Goal: Task Accomplishment & Management: Manage account settings

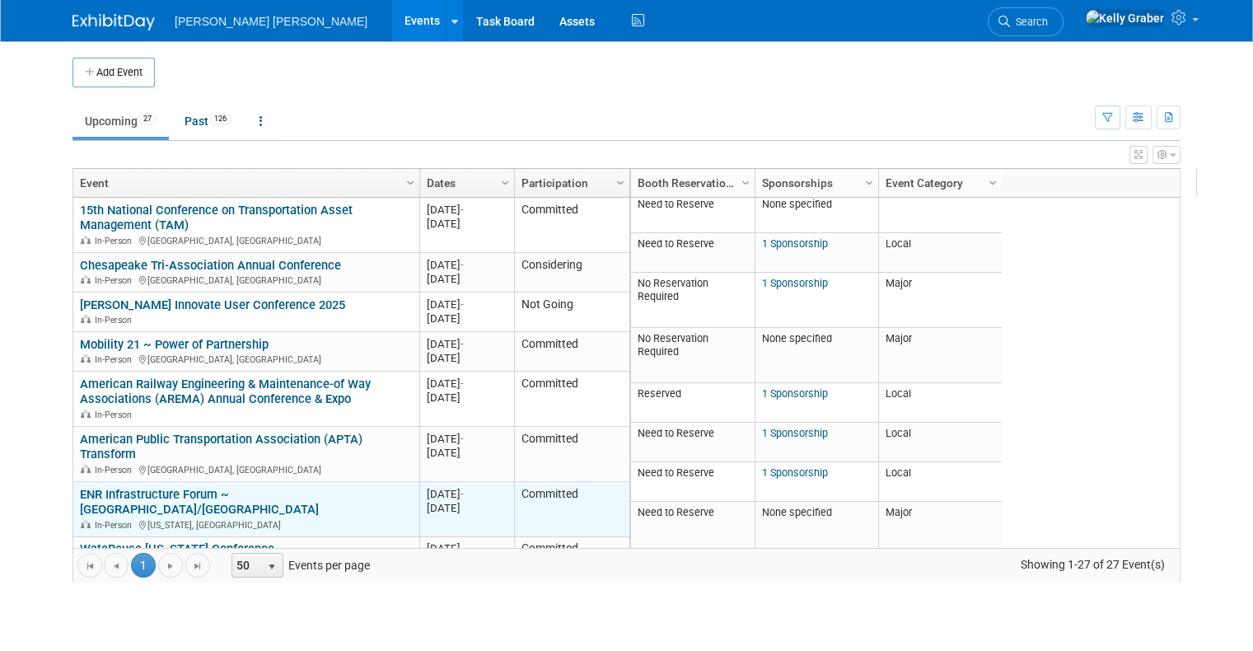
scroll to position [99, 0]
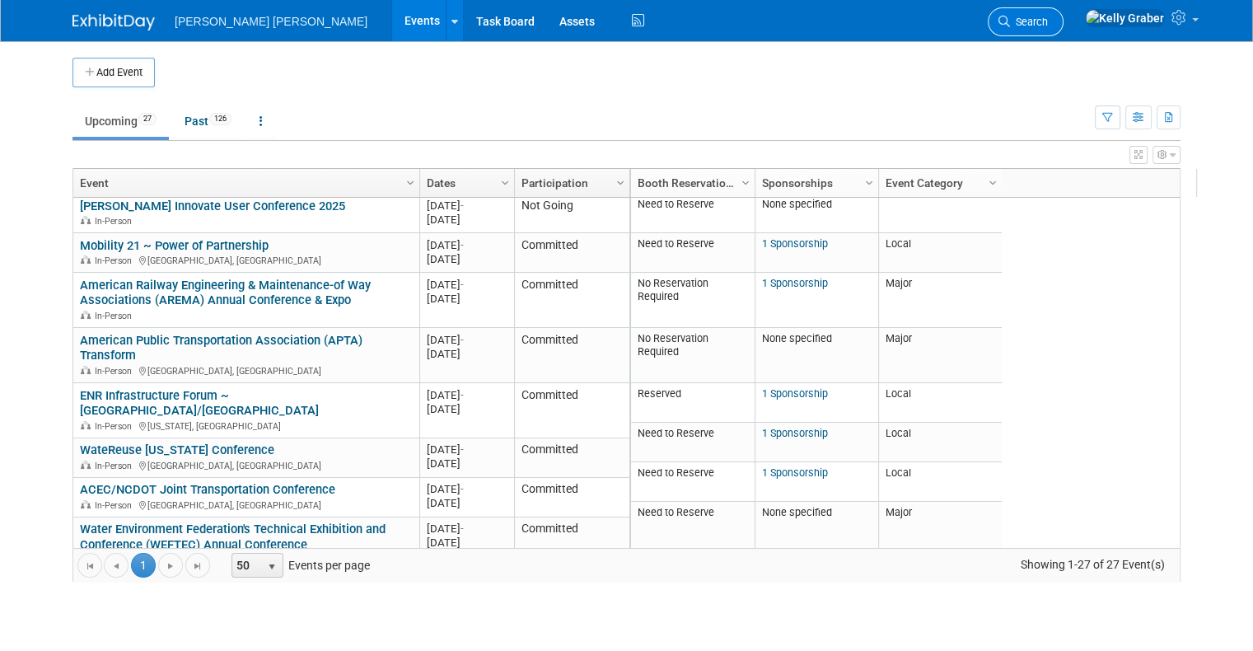
click at [1048, 23] on span "Search" at bounding box center [1029, 22] width 38 height 12
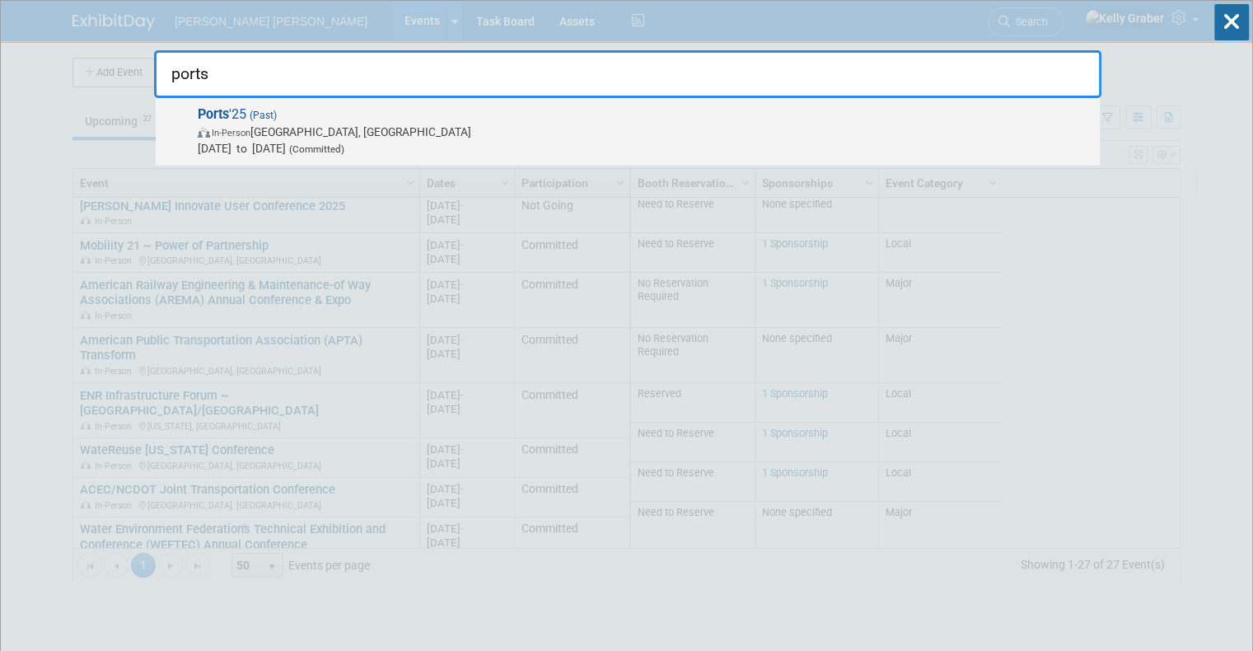
type input "ports"
click at [325, 129] on span "In-Person [GEOGRAPHIC_DATA], [GEOGRAPHIC_DATA]" at bounding box center [645, 132] width 894 height 16
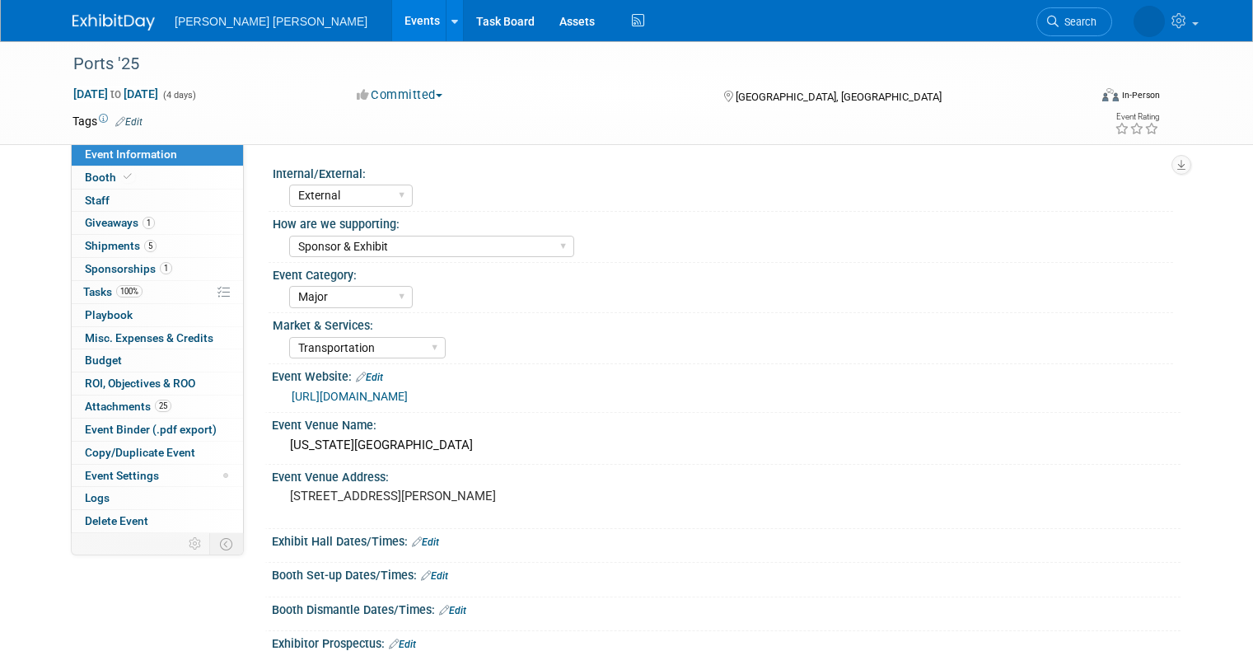
select select "External"
select select "Sponsor & Exhibit"
select select "Major"
select select "Transportation"
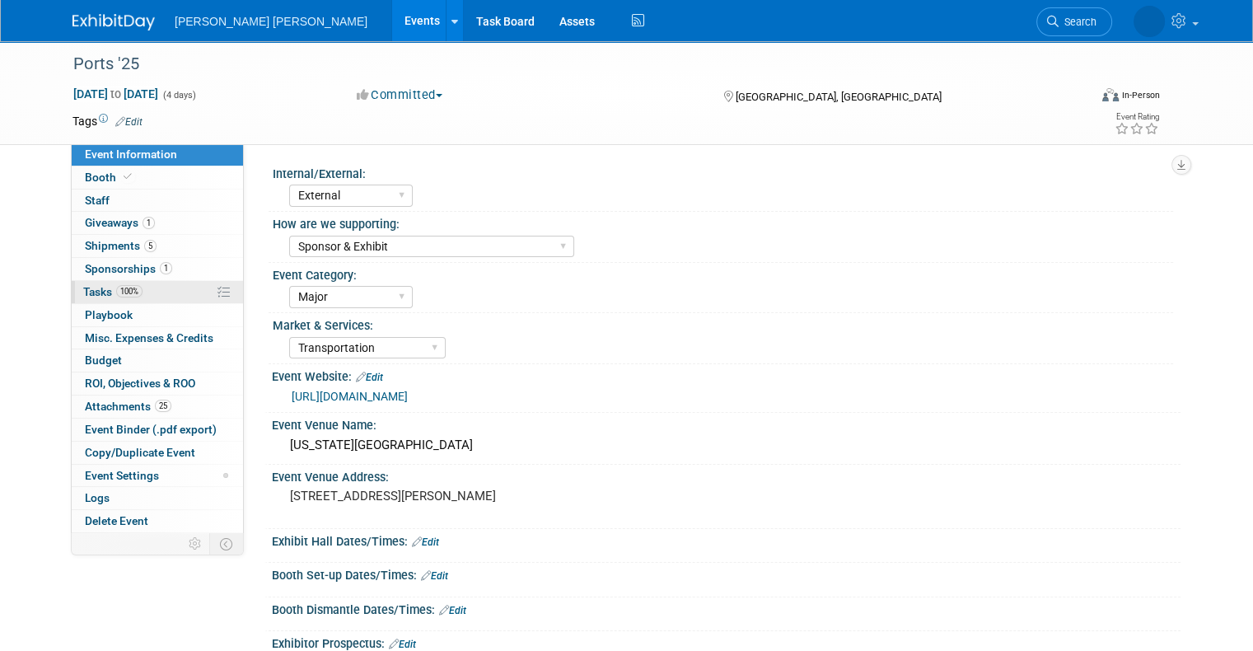
click at [92, 285] on span "Tasks 100%" at bounding box center [112, 291] width 59 height 13
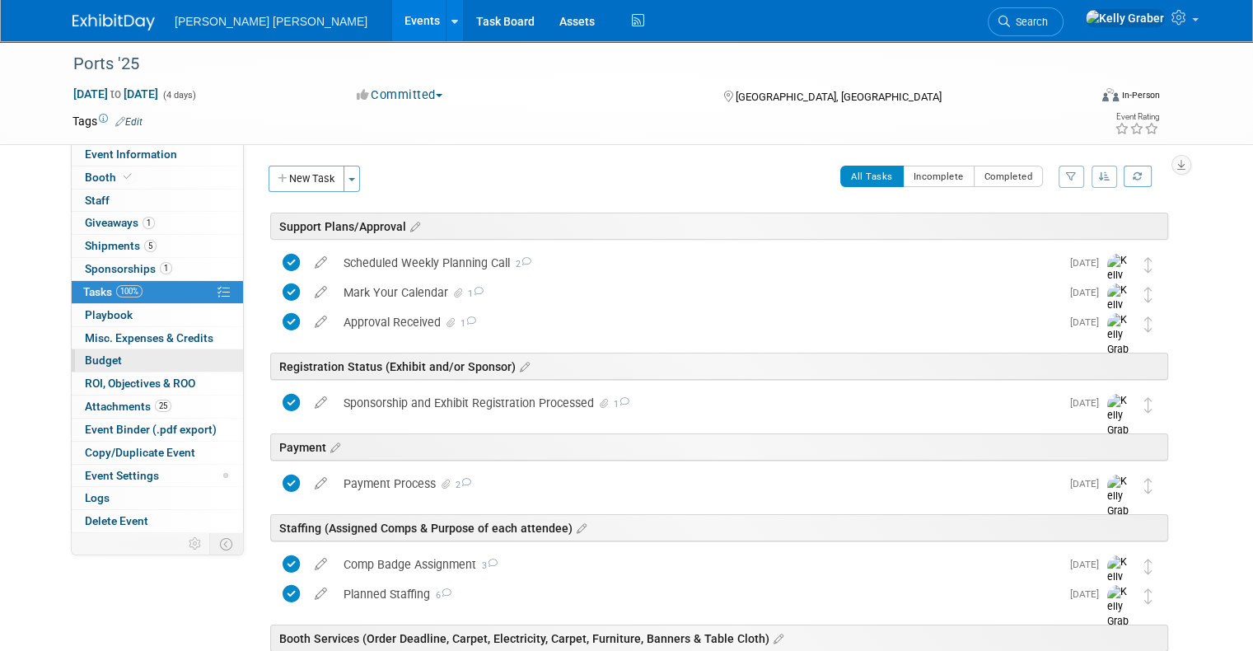
click at [92, 357] on span "Budget" at bounding box center [103, 359] width 37 height 13
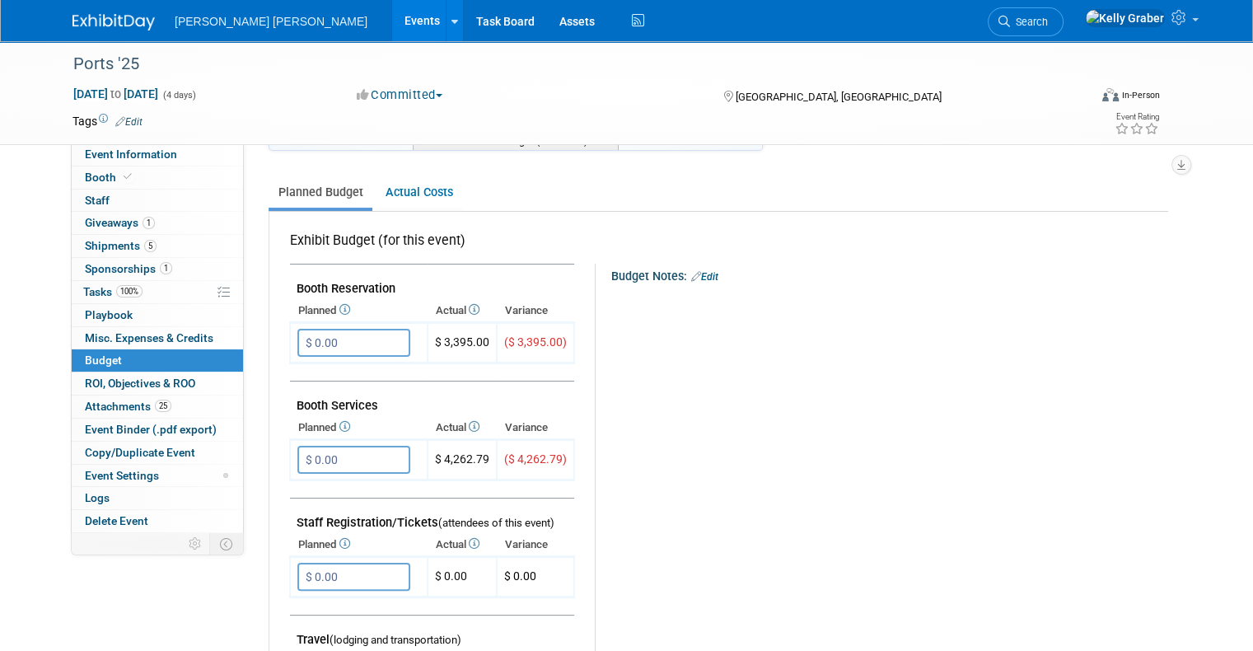
scroll to position [165, 0]
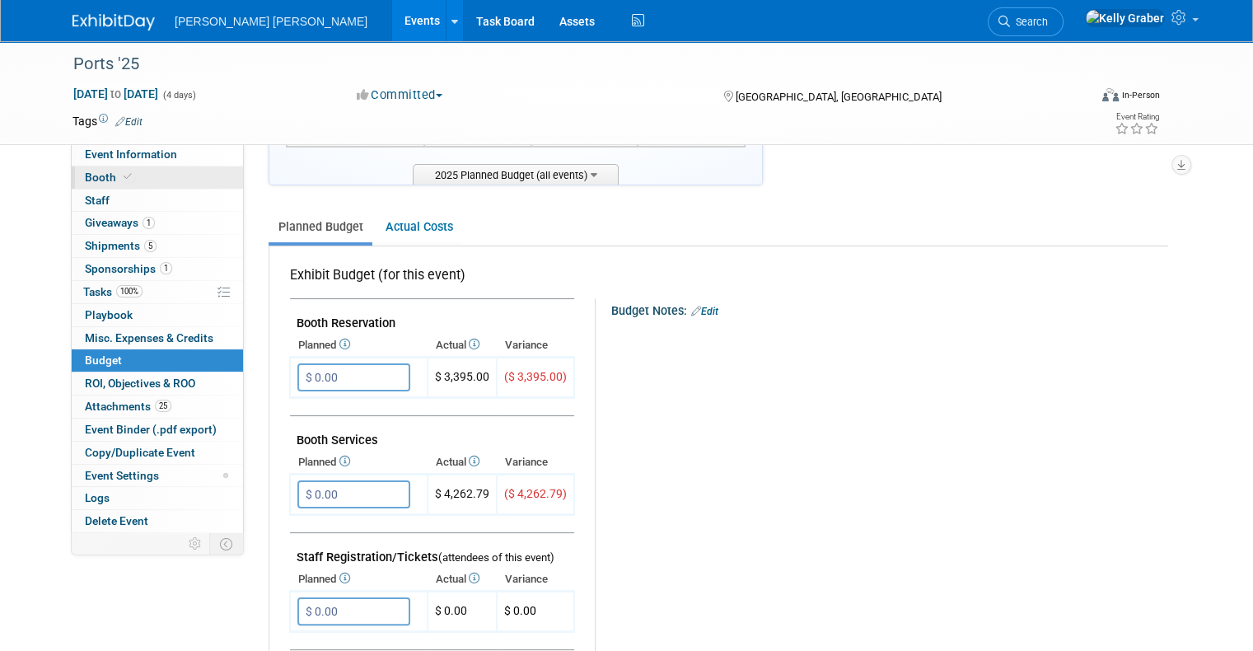
click at [100, 180] on span "Booth" at bounding box center [110, 176] width 50 height 13
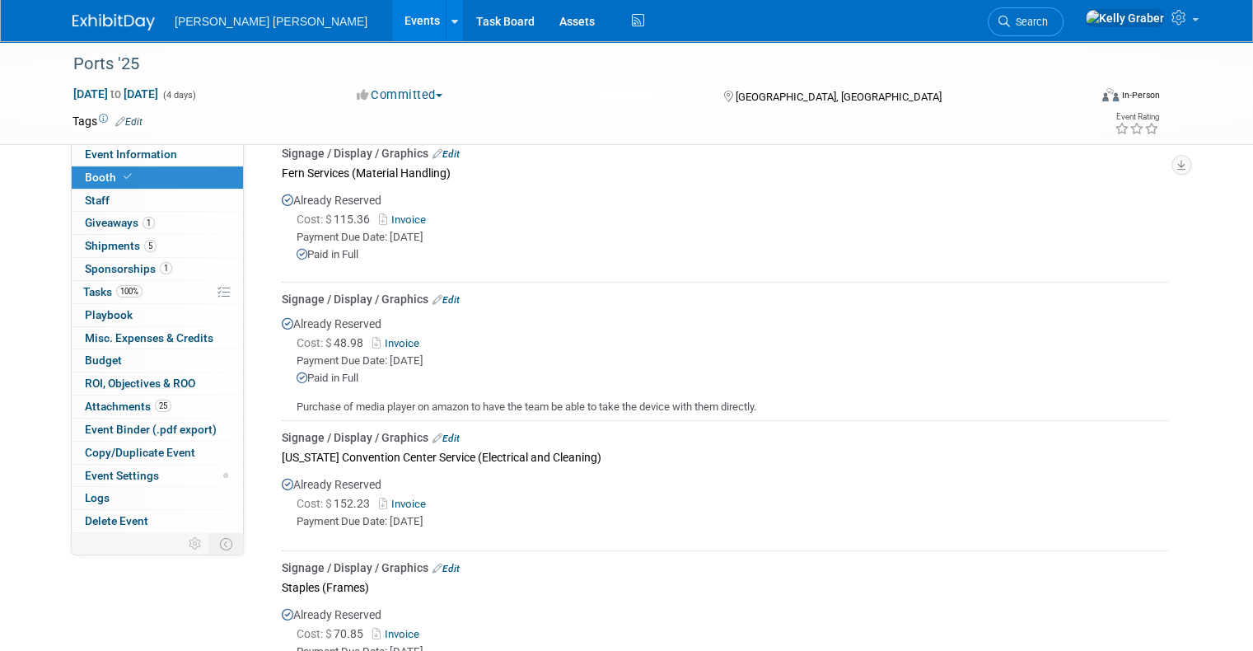
scroll to position [577, 0]
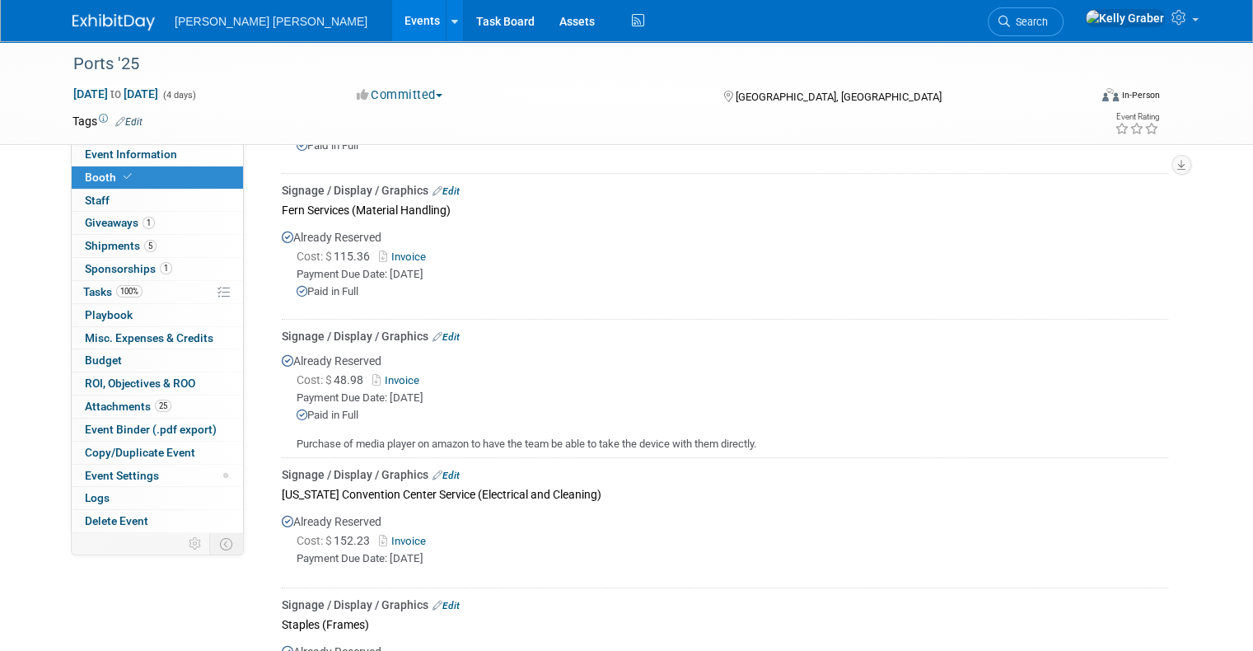
click at [432, 331] on link "Edit" at bounding box center [445, 337] width 27 height 12
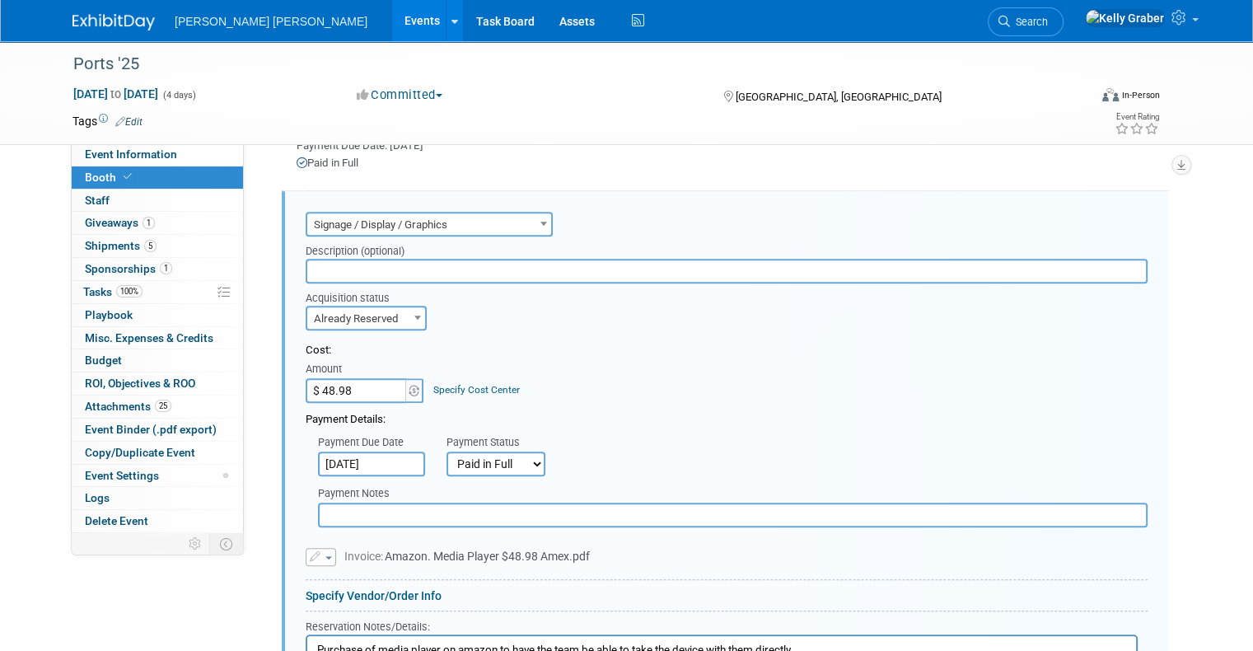
scroll to position [0, 0]
click at [396, 265] on input "text" at bounding box center [727, 271] width 842 height 25
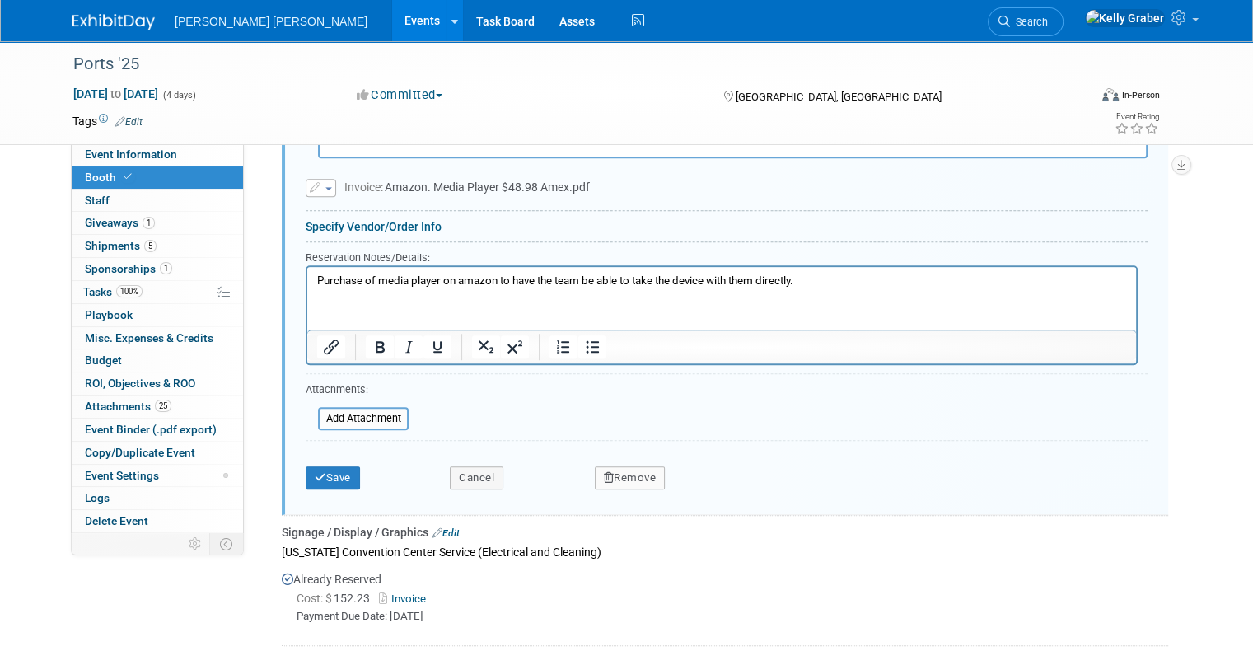
scroll to position [1117, 0]
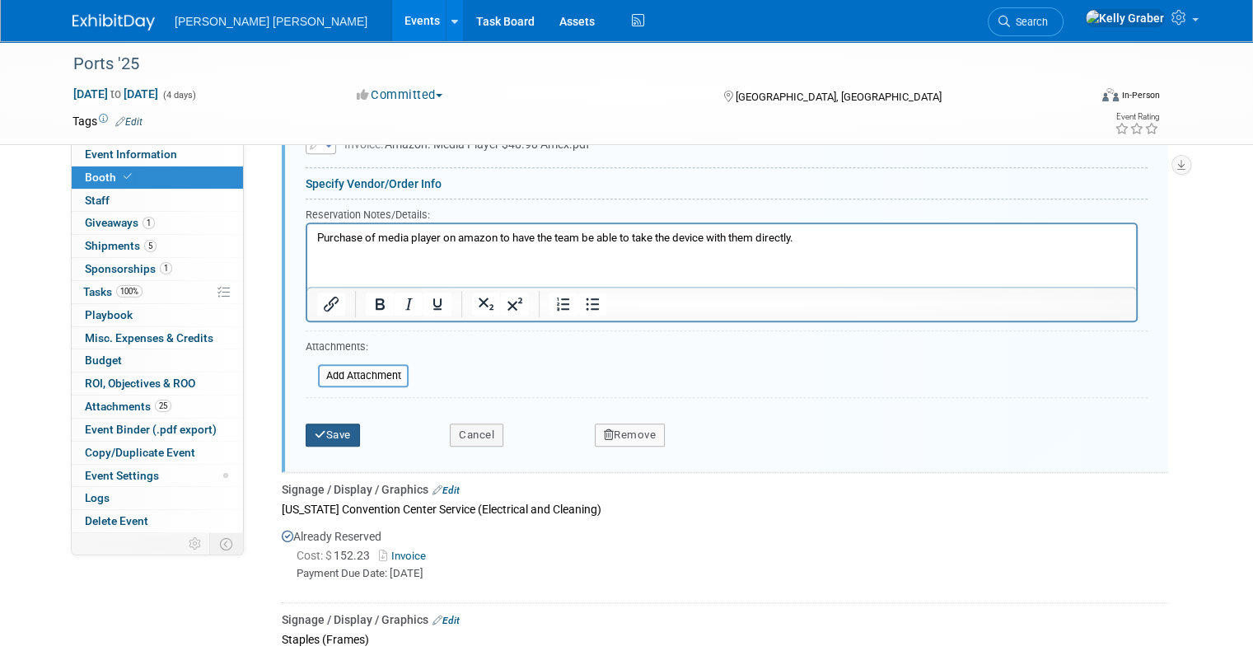
type input "Amazon"
click at [330, 427] on button "Save" at bounding box center [333, 434] width 54 height 23
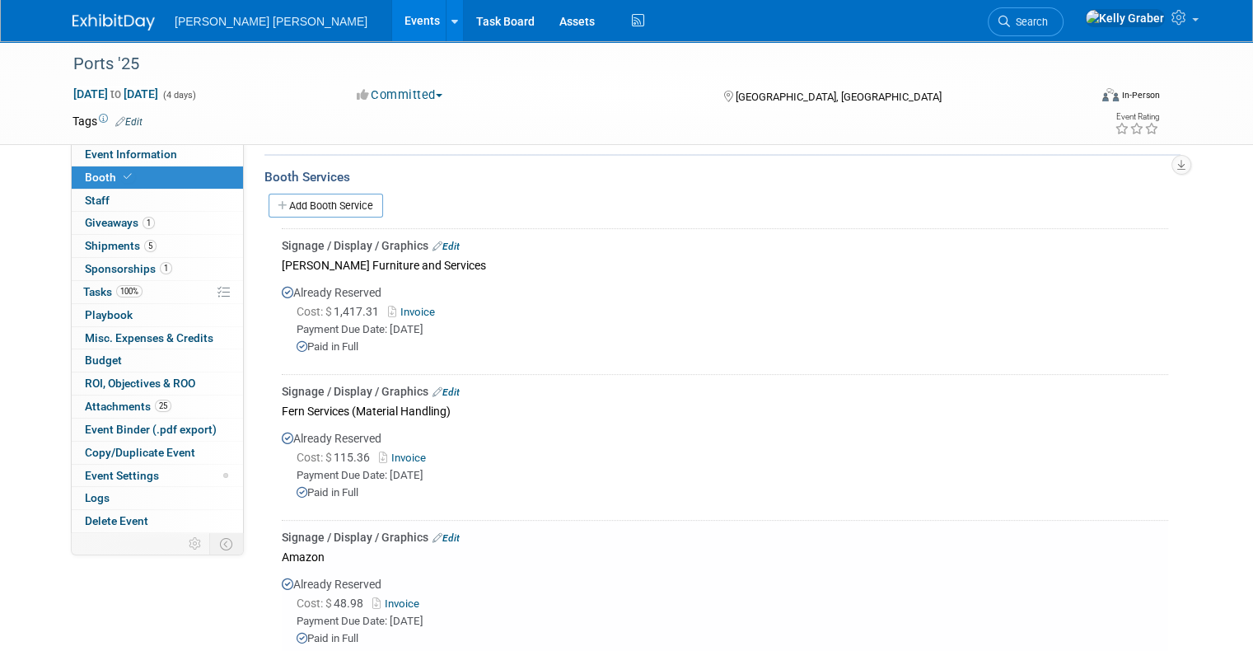
scroll to position [376, 0]
click at [333, 209] on link "Add Booth Service" at bounding box center [326, 206] width 114 height 24
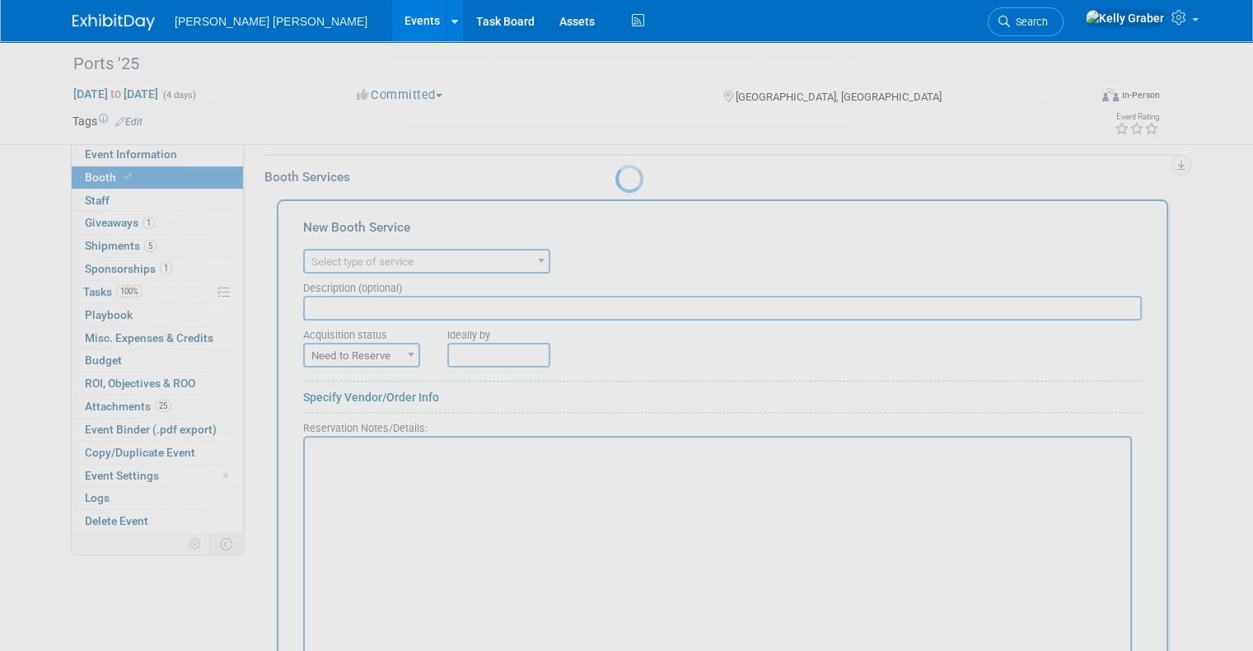
scroll to position [0, 0]
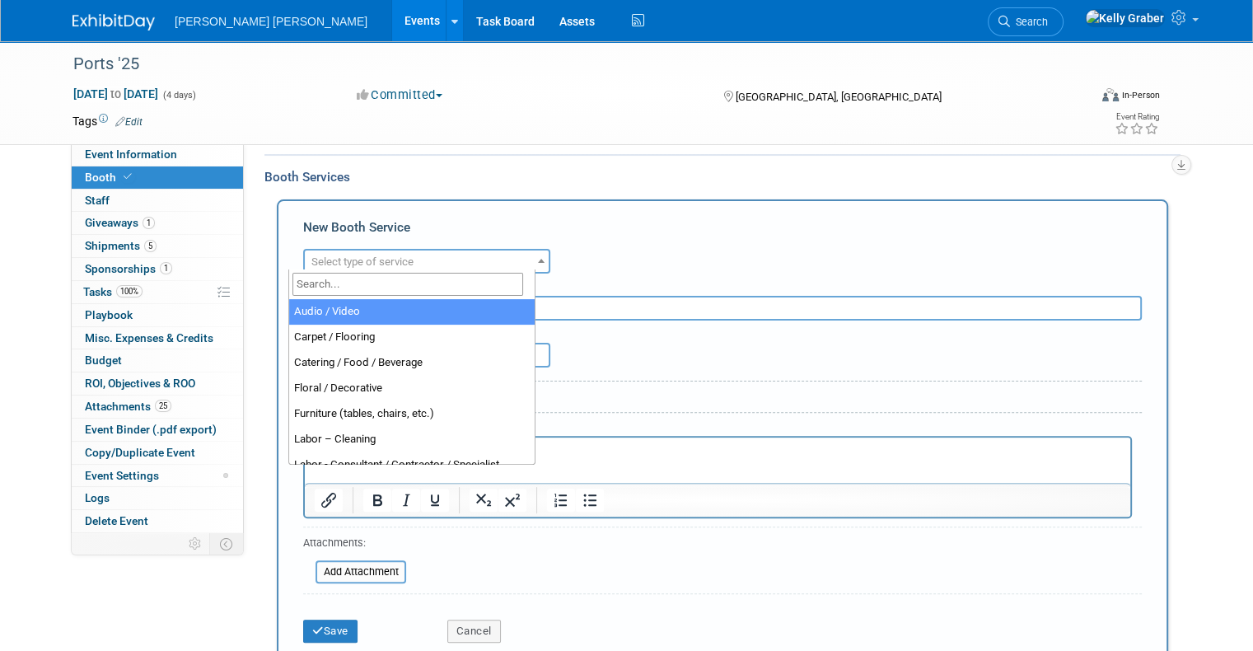
click at [354, 255] on span "Select type of service" at bounding box center [362, 261] width 102 height 12
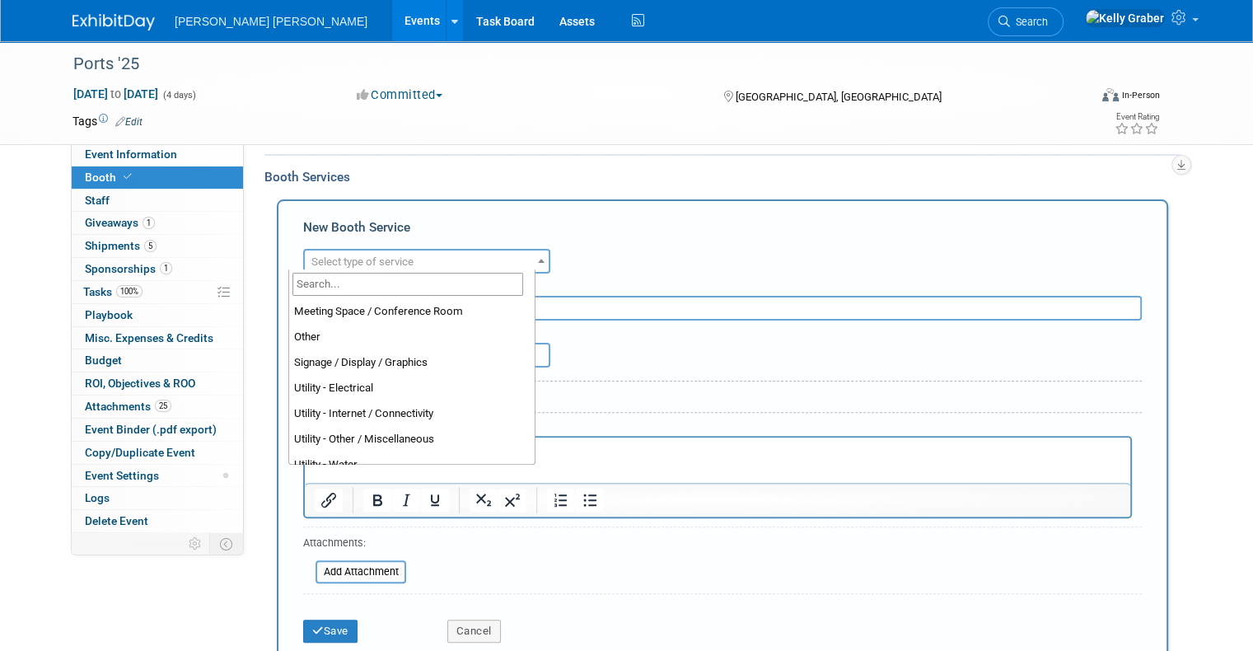
scroll to position [412, 0]
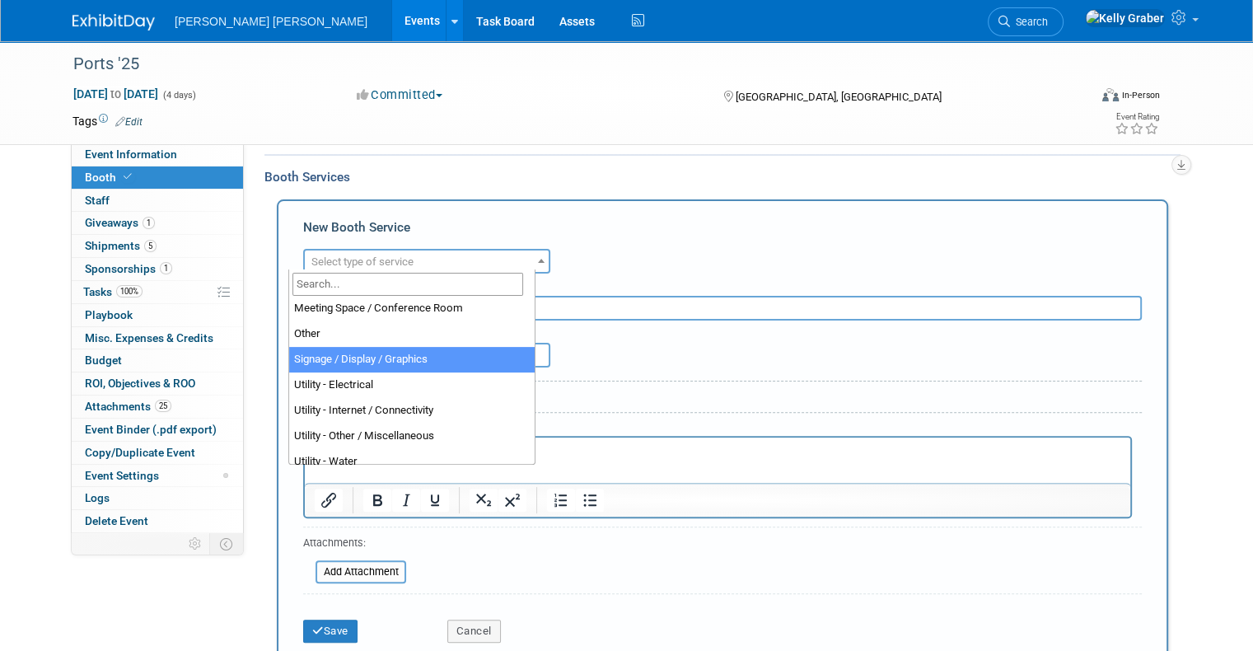
select select "3"
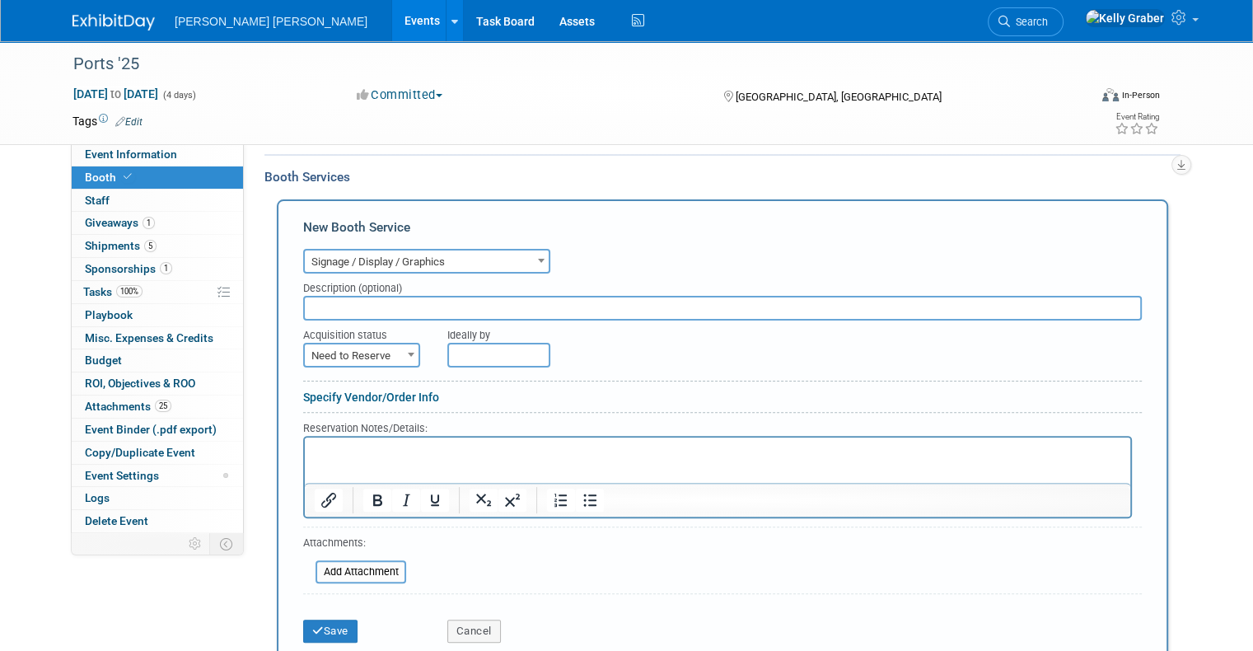
click at [361, 297] on input "text" at bounding box center [722, 308] width 838 height 25
type input "Skyline Final Invoice"
click at [376, 351] on span "Need to Reserve" at bounding box center [362, 355] width 114 height 23
select select "2"
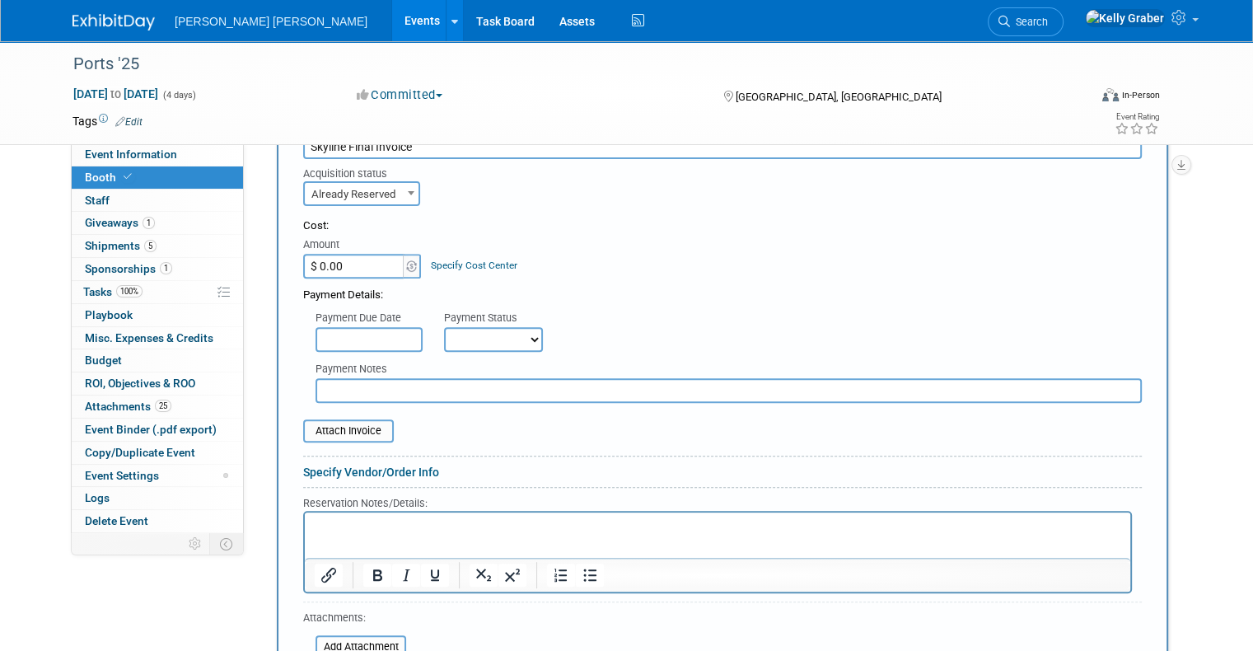
scroll to position [540, 0]
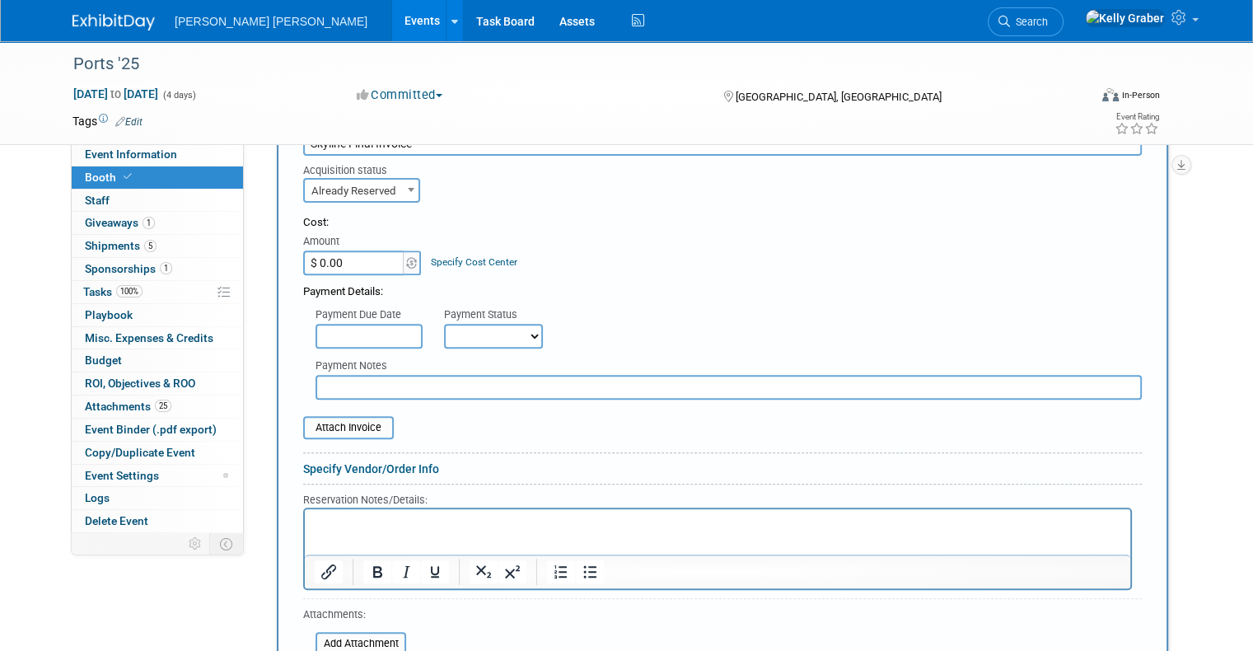
click at [468, 326] on select "Not Paid Yet Partially Paid Paid in Full" at bounding box center [493, 336] width 99 height 25
select select "1"
click at [444, 324] on select "Not Paid Yet Partially Paid Paid in Full" at bounding box center [493, 336] width 99 height 25
click at [325, 421] on input "file" at bounding box center [294, 428] width 196 height 20
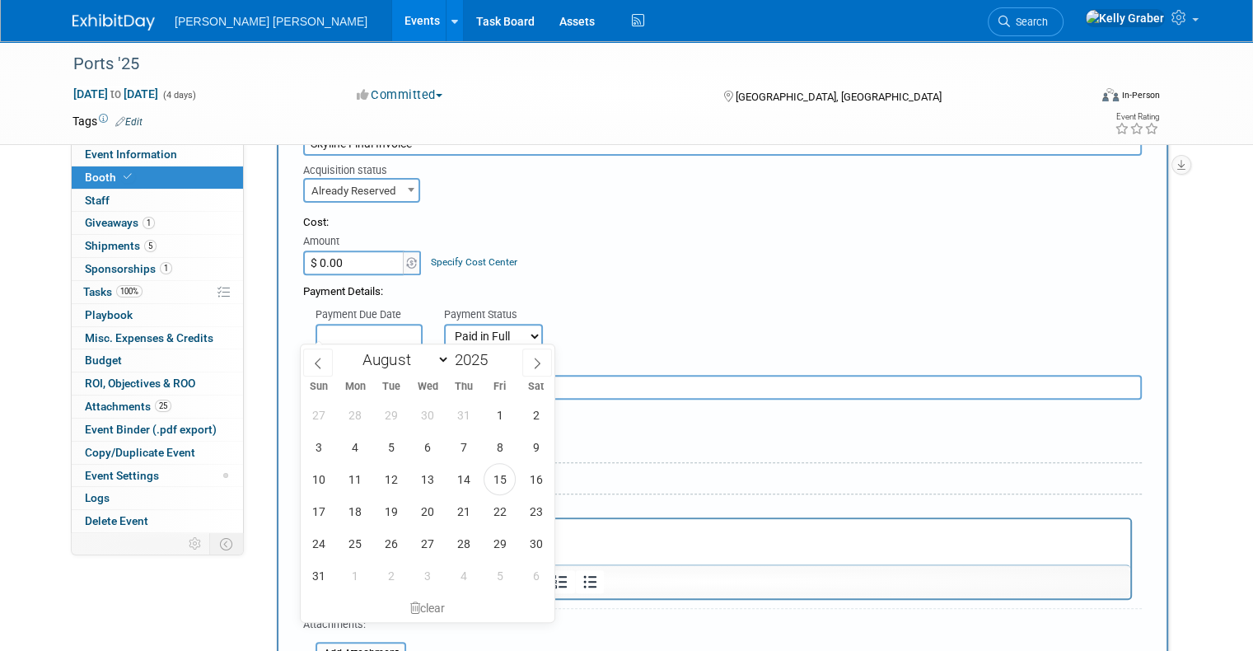
click at [344, 333] on input "text" at bounding box center [368, 336] width 107 height 25
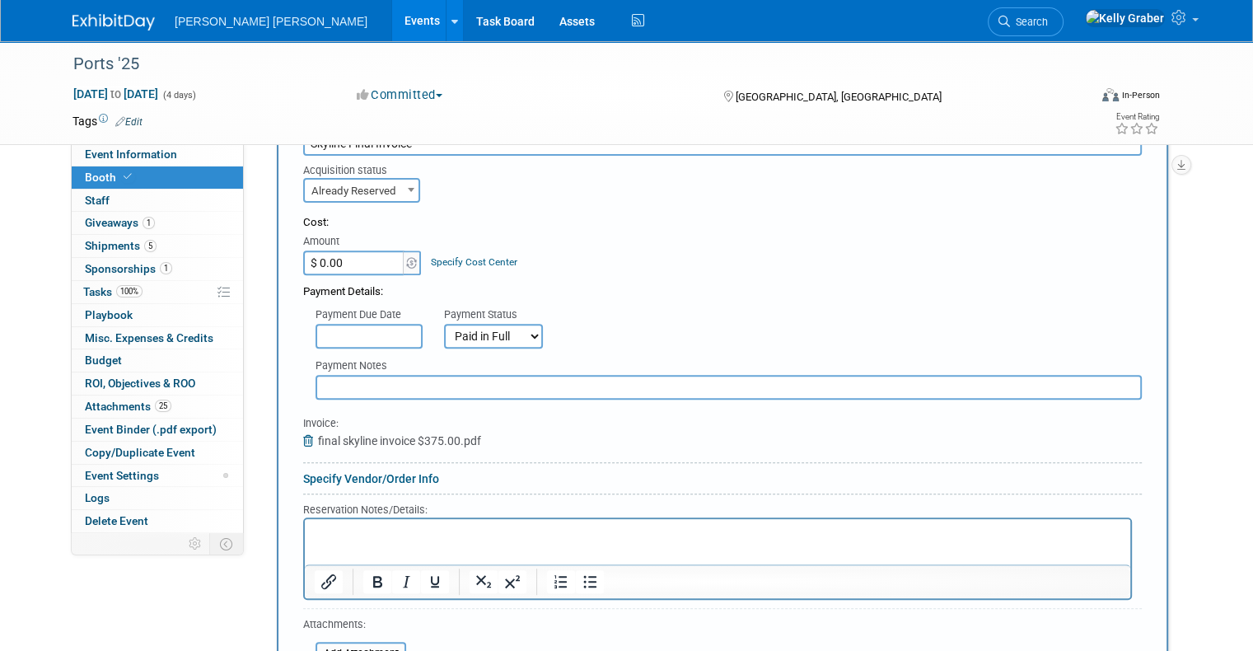
click at [315, 259] on input "$ 0.00" at bounding box center [354, 262] width 103 height 25
type input "$ 375.00"
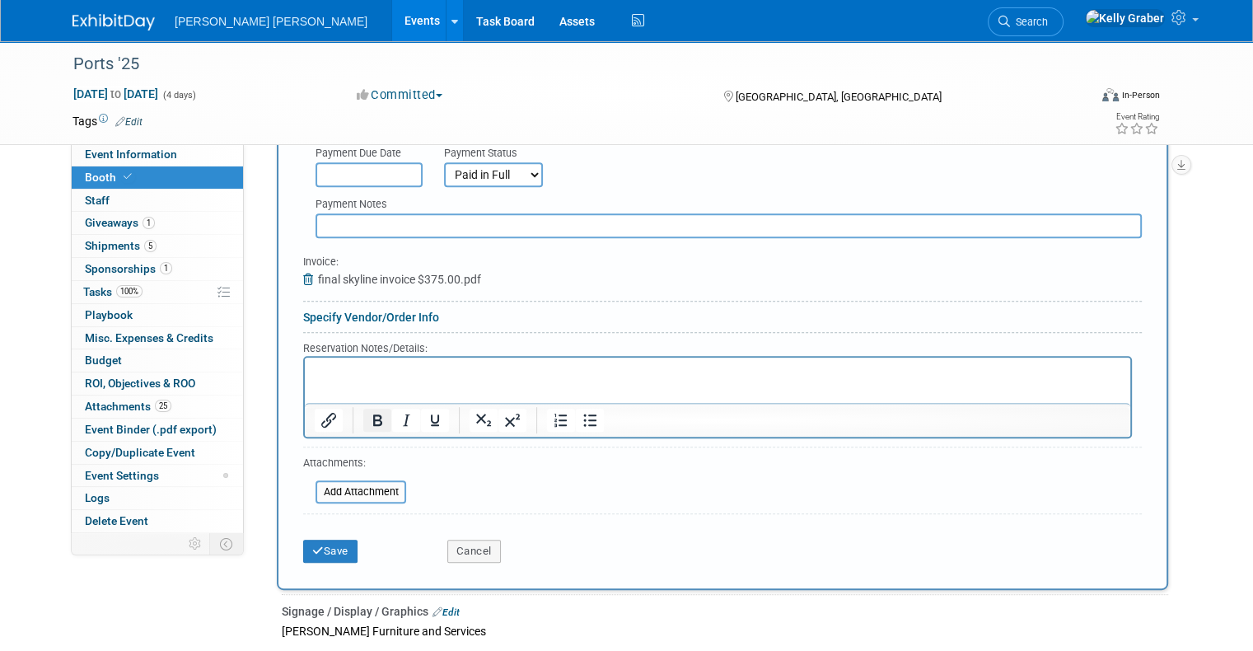
scroll to position [705, 0]
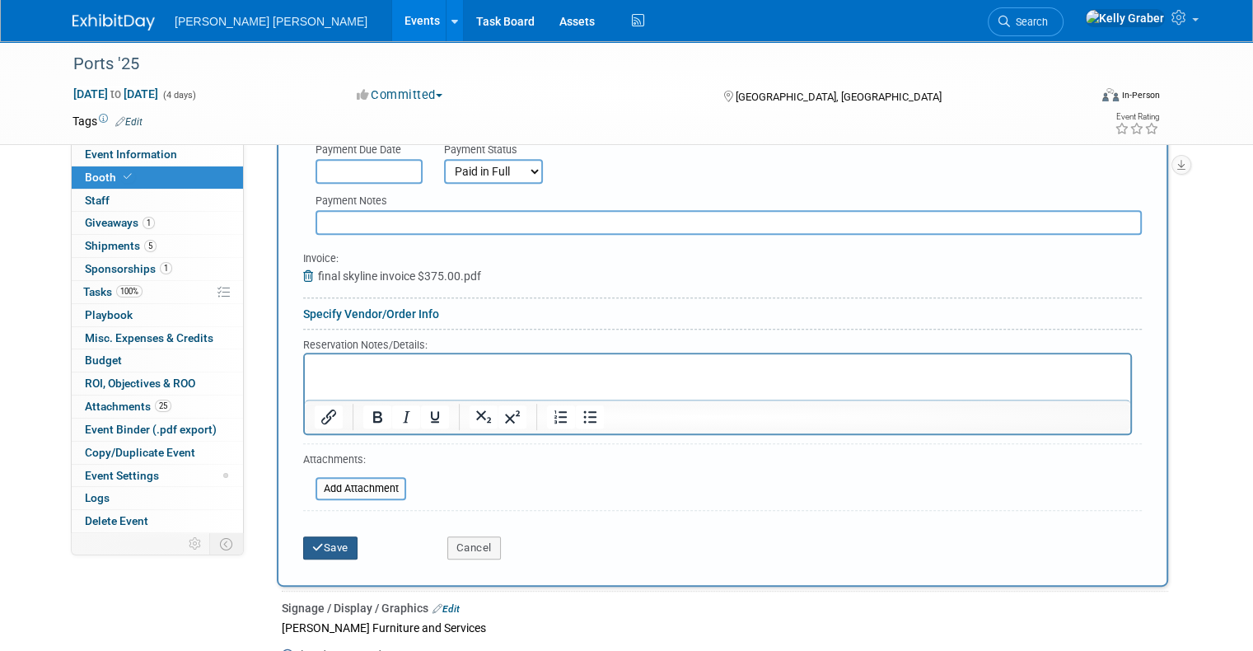
click at [316, 544] on button "Save" at bounding box center [330, 547] width 54 height 23
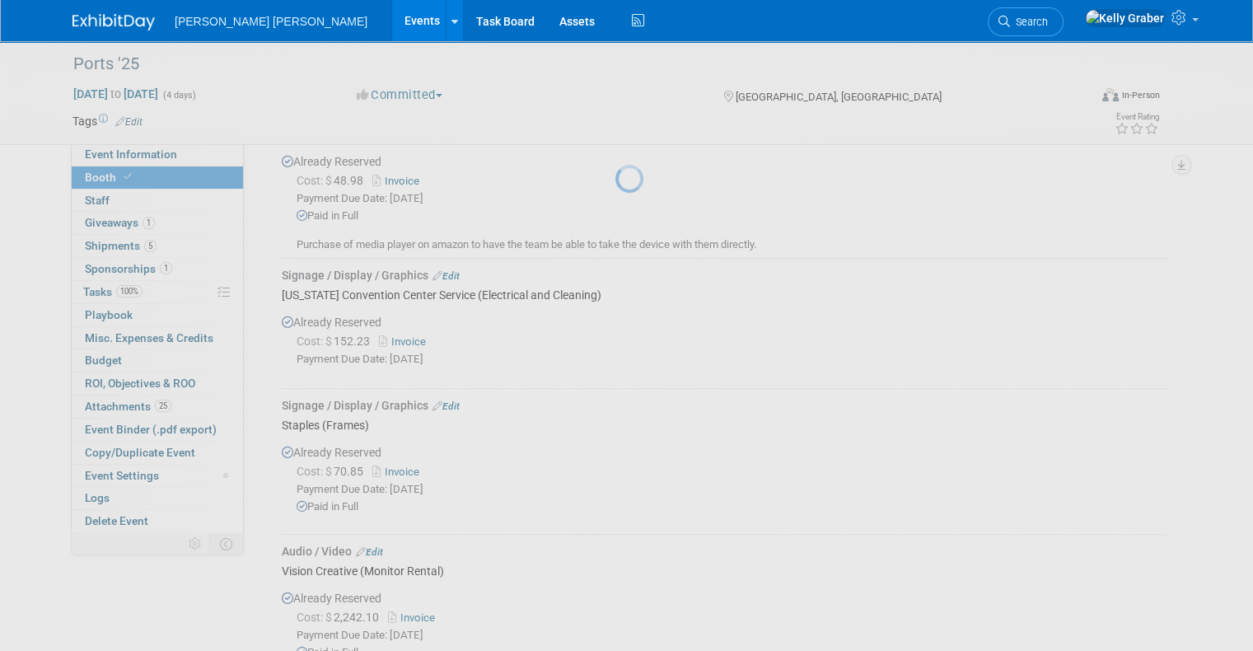
scroll to position [1288, 0]
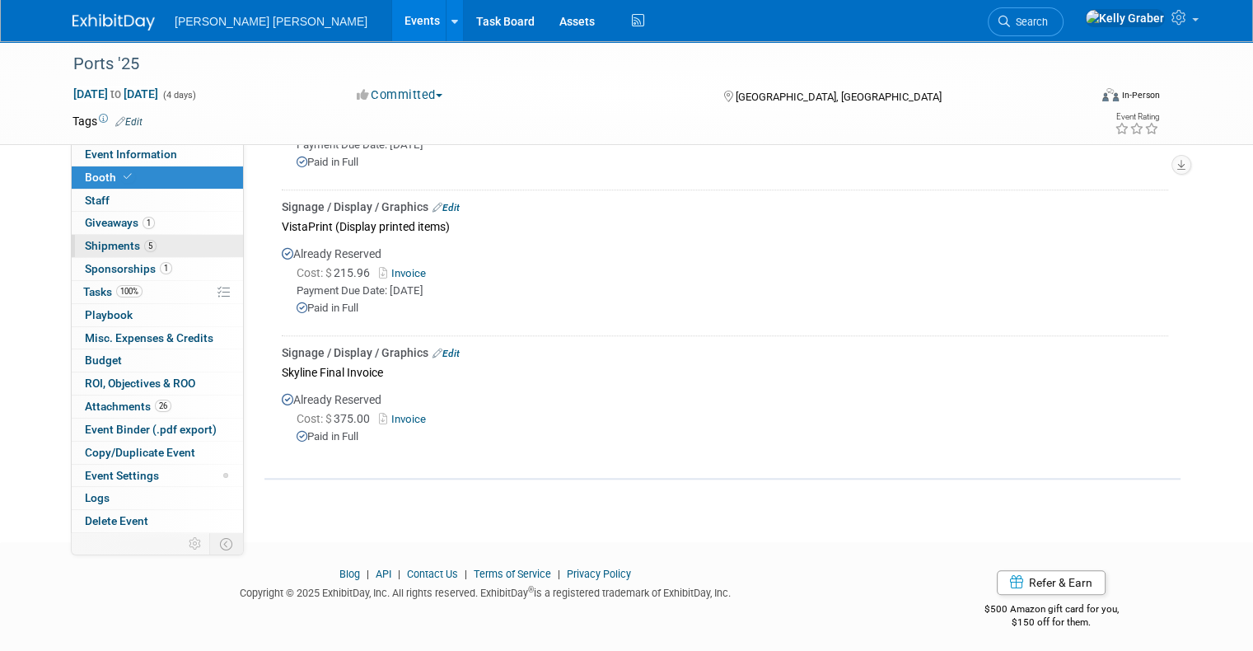
click at [85, 242] on span "Shipments 5" at bounding box center [121, 245] width 72 height 13
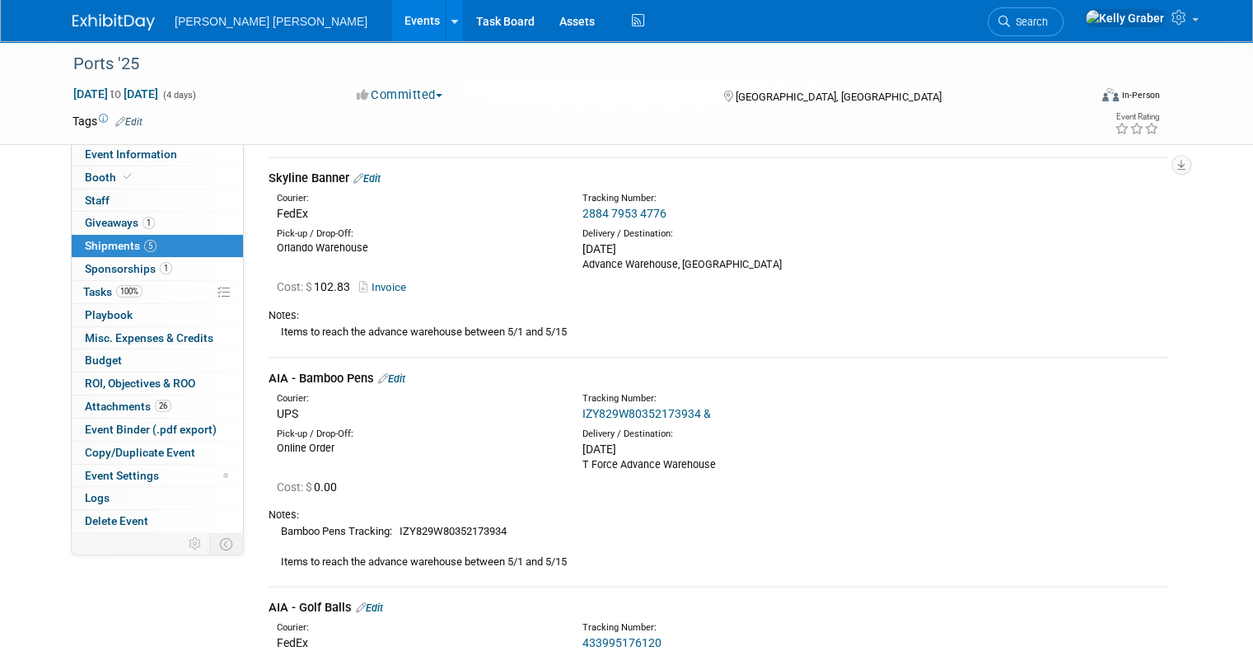
scroll to position [82, 0]
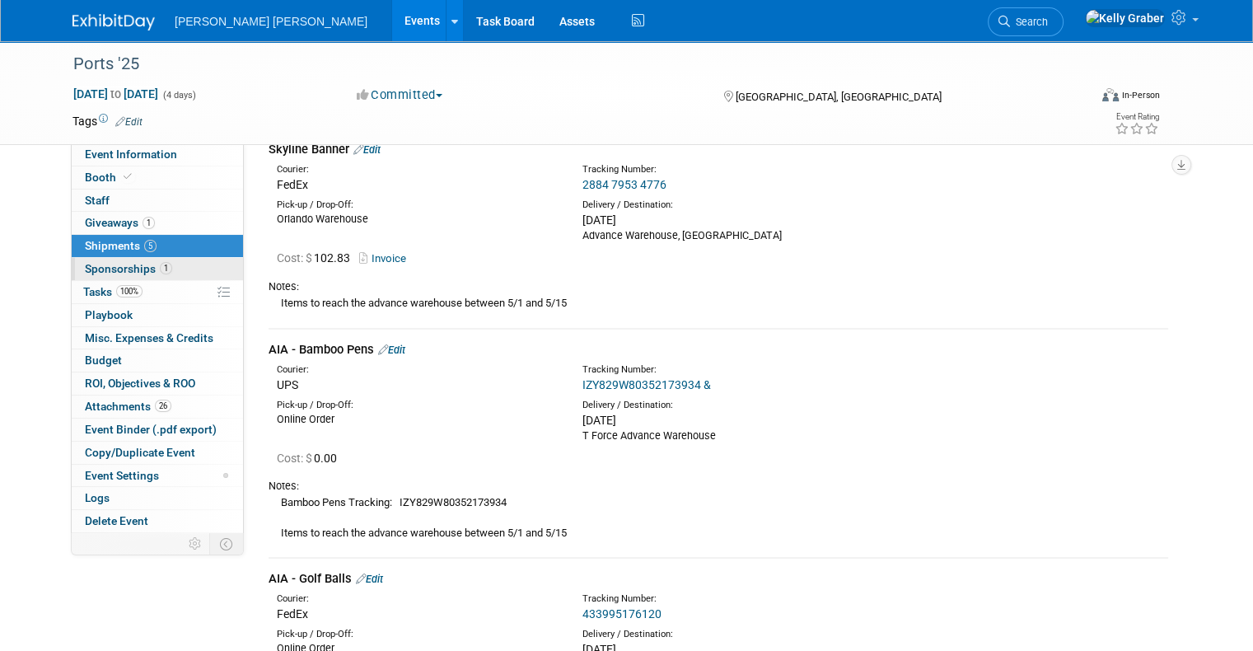
click at [114, 272] on span "Sponsorships 1" at bounding box center [128, 268] width 87 height 13
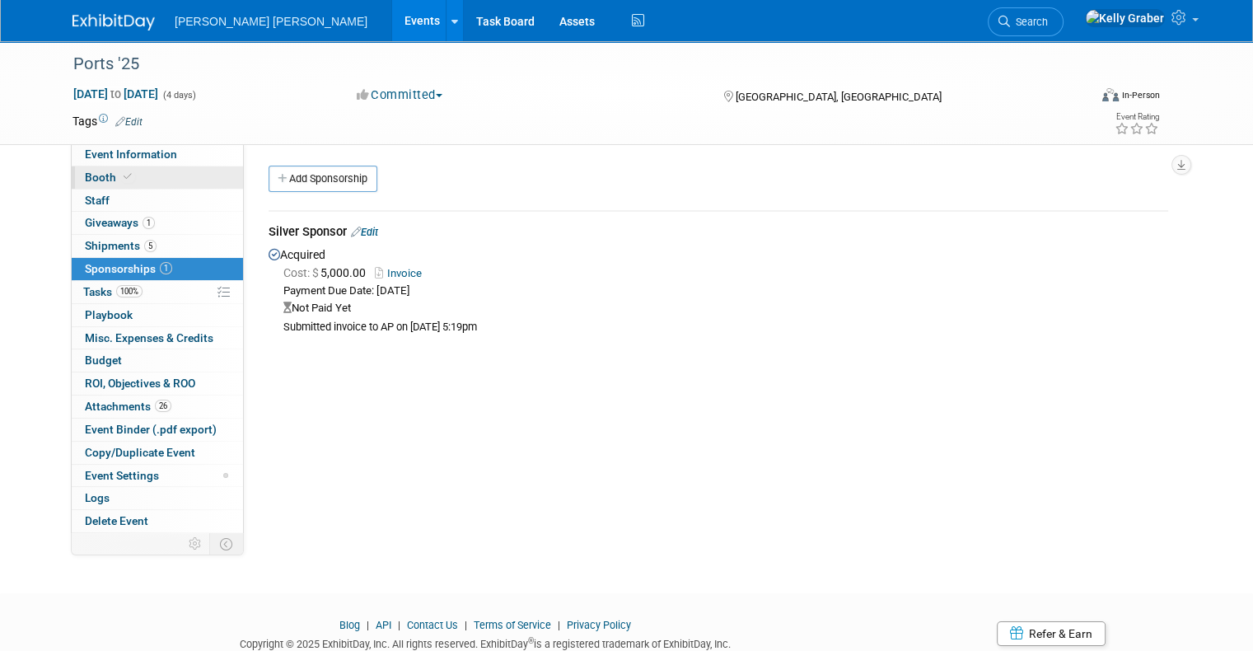
click at [142, 180] on link "Booth" at bounding box center [157, 177] width 171 height 22
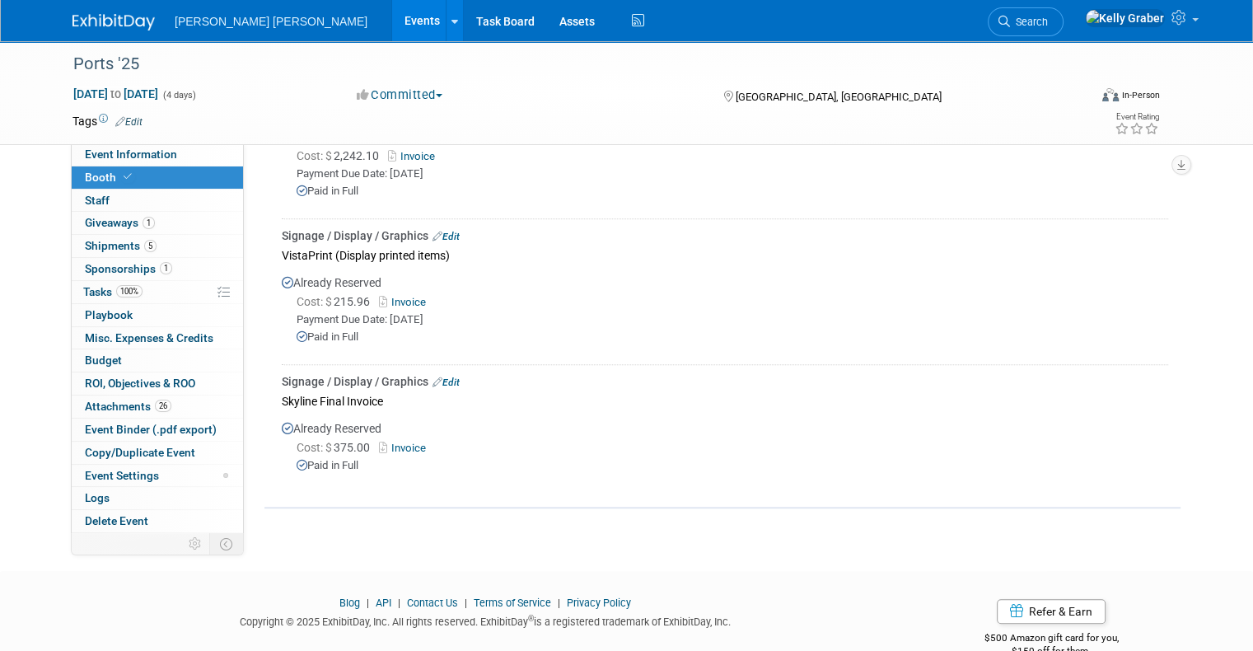
scroll to position [1288, 0]
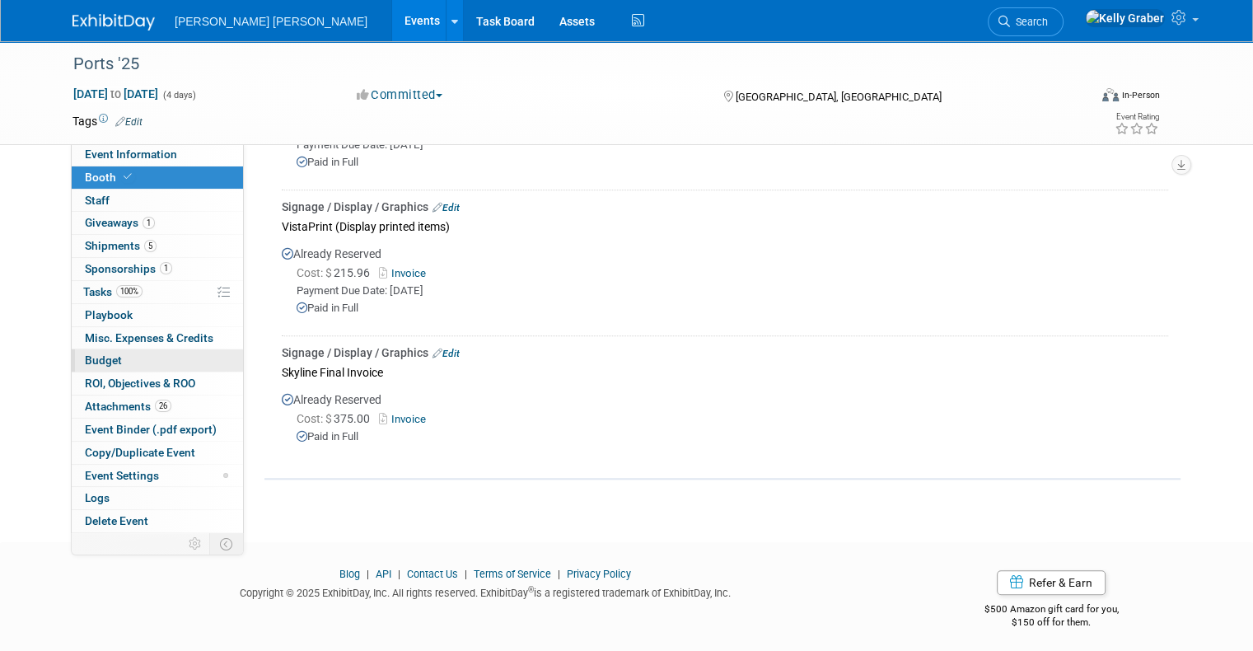
click at [96, 356] on span "Budget" at bounding box center [103, 359] width 37 height 13
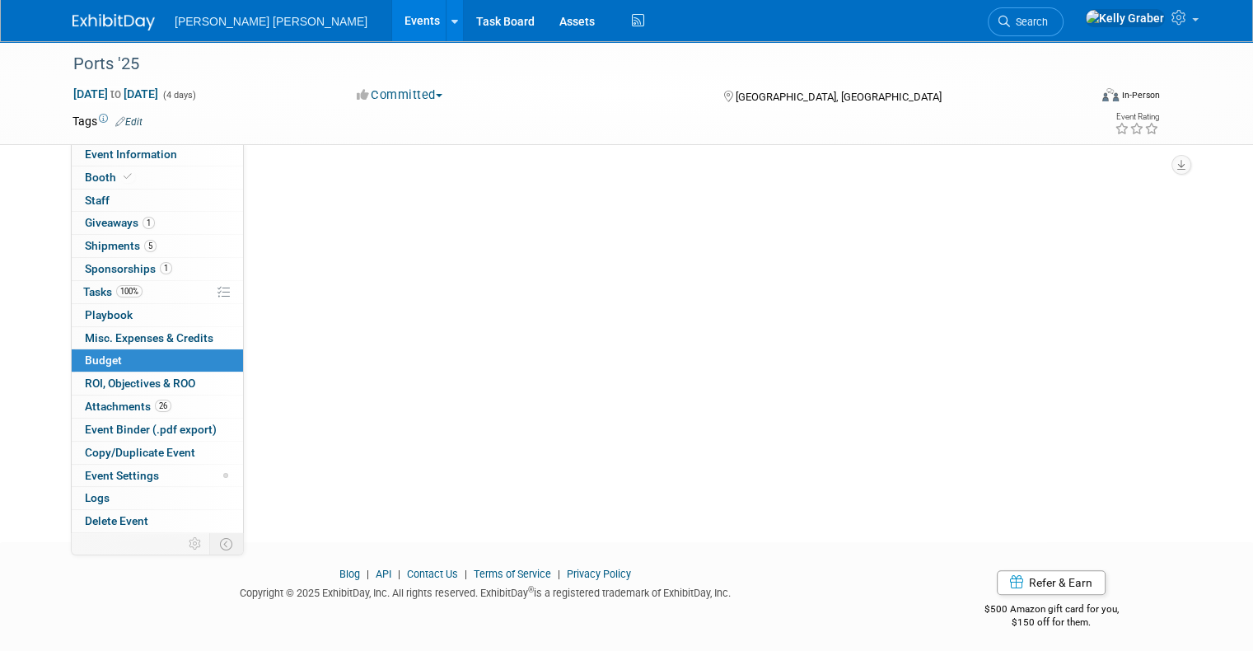
scroll to position [0, 0]
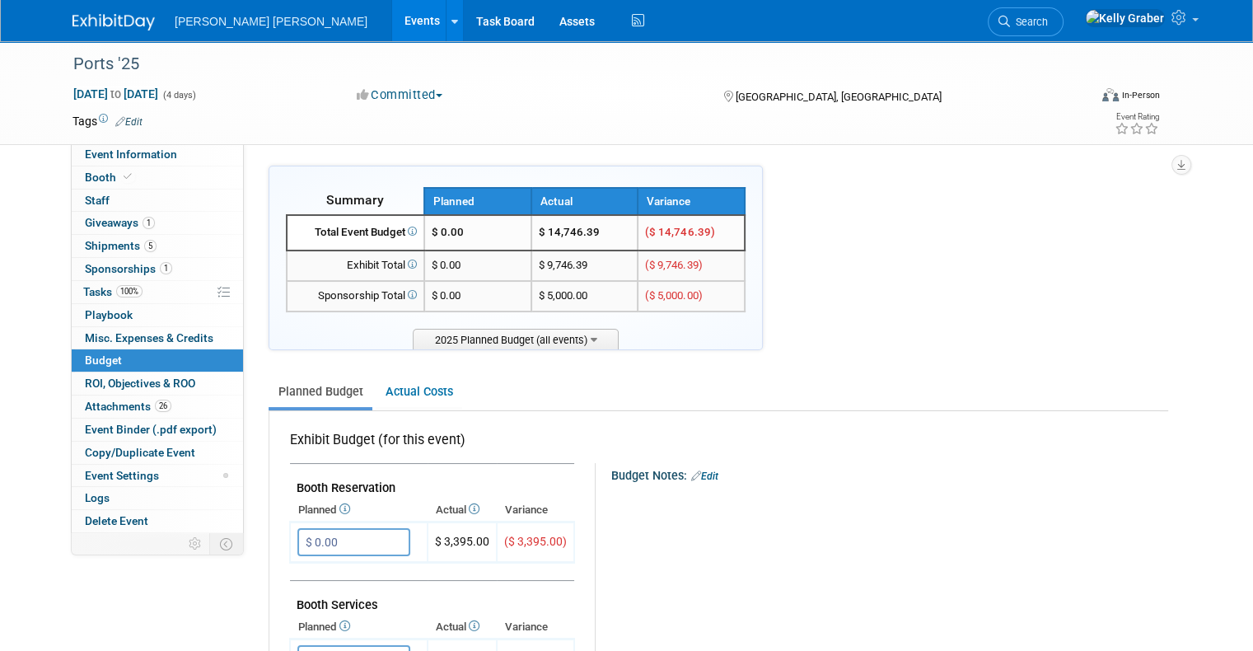
click at [119, 12] on link at bounding box center [123, 13] width 102 height 13
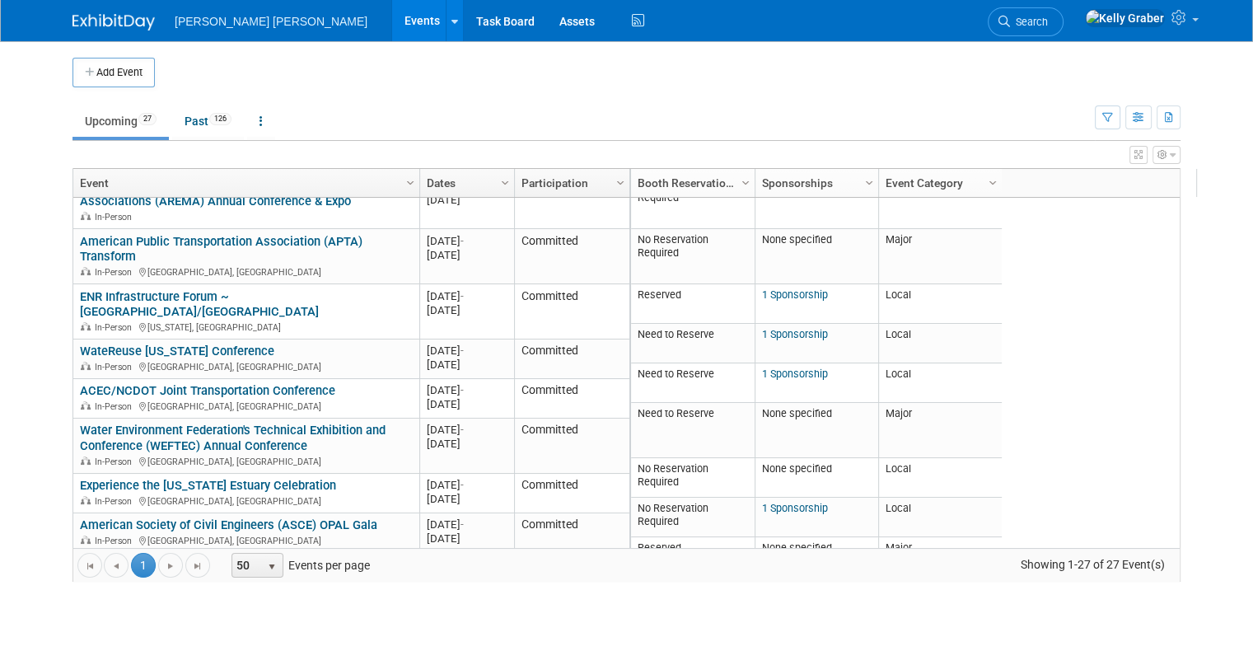
scroll to position [99, 0]
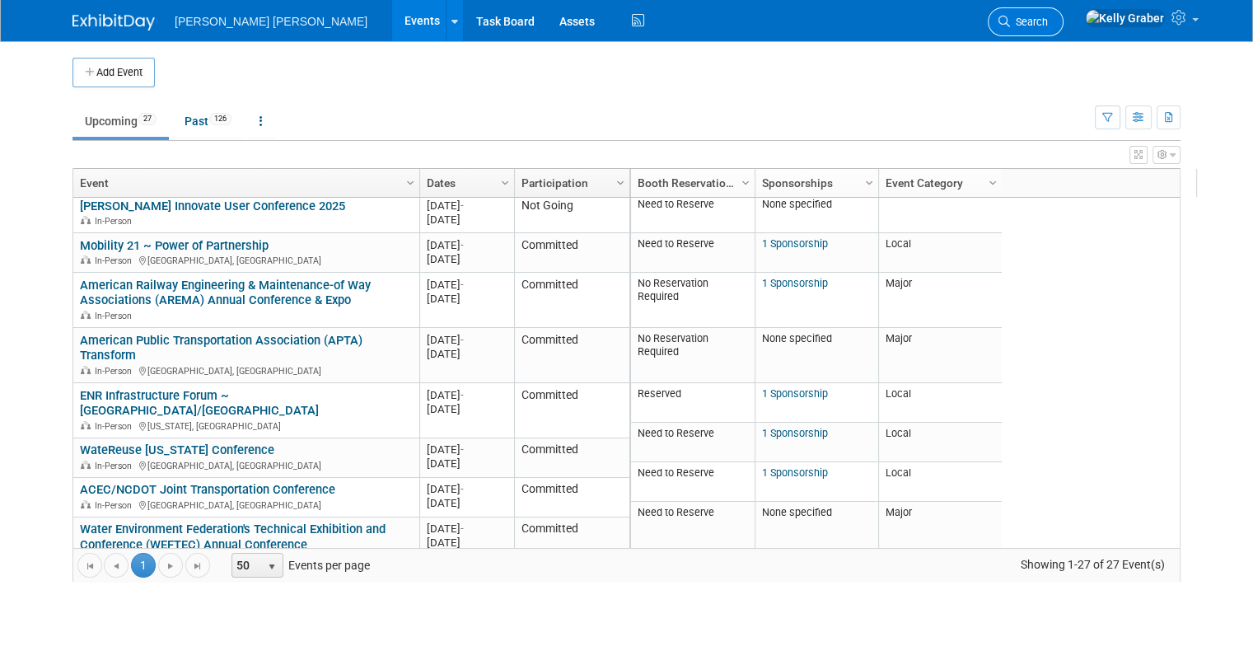
click at [1048, 25] on span "Search" at bounding box center [1029, 22] width 38 height 12
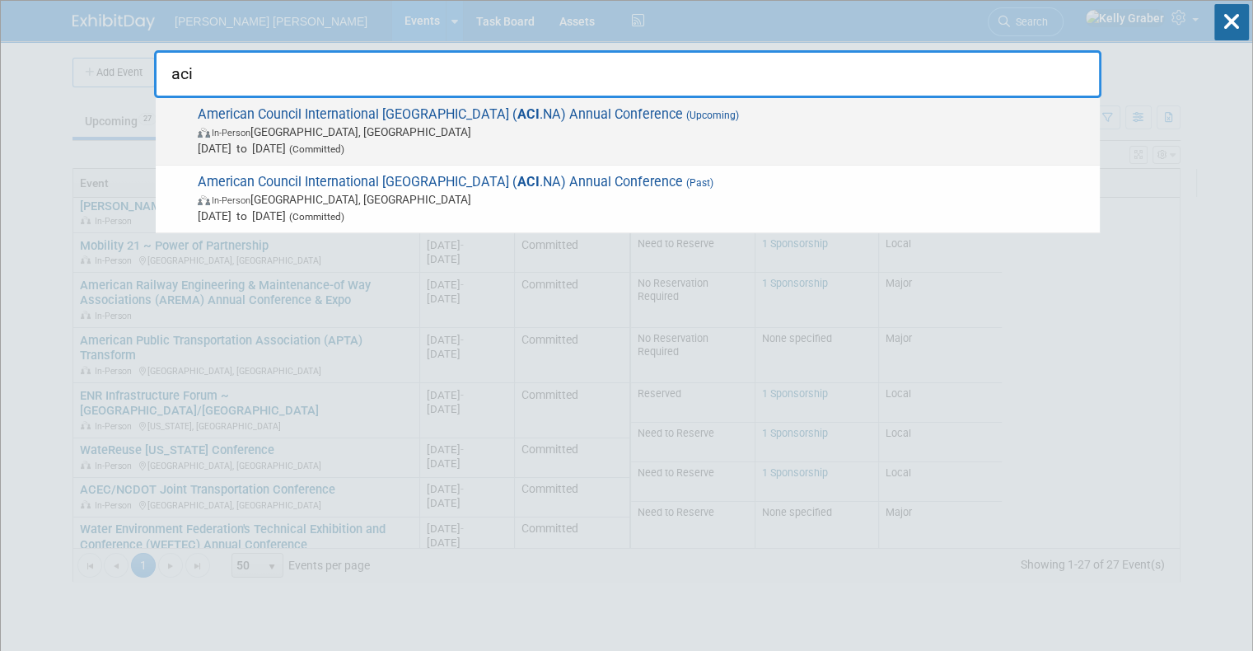
type input "aci"
click at [330, 122] on span "American Council International North America ( ACI .NA) Annual Conference (Upco…" at bounding box center [642, 131] width 899 height 50
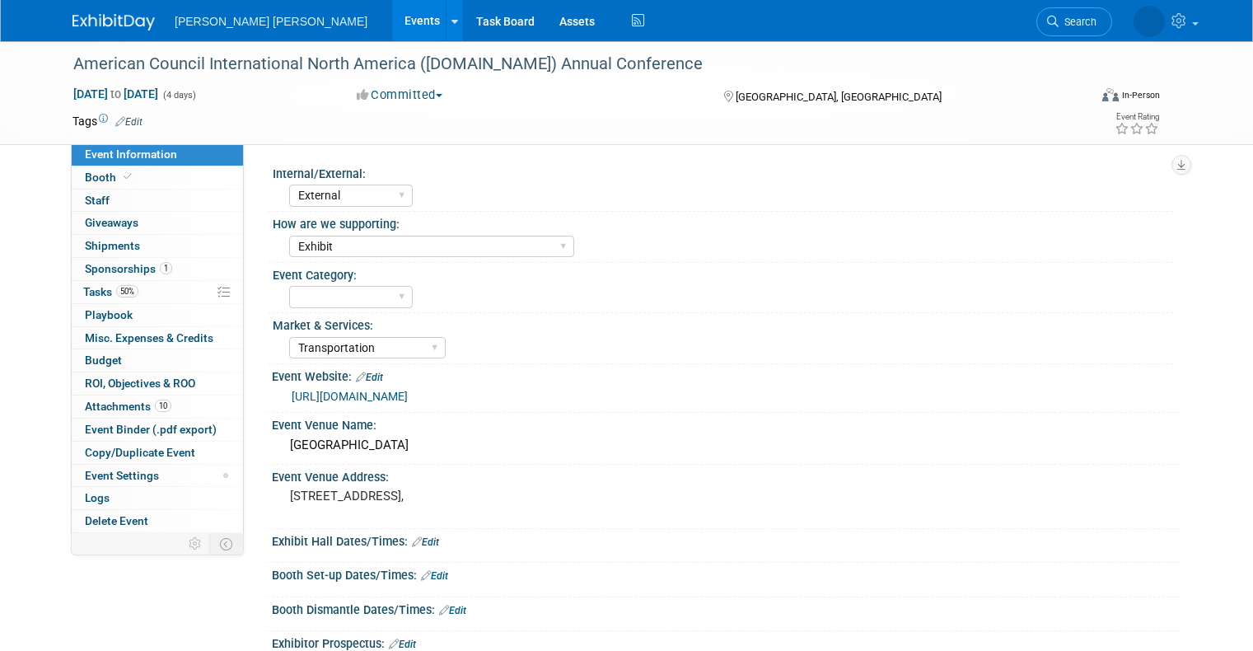
select select "External"
select select "Exhibit"
select select "Transportation"
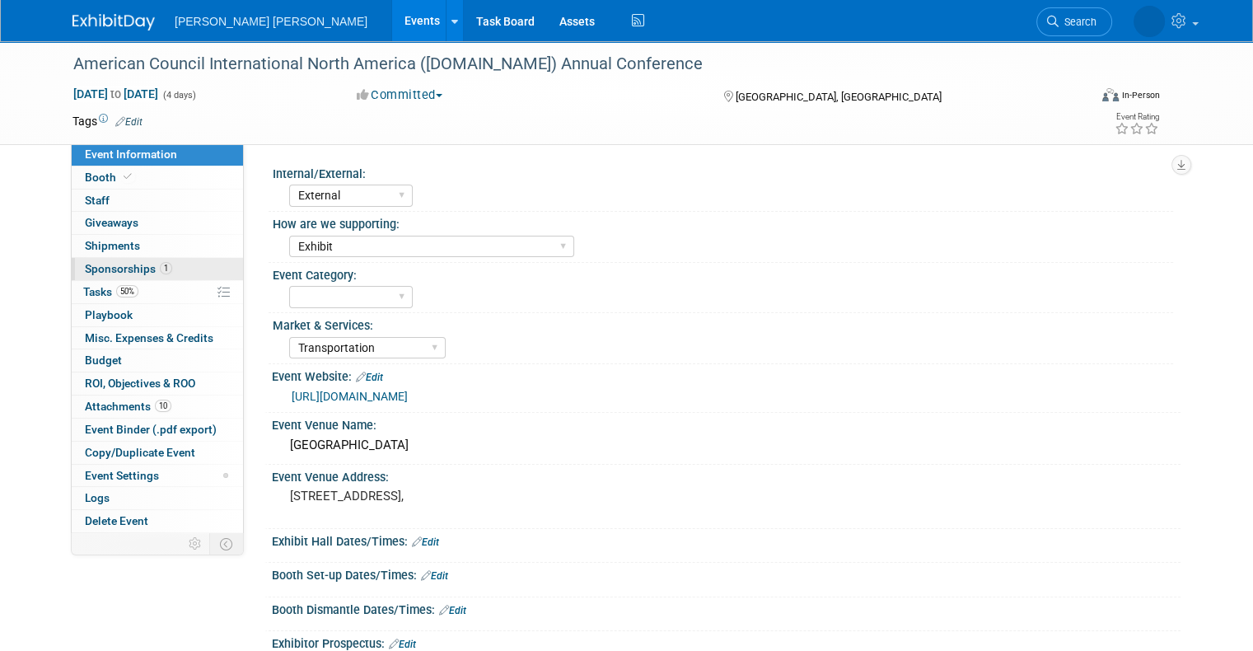
click at [111, 262] on span "Sponsorships 1" at bounding box center [128, 268] width 87 height 13
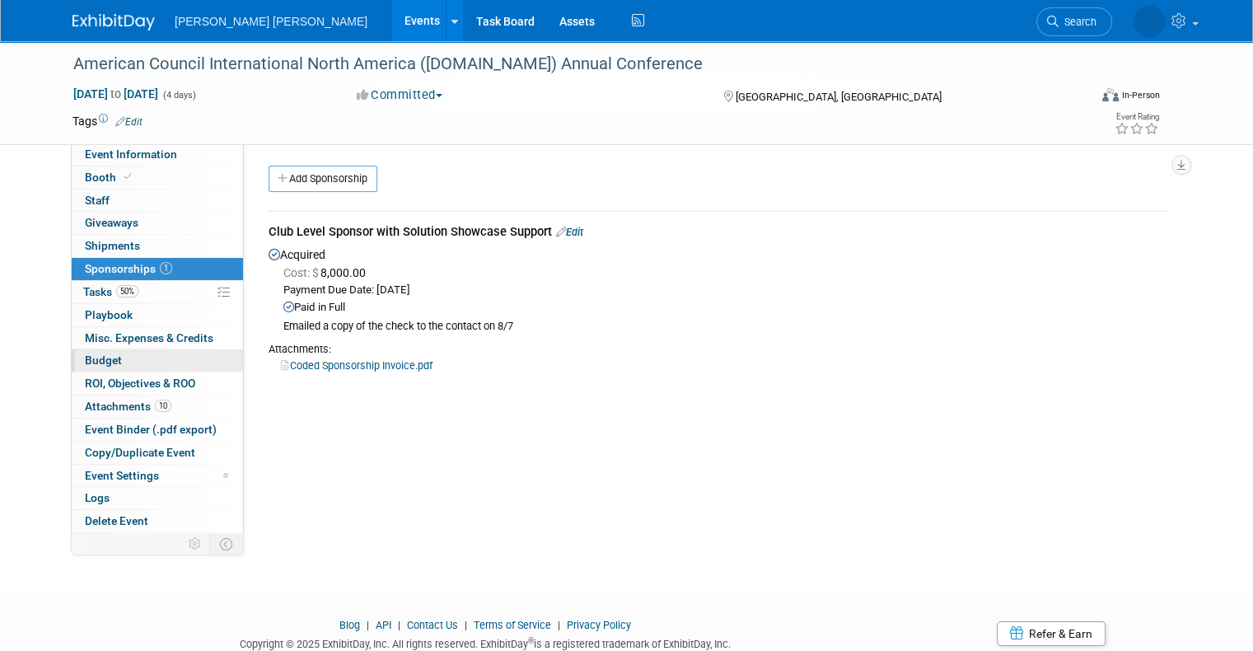
click at [91, 353] on span "Budget" at bounding box center [103, 359] width 37 height 13
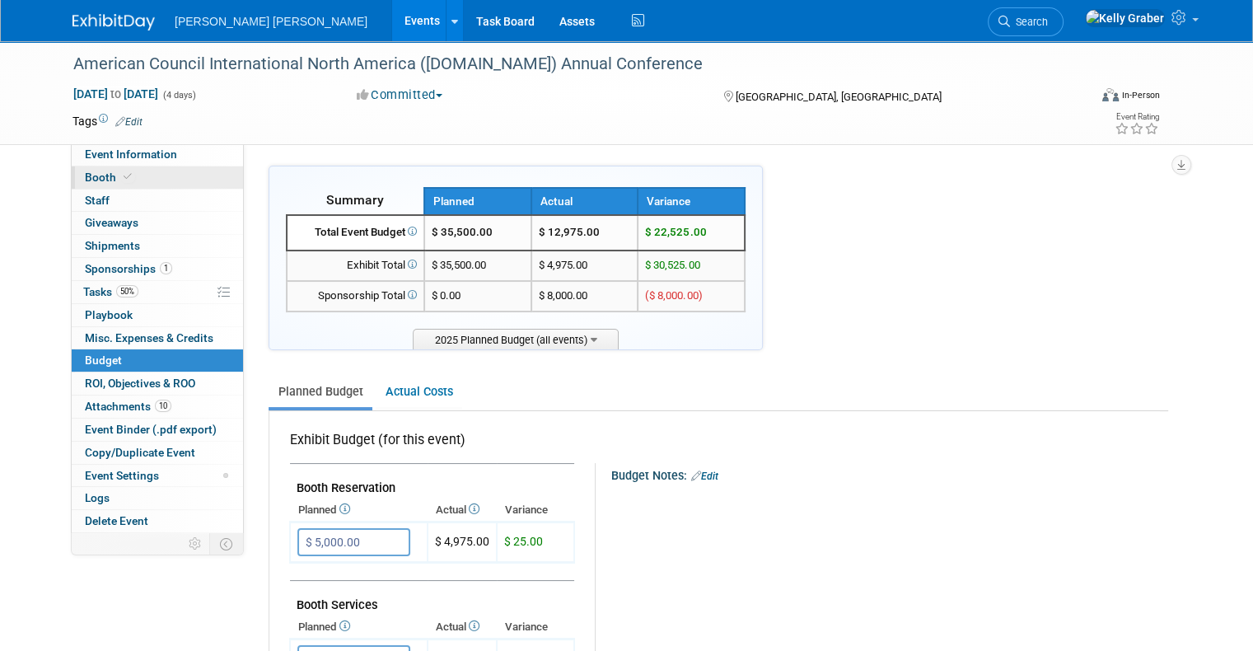
click at [85, 183] on span "Booth" at bounding box center [110, 176] width 50 height 13
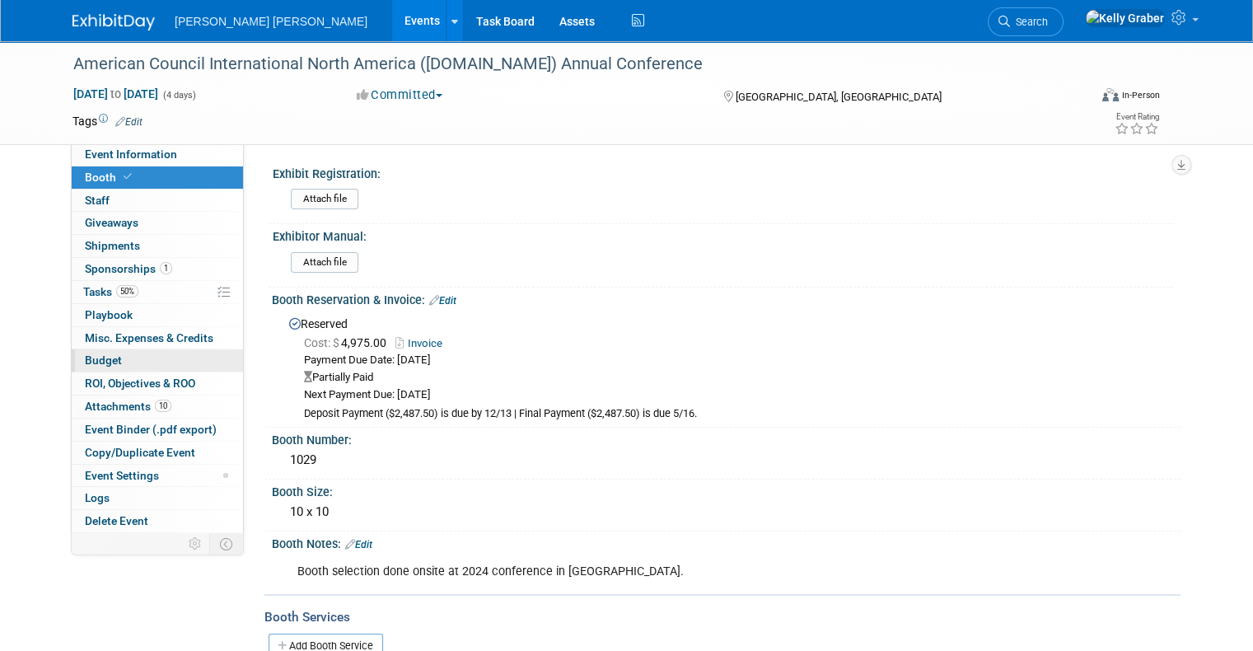
click at [112, 351] on link "Budget" at bounding box center [157, 360] width 171 height 22
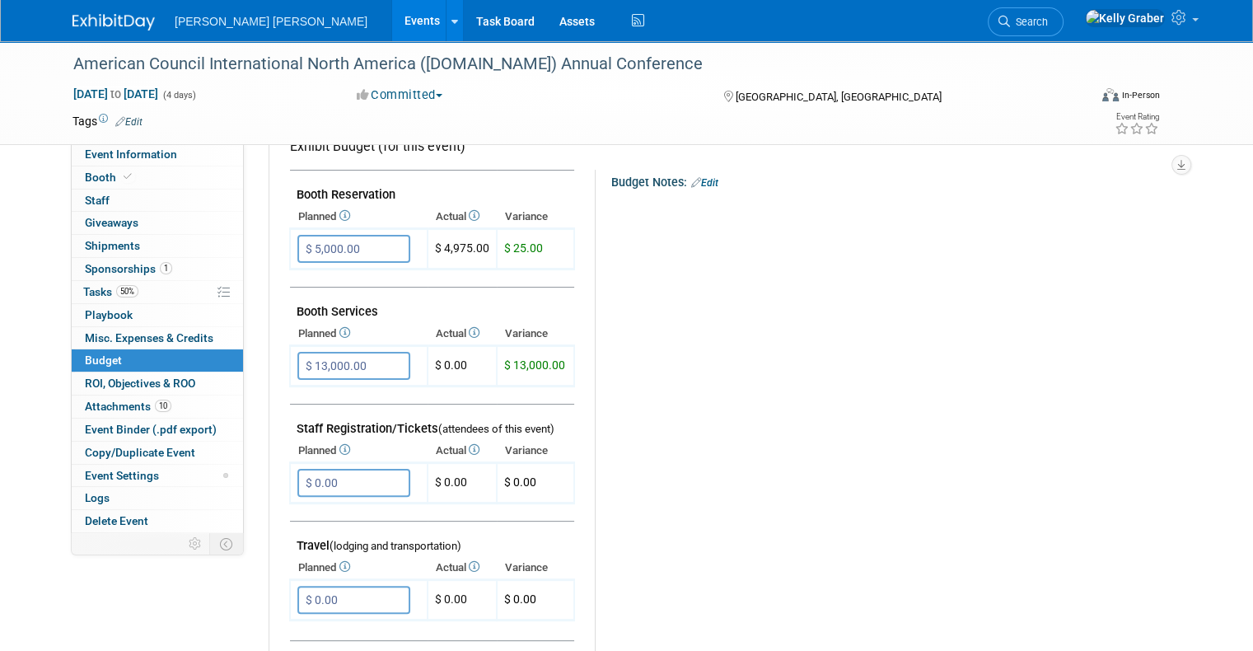
scroll to position [329, 0]
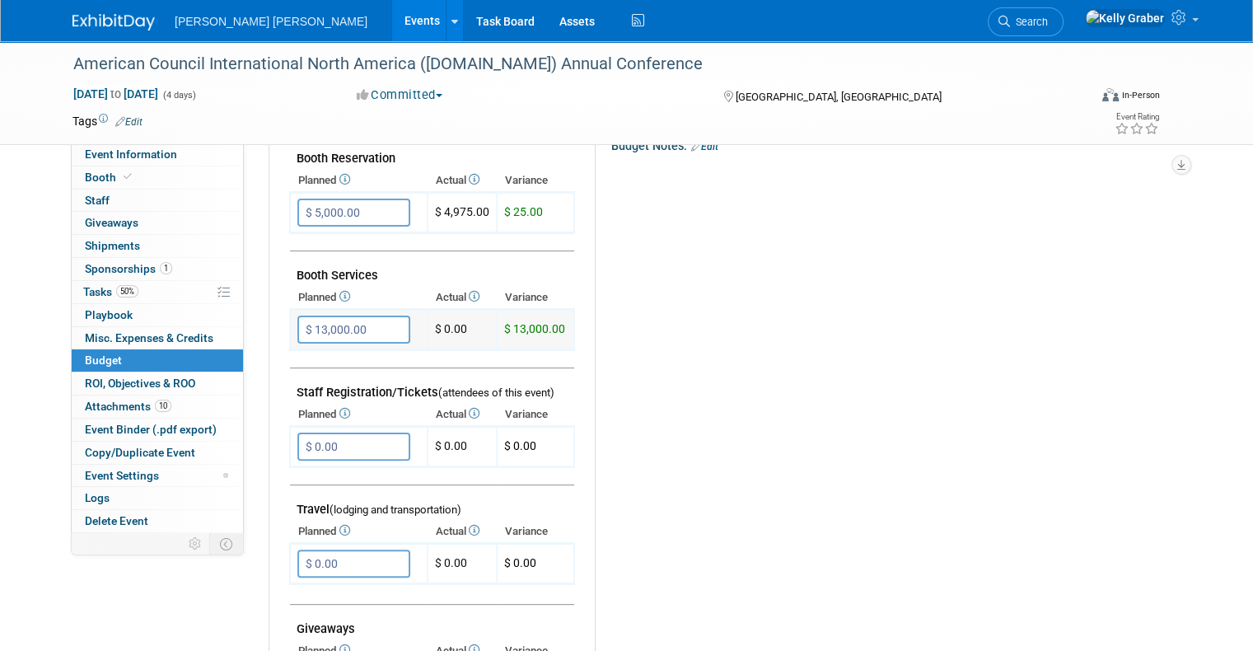
click at [354, 315] on input "$ 13,000.00" at bounding box center [353, 329] width 113 height 28
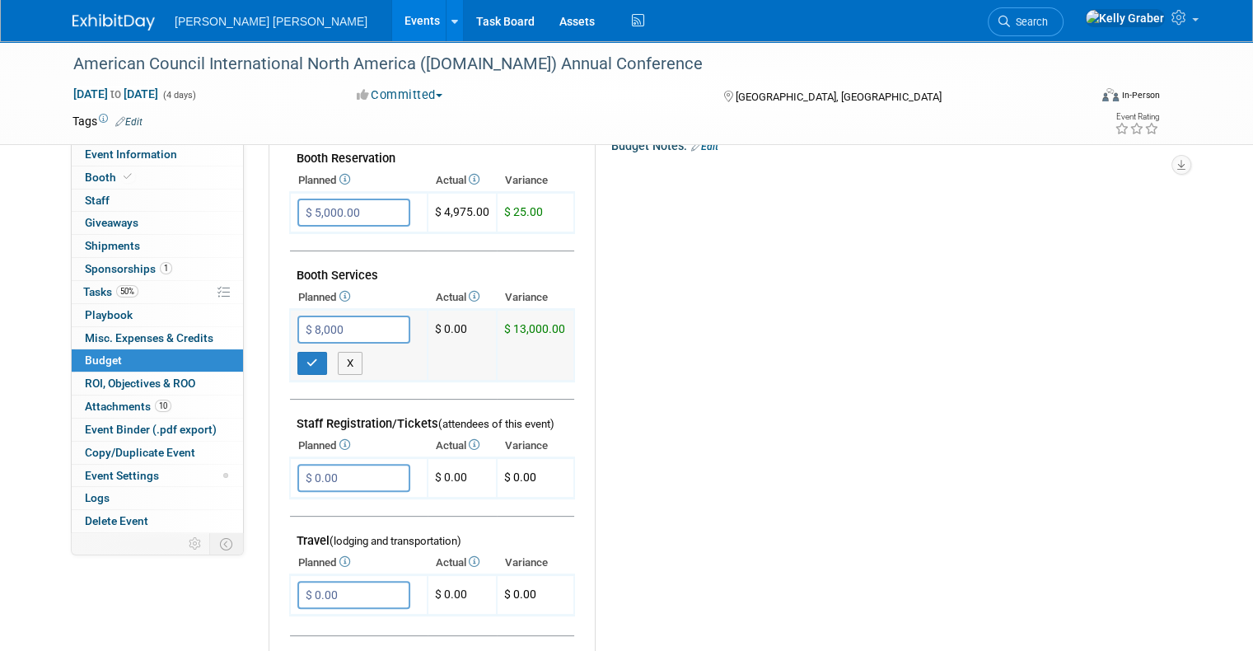
type input "$ 8,000.00"
click at [303, 358] on button "button" at bounding box center [312, 363] width 30 height 23
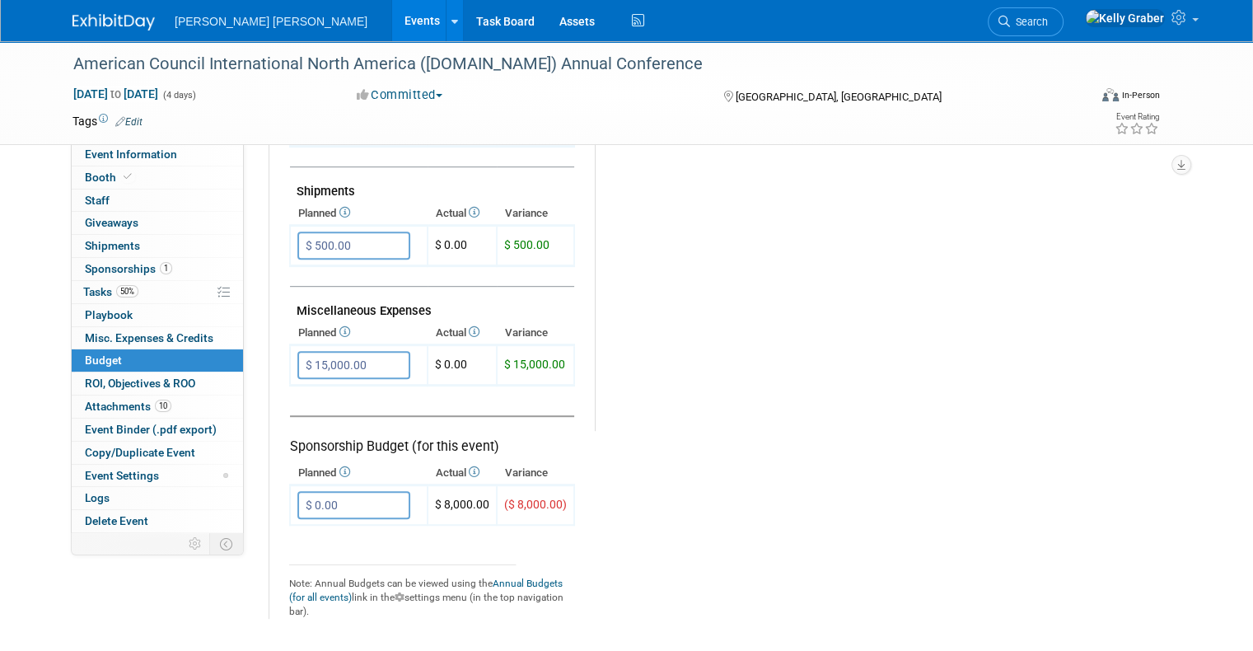
scroll to position [934, 0]
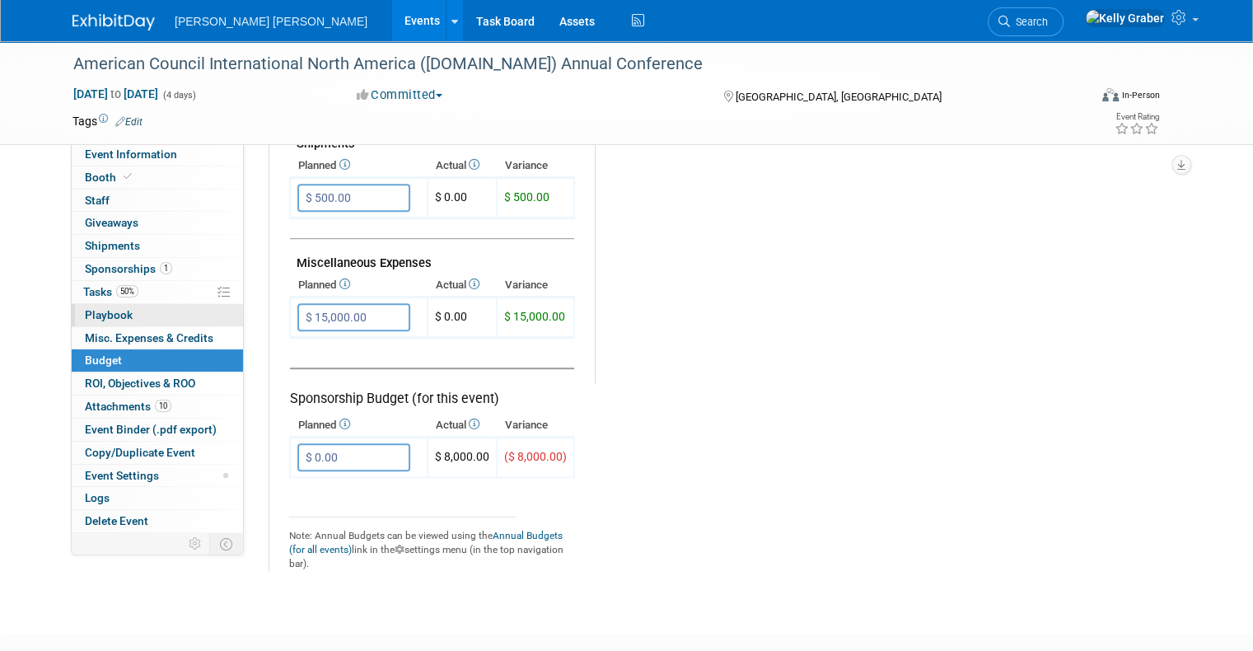
type input "$"
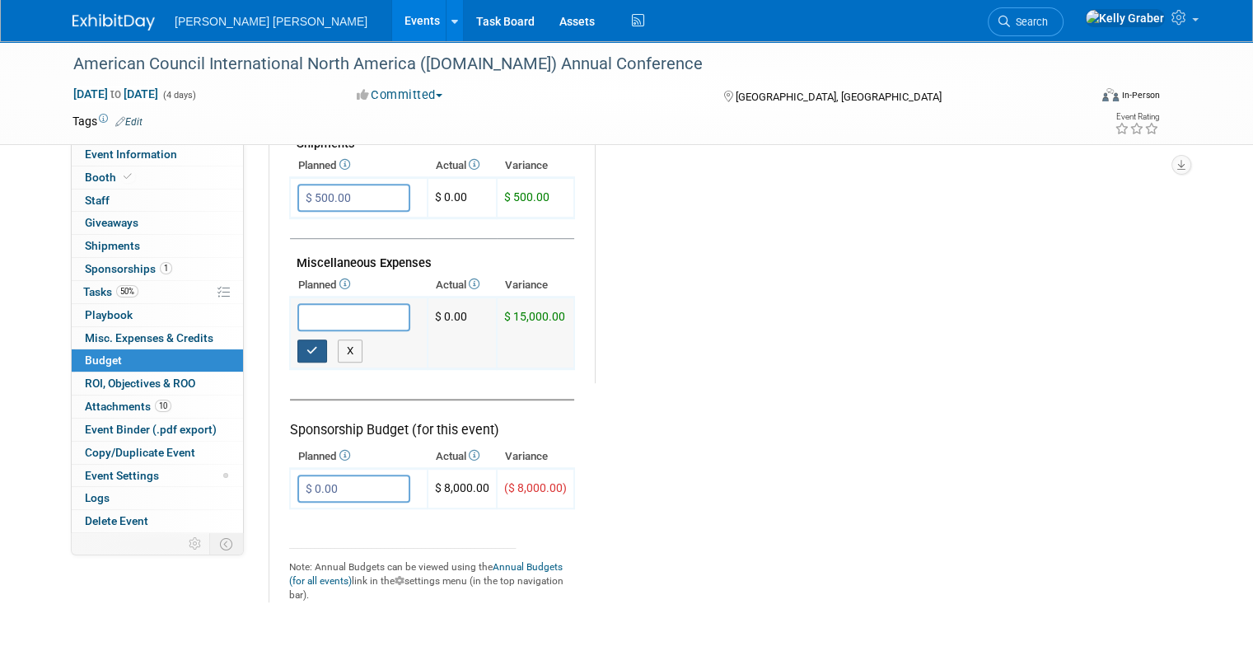
click at [300, 339] on button "button" at bounding box center [312, 350] width 30 height 23
type input "$ 0.00"
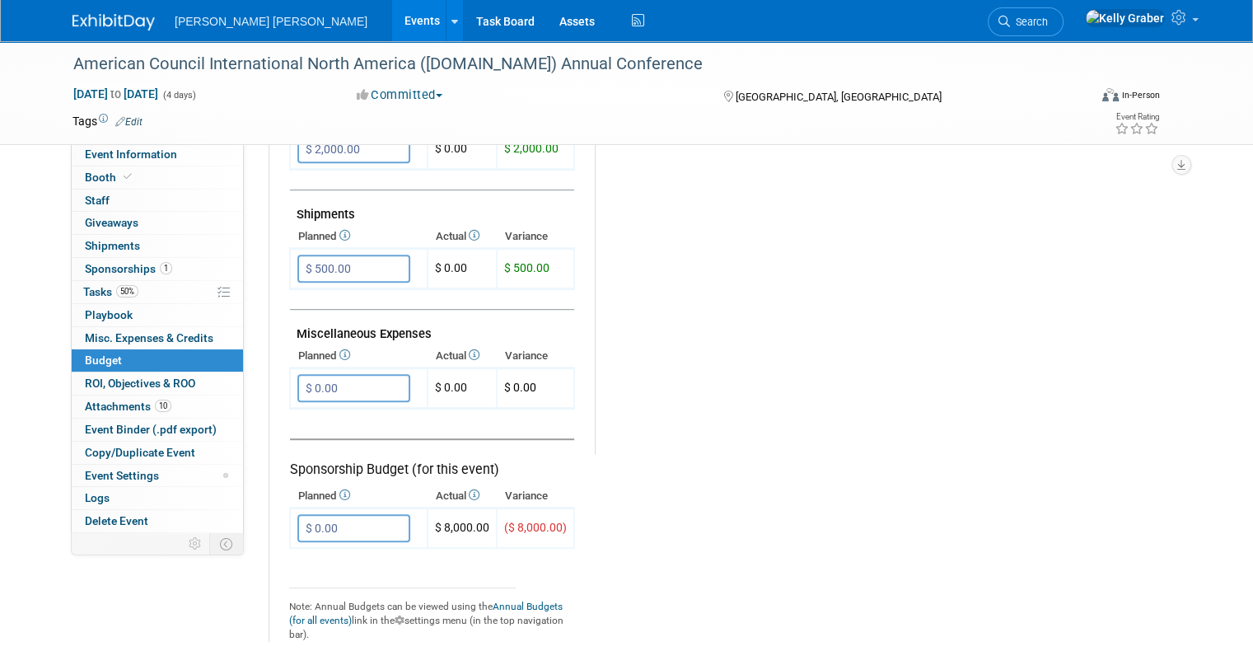
scroll to position [906, 0]
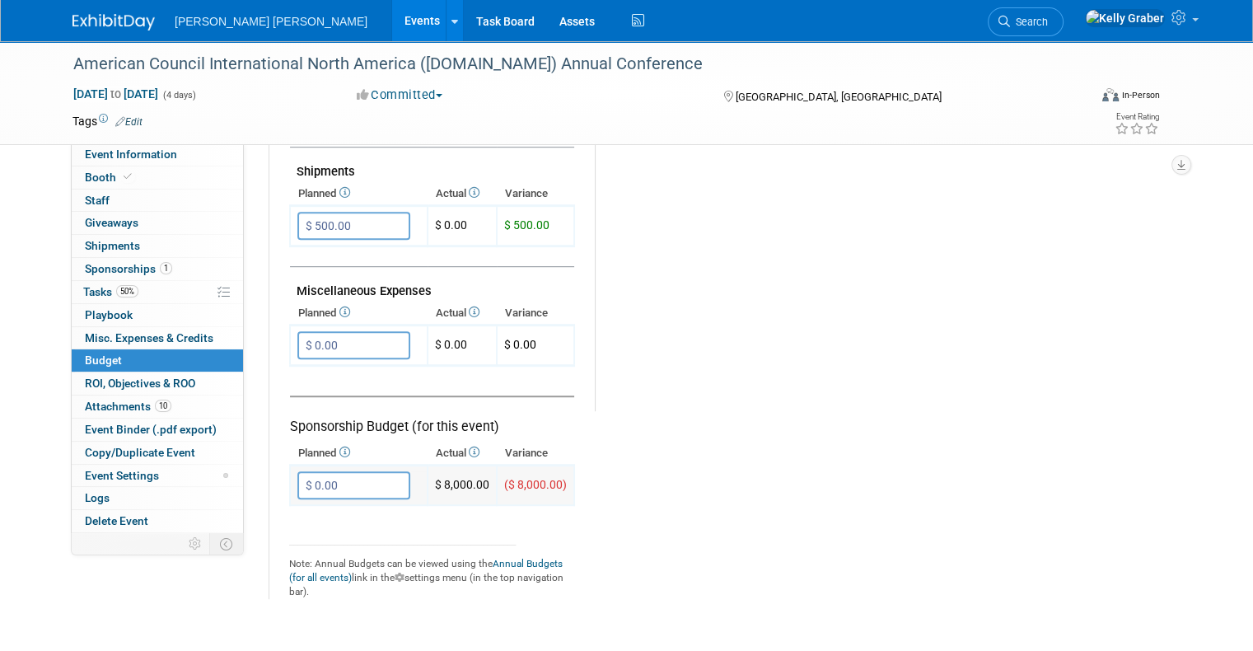
click at [339, 482] on input "$ 0.00" at bounding box center [353, 485] width 113 height 28
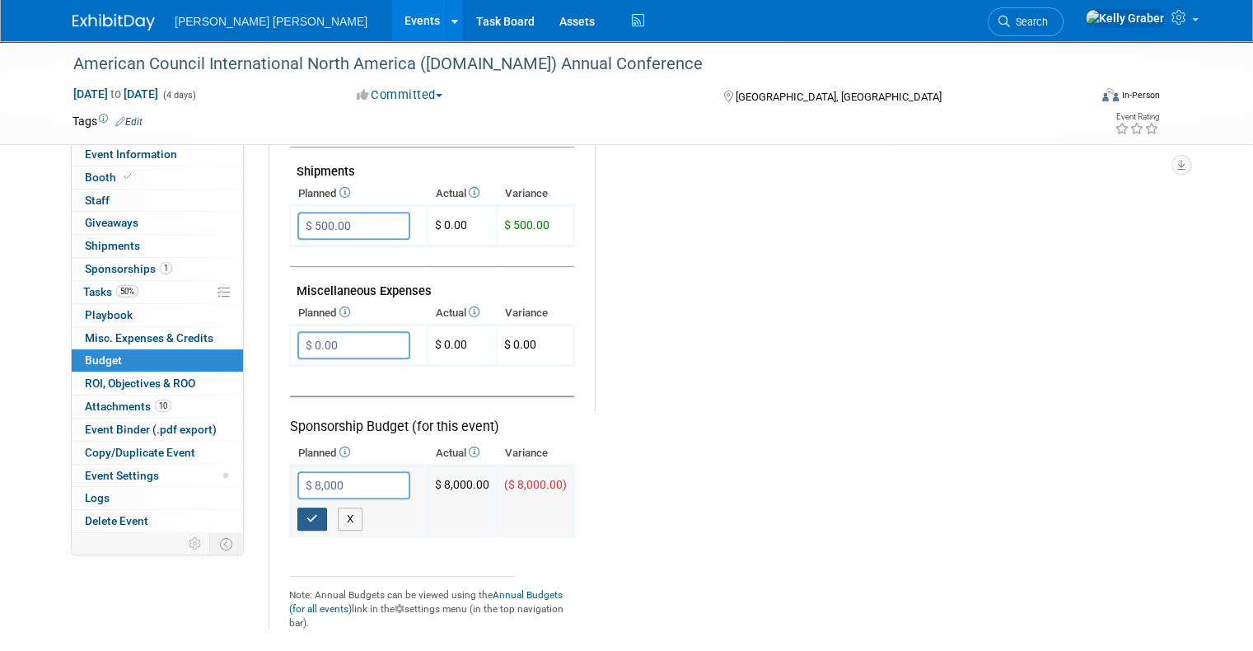
type input "$ 8,000.00"
click at [303, 507] on button "button" at bounding box center [312, 518] width 30 height 23
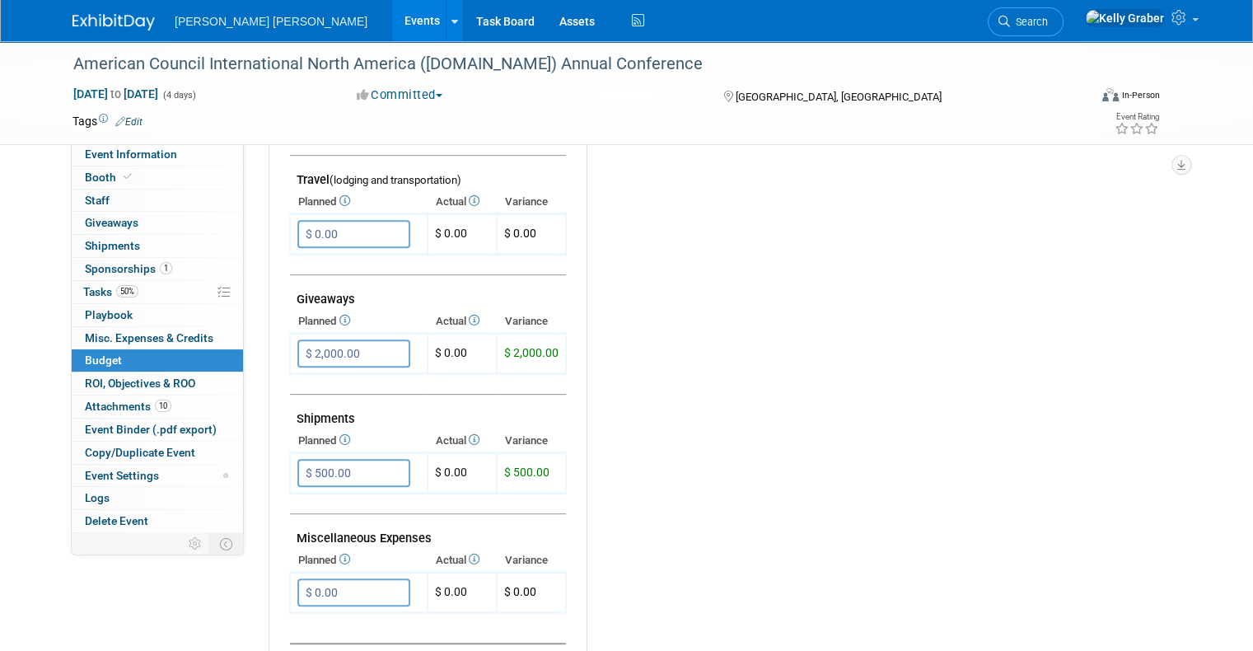
scroll to position [741, 0]
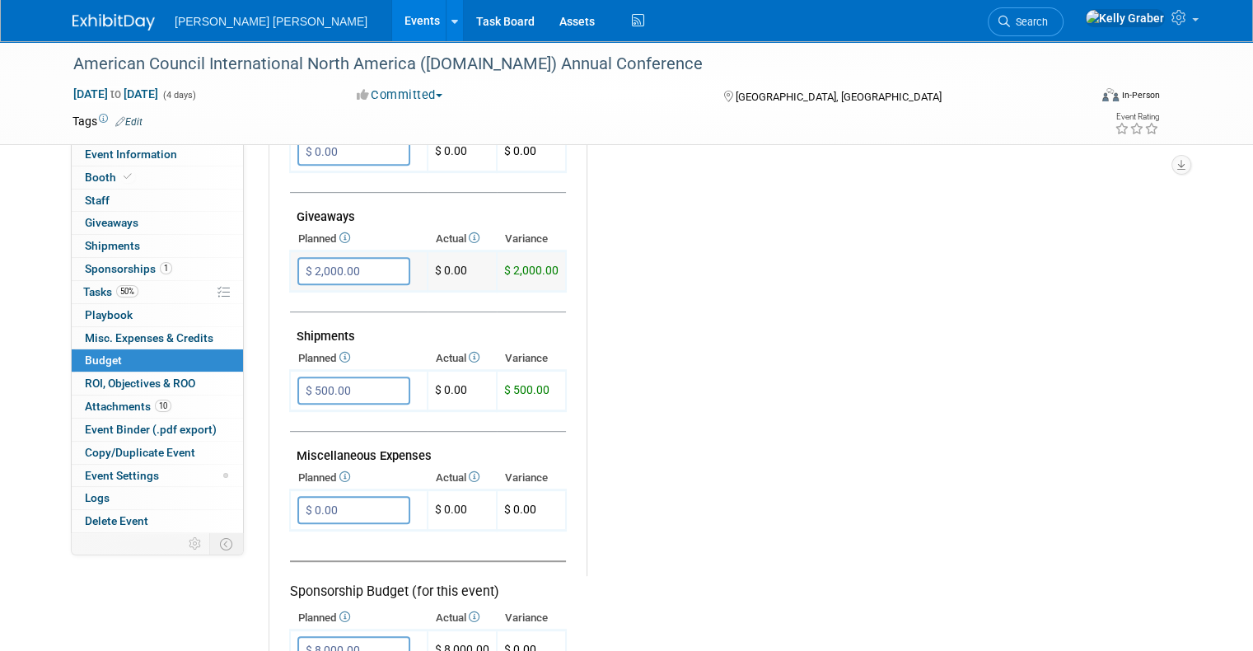
click at [349, 264] on input "$ 2,000.00" at bounding box center [353, 271] width 113 height 28
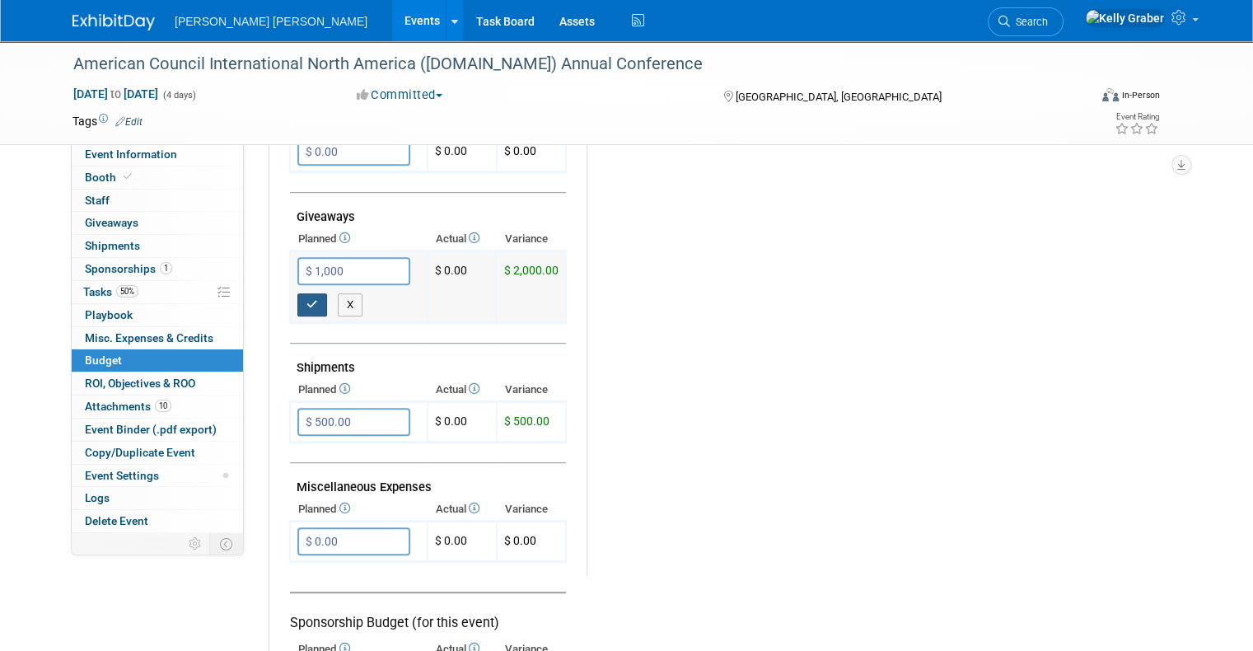
type input "$ 1,000.00"
click at [297, 293] on button "button" at bounding box center [312, 304] width 30 height 23
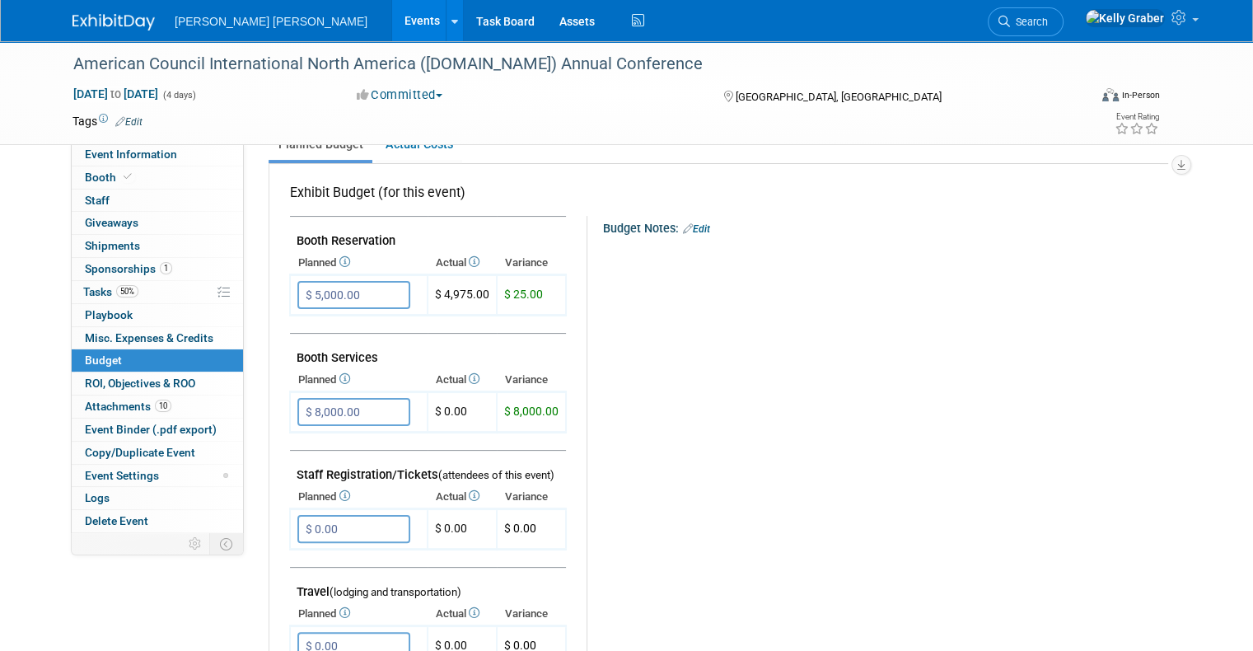
scroll to position [0, 0]
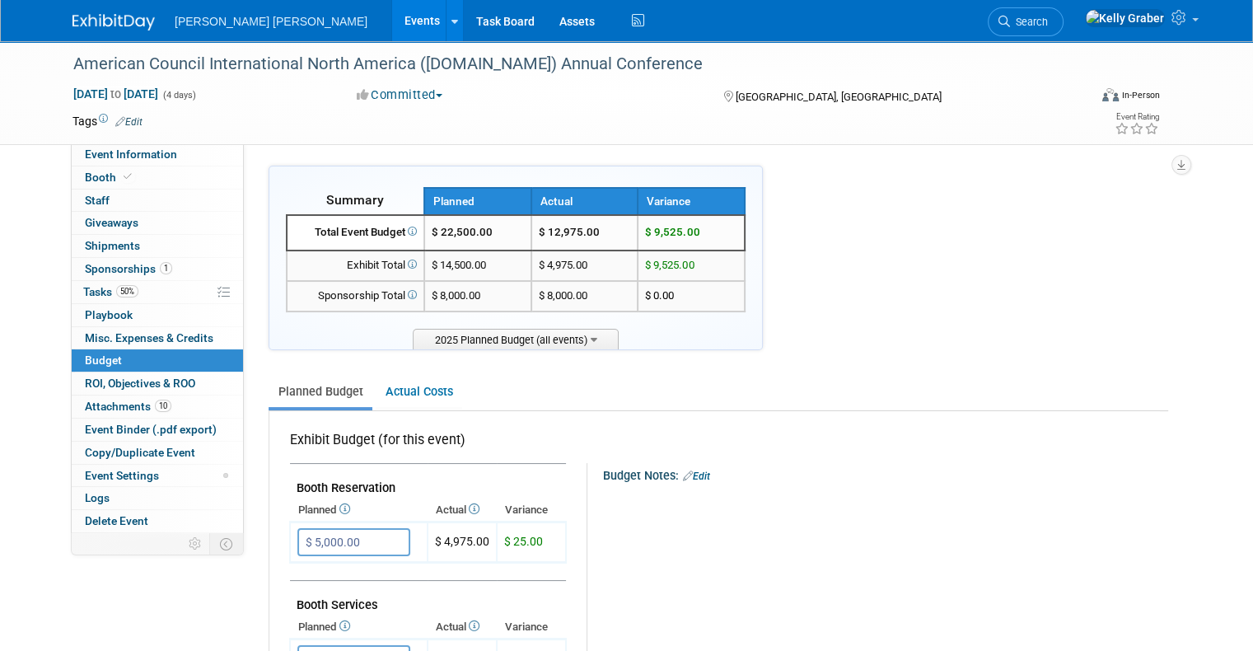
click at [102, 25] on img at bounding box center [113, 22] width 82 height 16
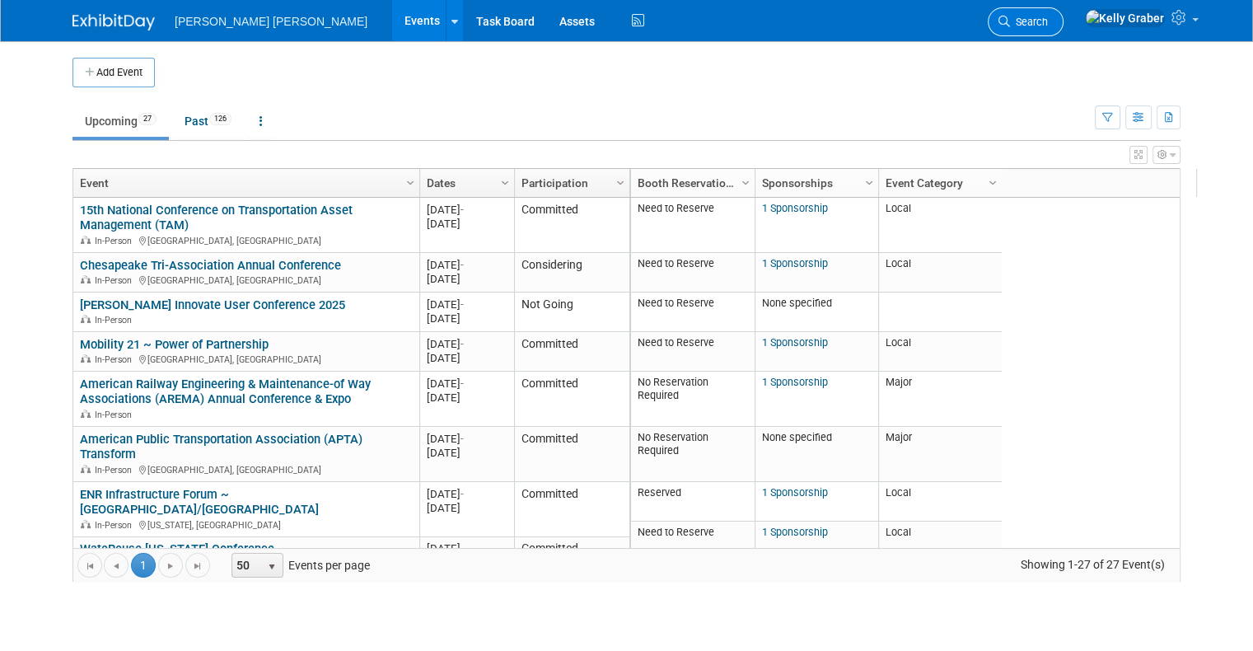
click at [1048, 16] on span "Search" at bounding box center [1029, 22] width 38 height 12
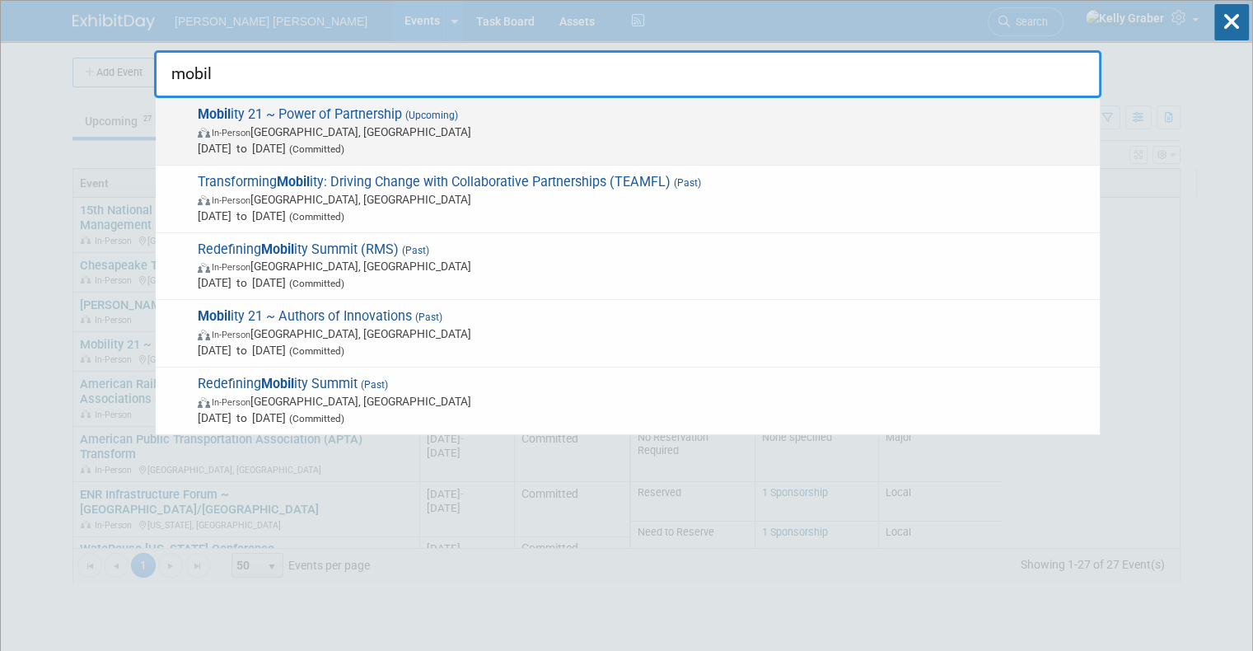
type input "mobil"
click at [317, 107] on span "Mobil ity 21 ~ Power of Partnership (Upcoming) In-Person Anaheim, CA Sep 12, 20…" at bounding box center [642, 131] width 899 height 50
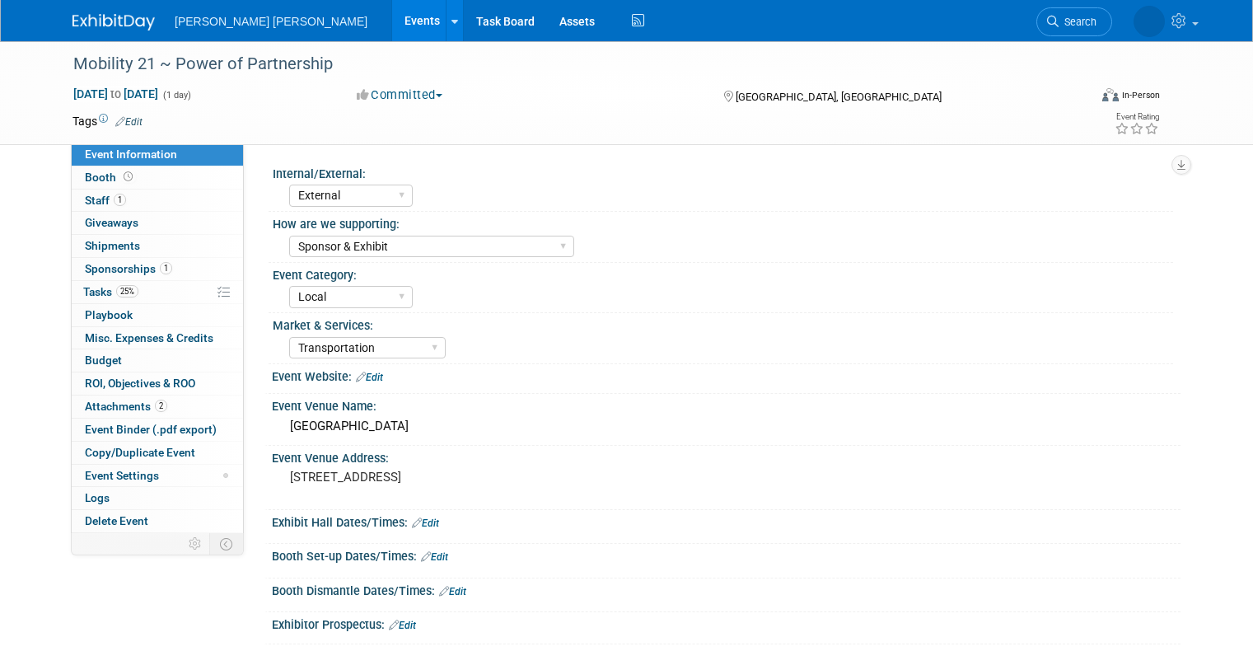
select select "External"
select select "Sponsor & Exhibit"
select select "Local"
select select "Transportation"
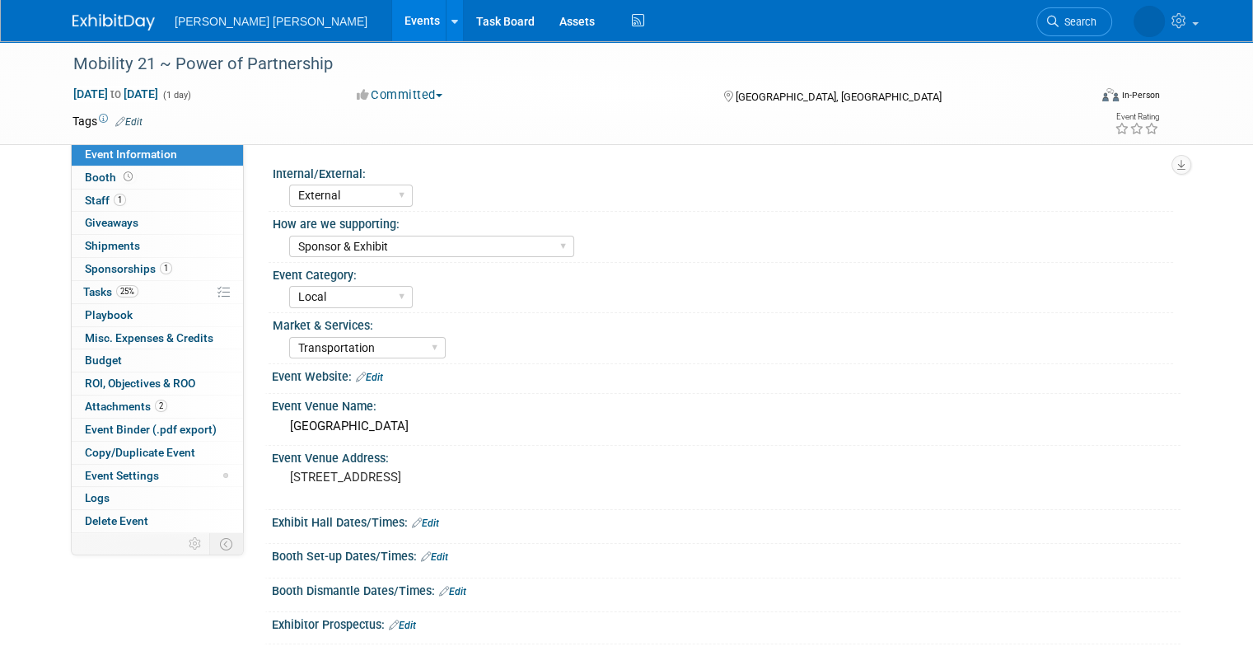
click at [119, 263] on span "Sponsorships 1" at bounding box center [128, 268] width 87 height 13
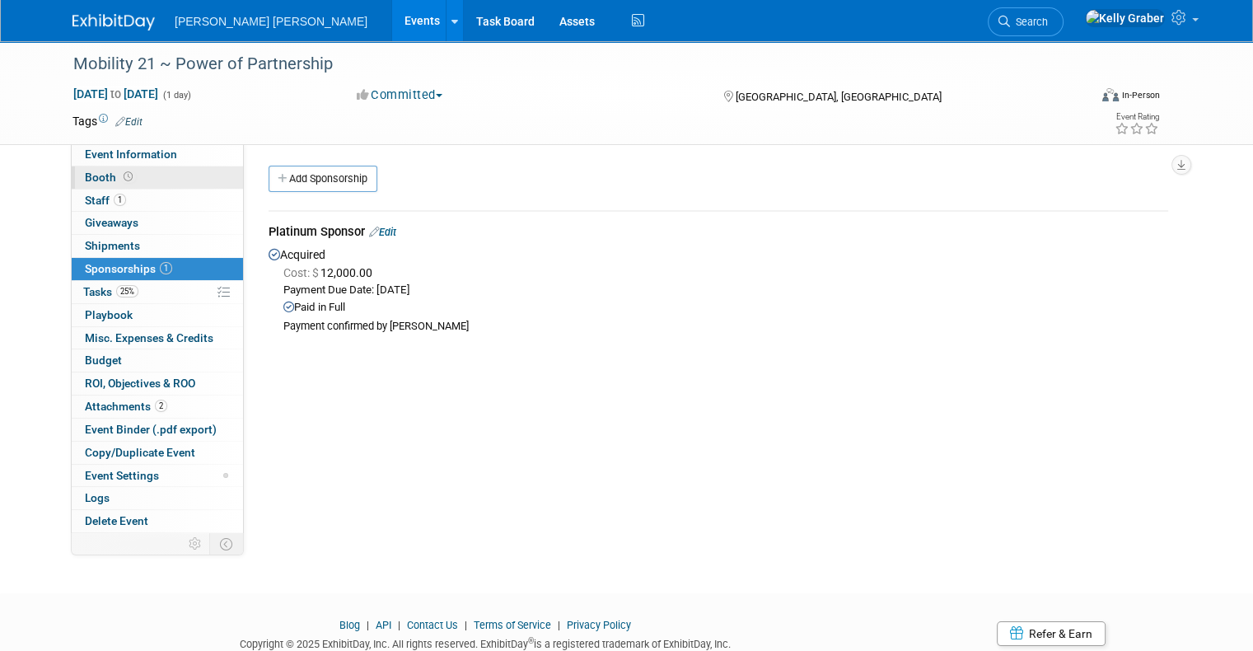
click at [97, 180] on span "Booth" at bounding box center [110, 176] width 51 height 13
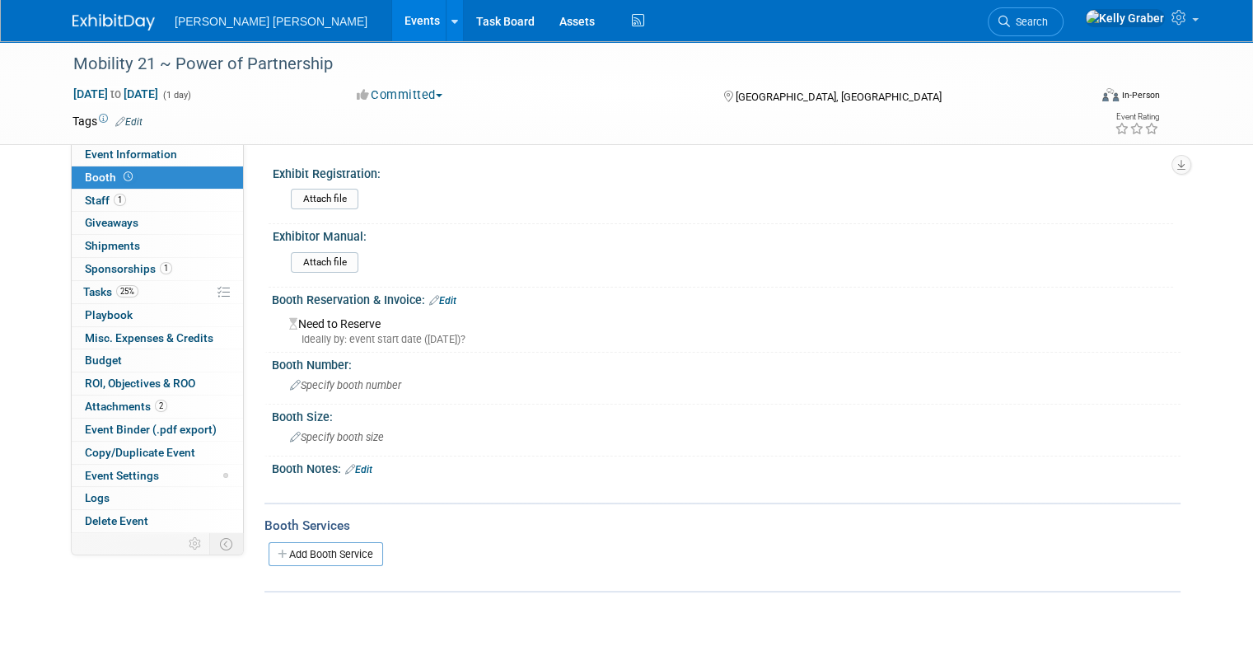
click at [432, 296] on link "Edit" at bounding box center [442, 301] width 27 height 12
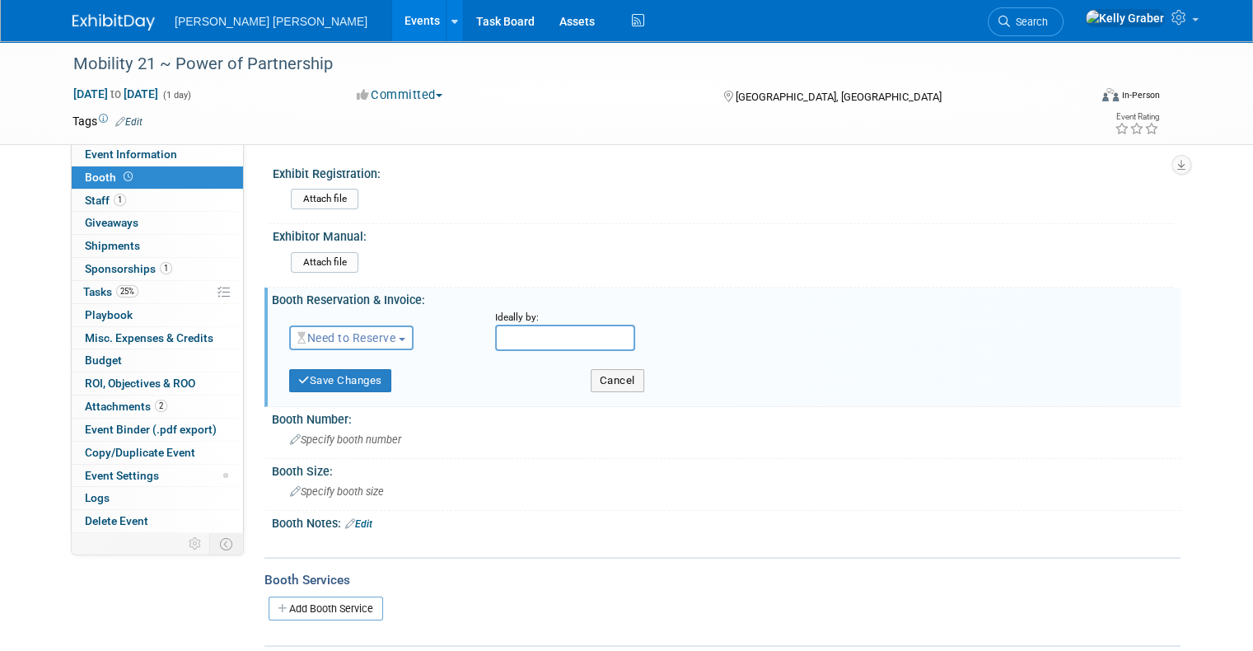
click at [382, 334] on span "Need to Reserve" at bounding box center [346, 337] width 98 height 13
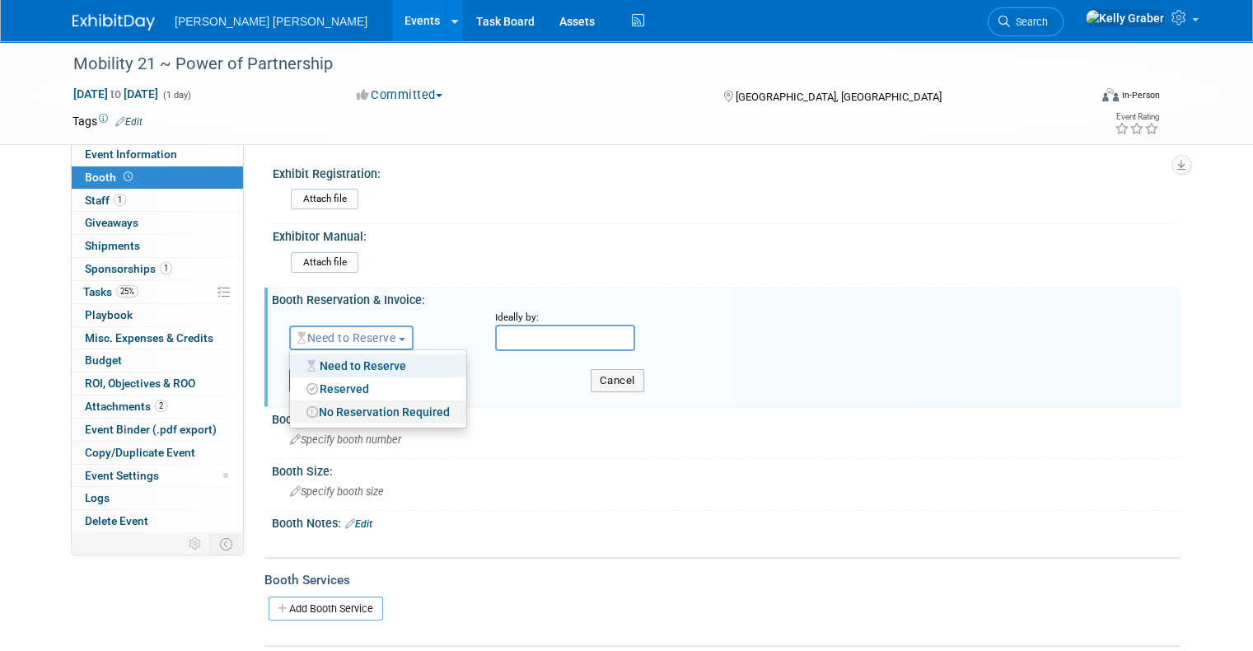
click at [359, 406] on link "No Reservation Required" at bounding box center [378, 411] width 176 height 23
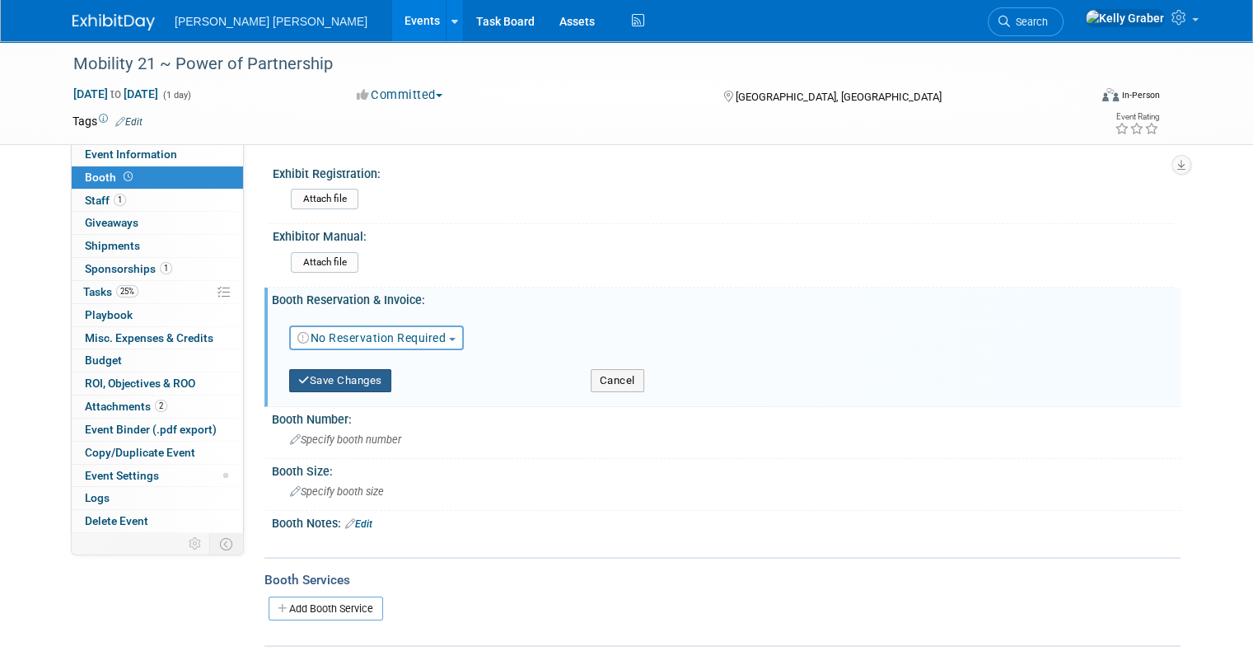
click at [336, 372] on button "Save Changes" at bounding box center [340, 380] width 102 height 23
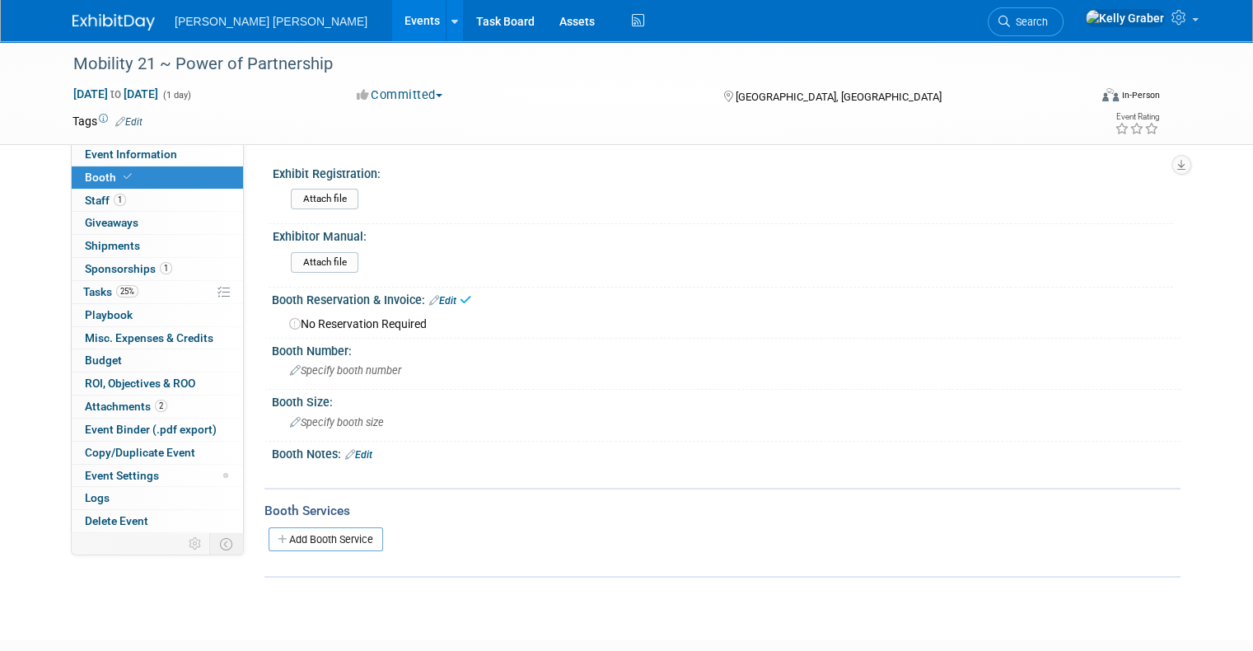
click at [336, 372] on span "Specify booth number" at bounding box center [345, 370] width 111 height 12
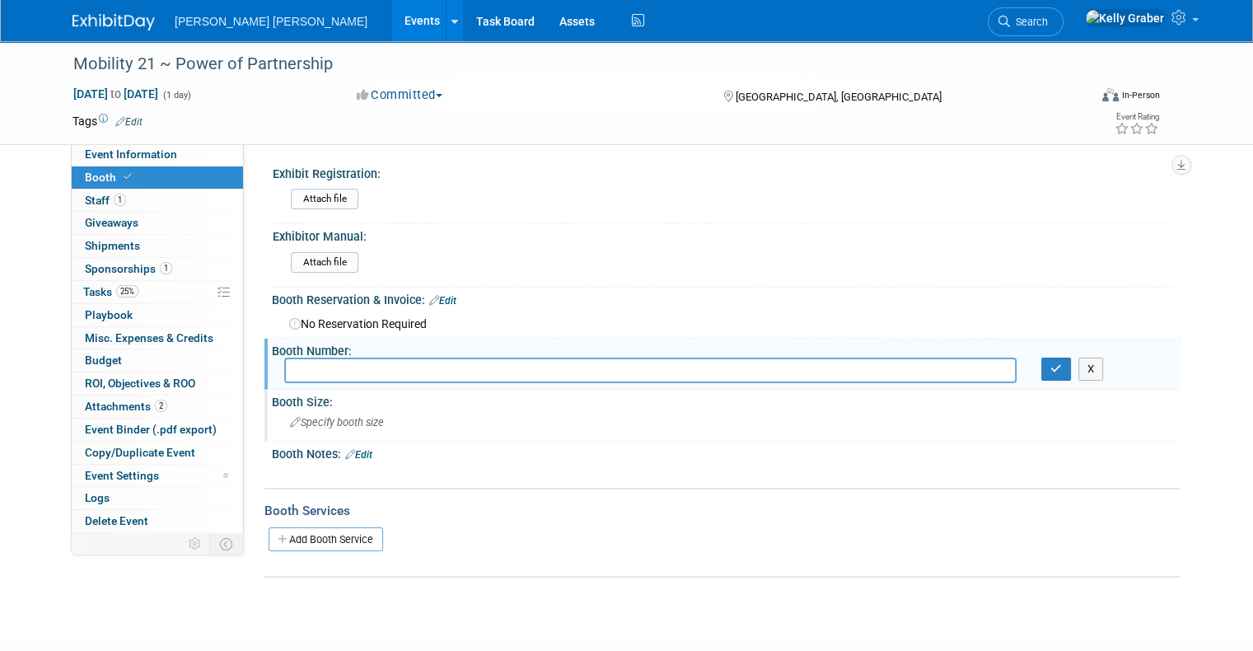
click at [413, 428] on div "Specify booth size" at bounding box center [726, 422] width 884 height 26
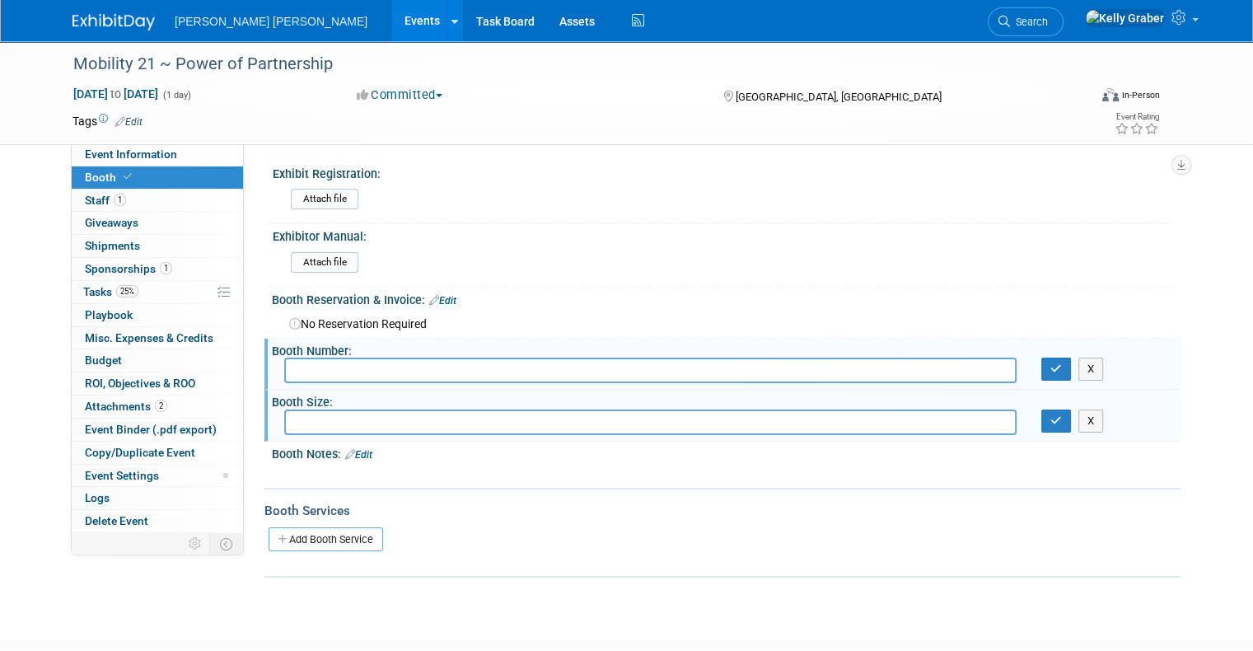
click at [402, 376] on input "text" at bounding box center [650, 370] width 732 height 26
click at [124, 153] on span "Event Information" at bounding box center [131, 153] width 92 height 13
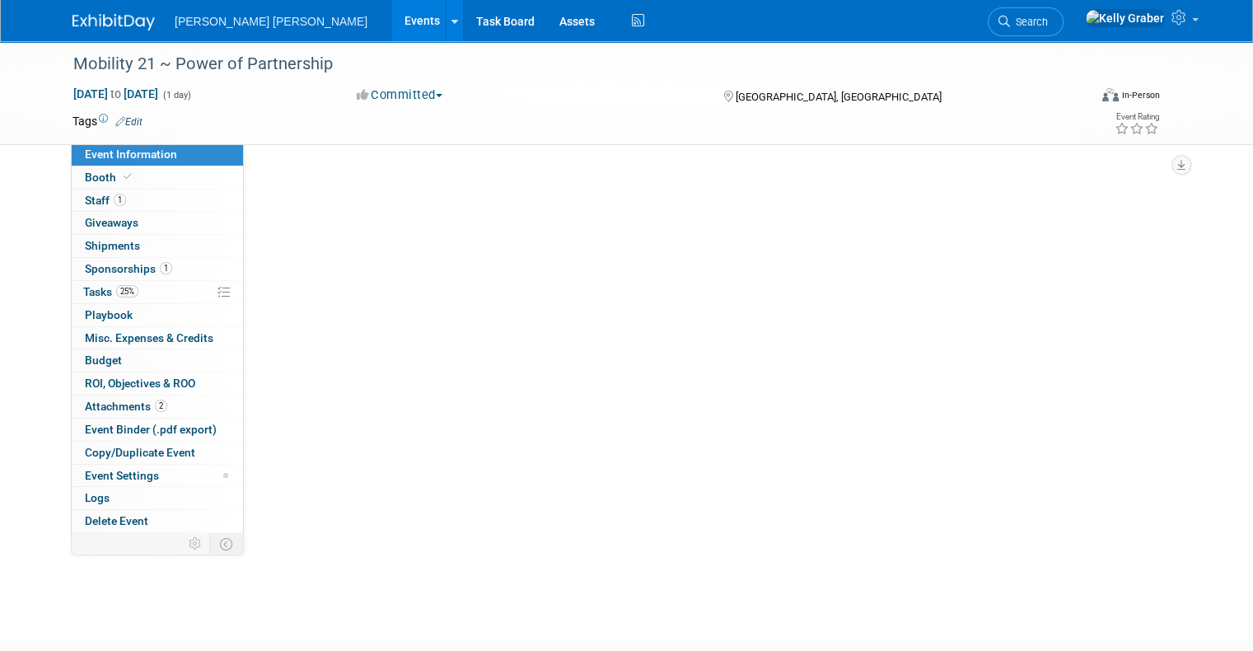
select select "External"
select select "Sponsor & Exhibit"
select select "Local"
select select "Transportation"
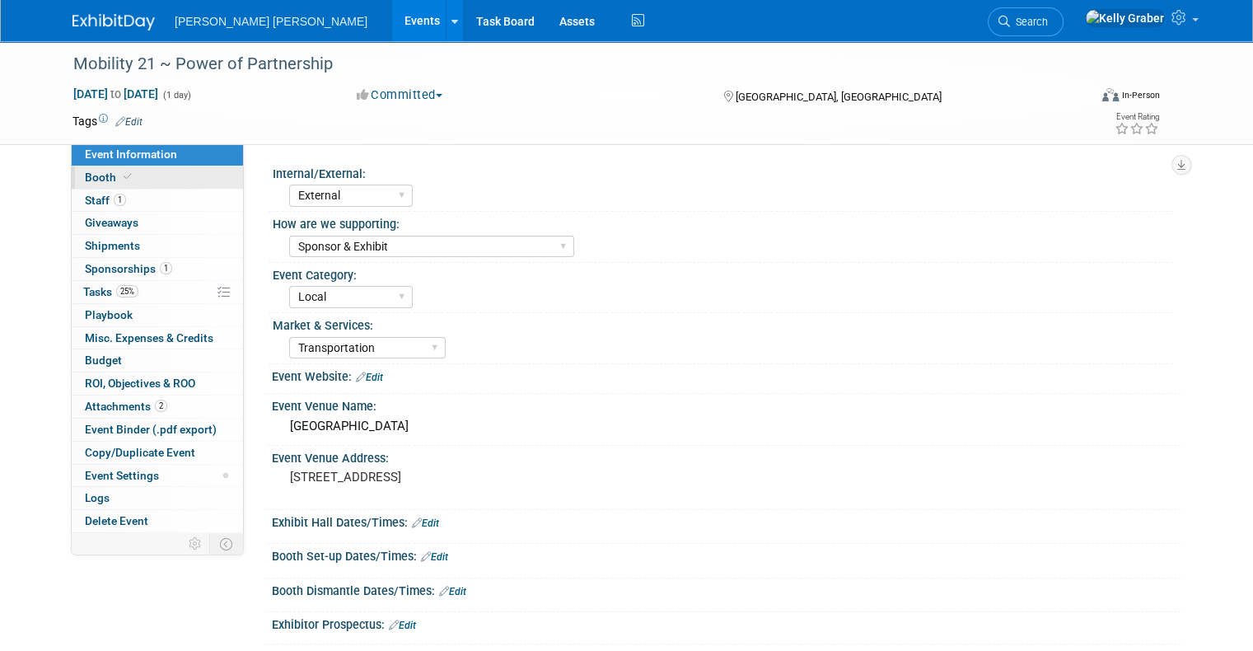
click at [120, 170] on span at bounding box center [127, 176] width 15 height 12
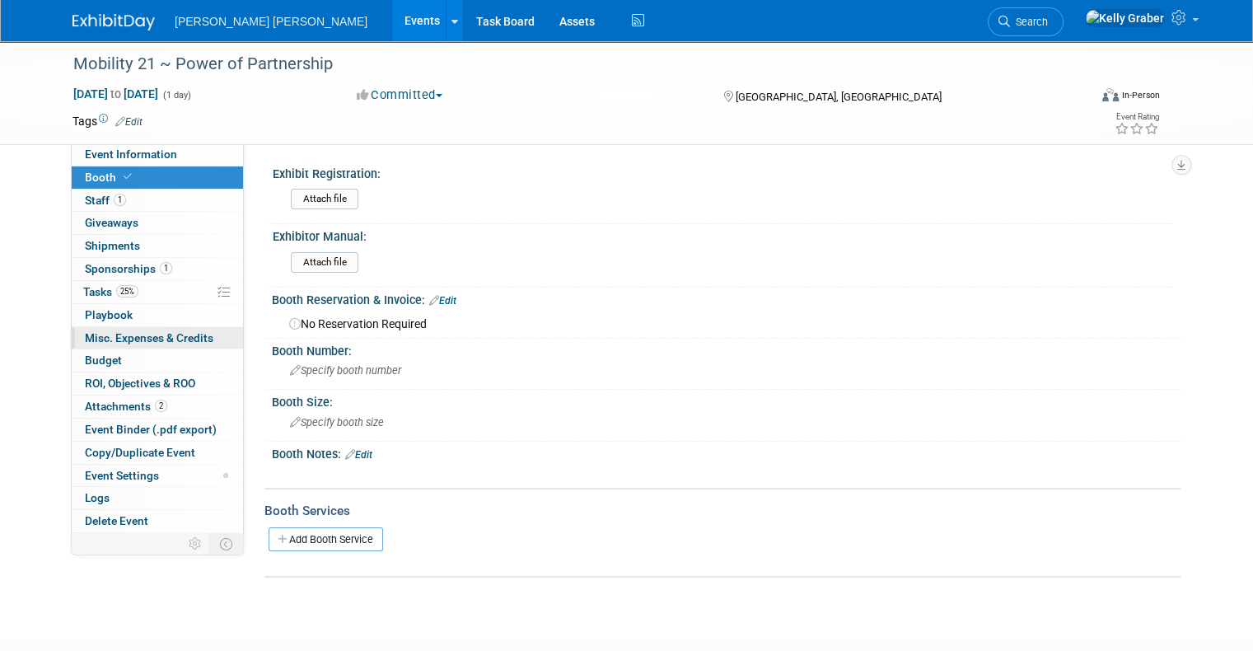
click at [87, 334] on span "Misc. Expenses & Credits 0" at bounding box center [149, 337] width 128 height 13
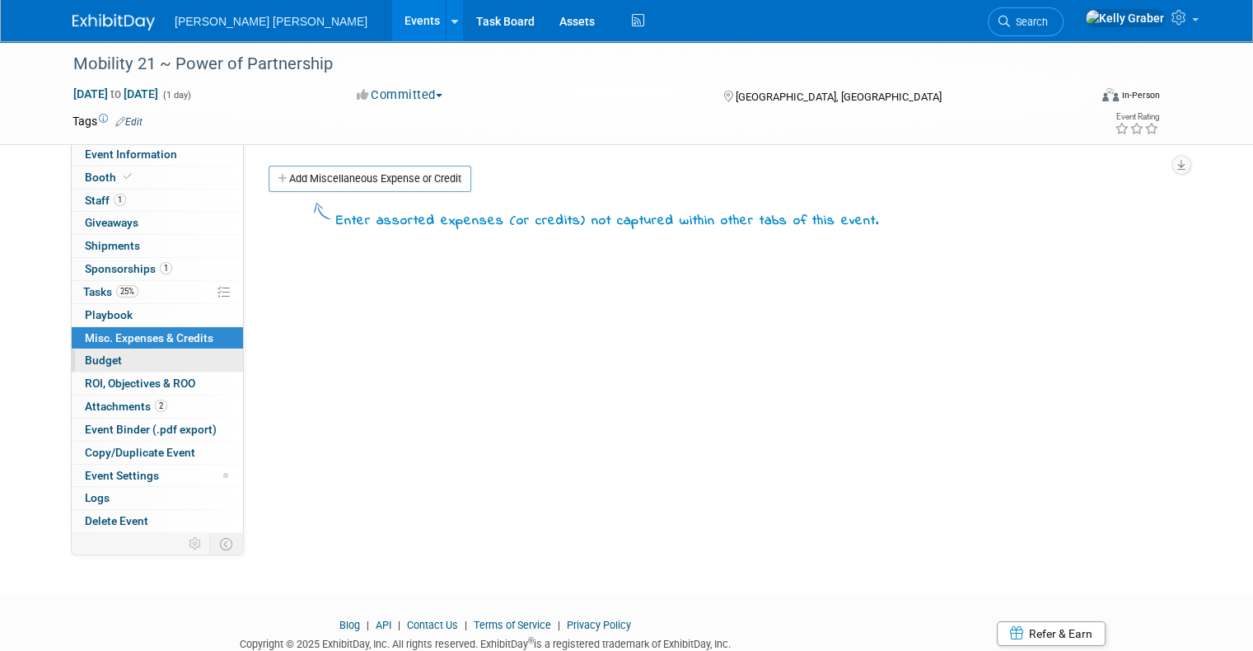
click at [97, 357] on span "Budget" at bounding box center [103, 359] width 37 height 13
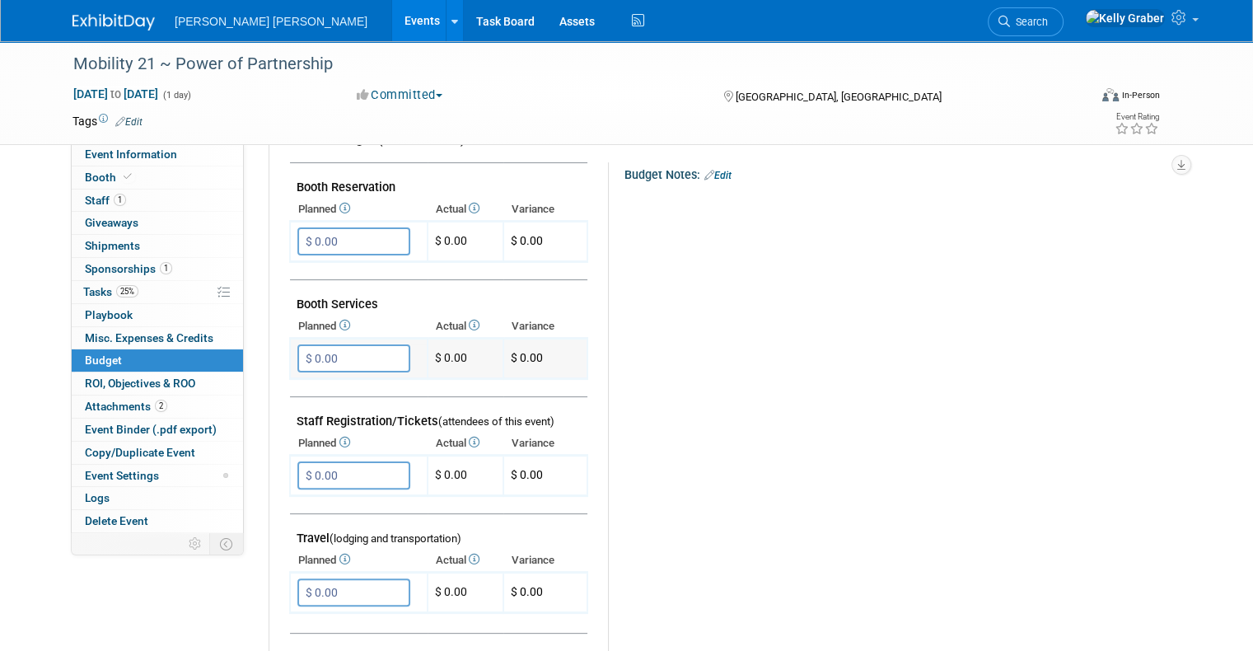
scroll to position [329, 0]
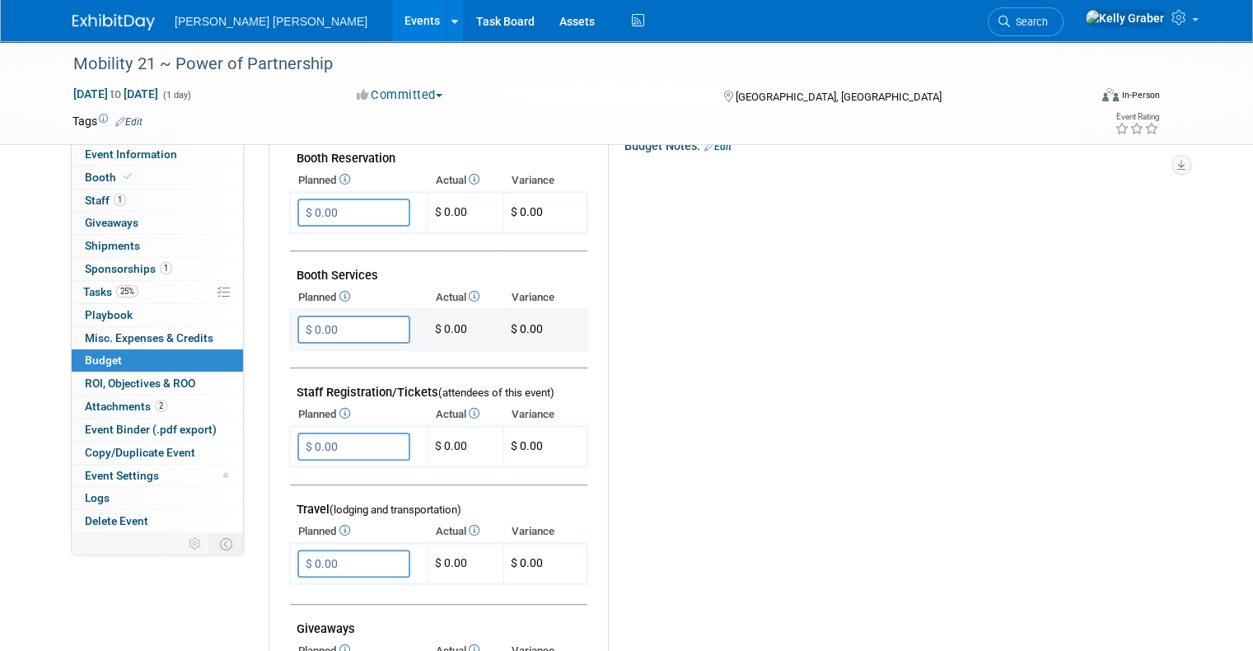
click at [326, 327] on input "$ 0.00" at bounding box center [353, 329] width 113 height 28
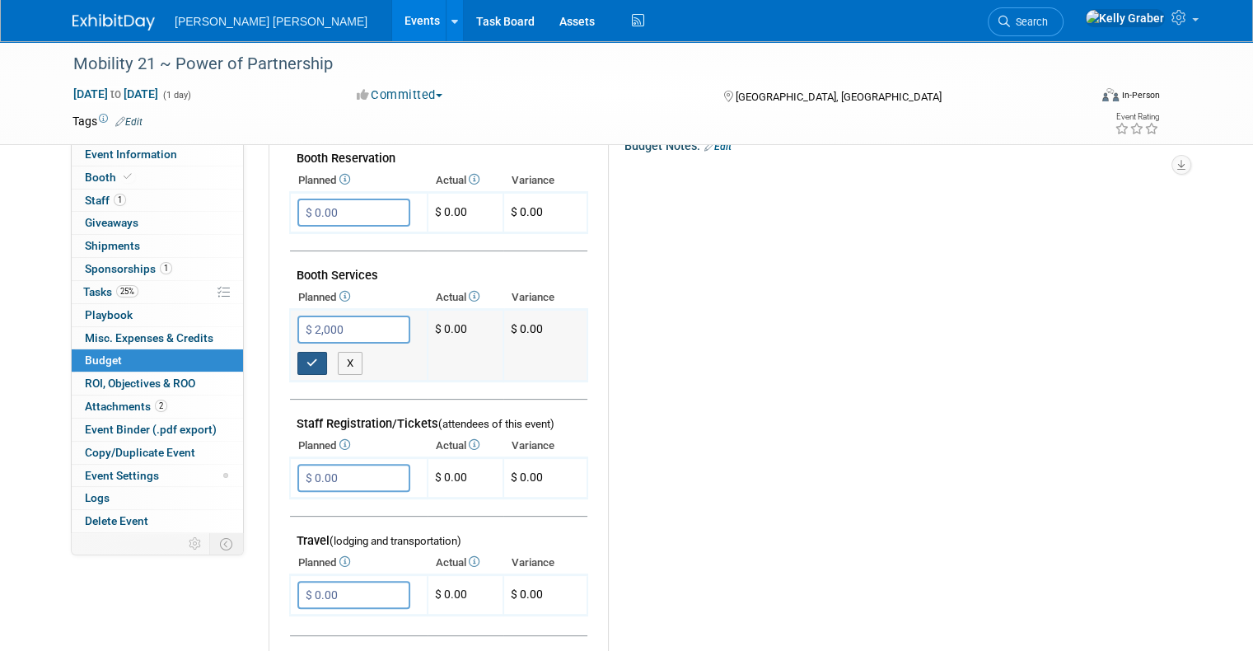
type input "$ 2,000.00"
click at [306, 357] on icon "button" at bounding box center [312, 362] width 12 height 11
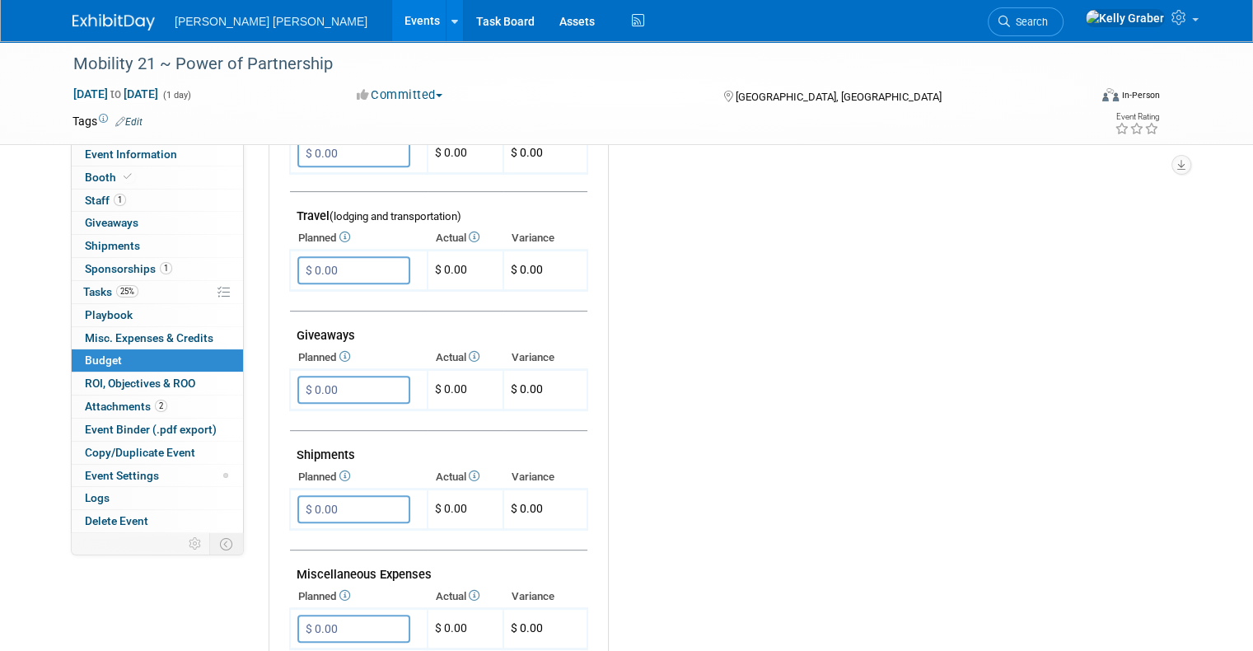
scroll to position [659, 0]
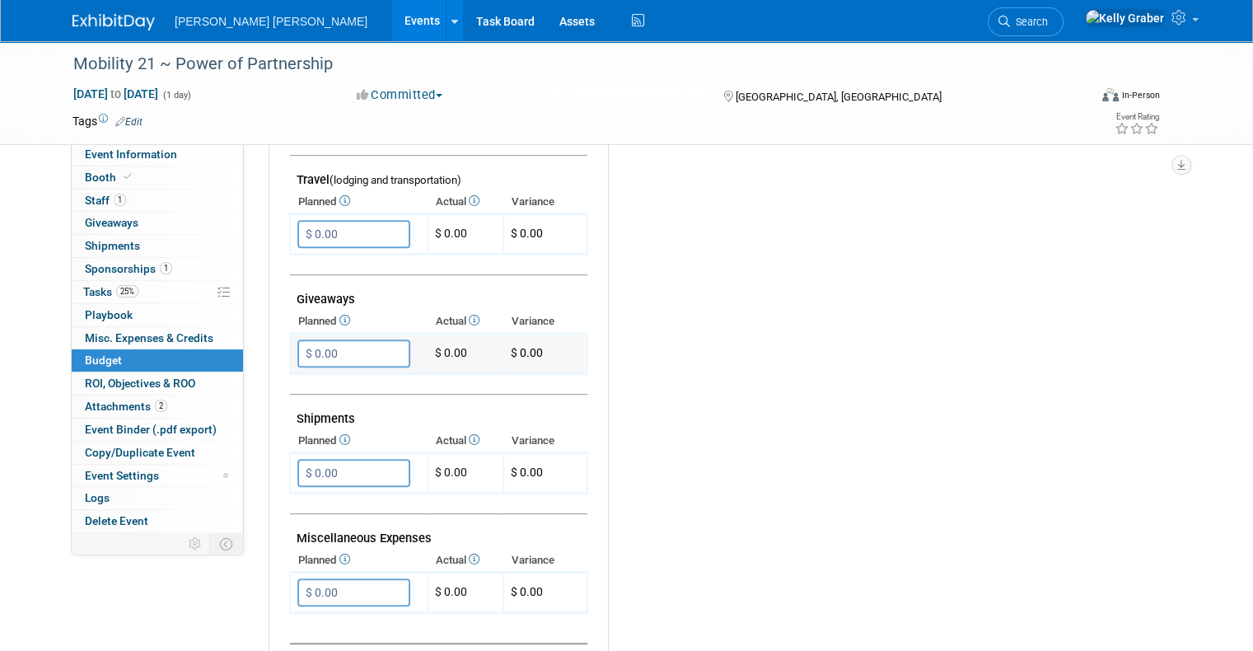
click at [356, 345] on input "$ 0.00" at bounding box center [353, 353] width 113 height 28
click at [353, 460] on input "$ 0.00" at bounding box center [353, 473] width 113 height 28
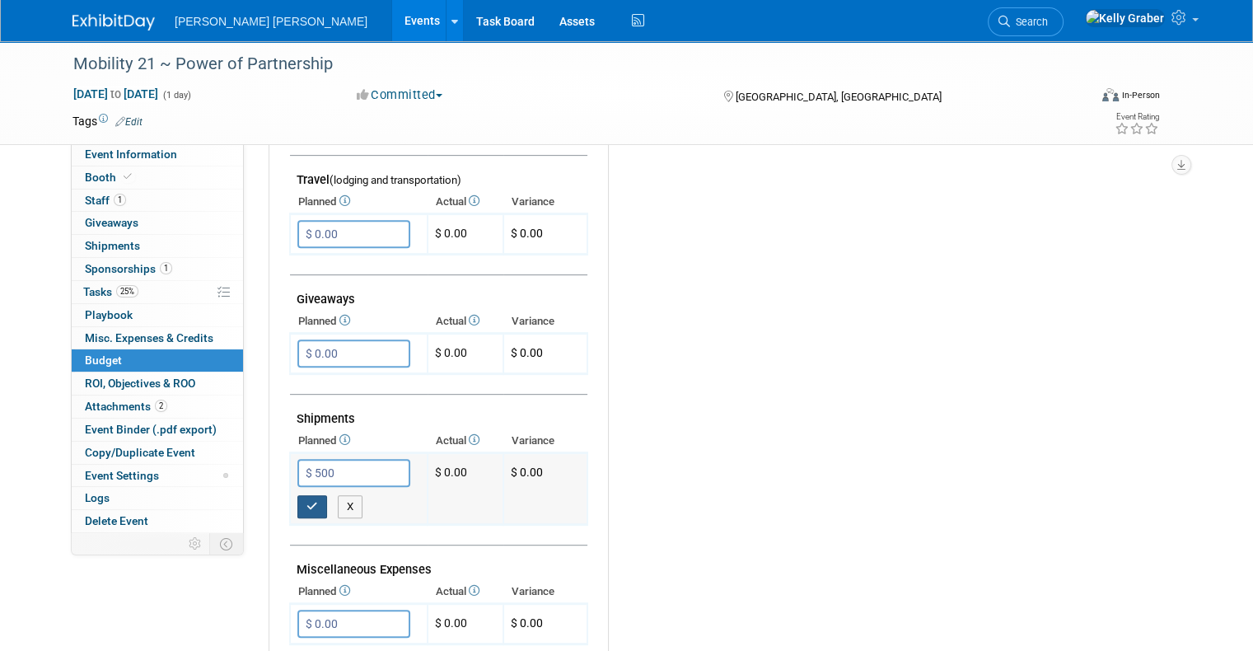
type input "$ 500.00"
click at [306, 495] on button "button" at bounding box center [312, 506] width 30 height 23
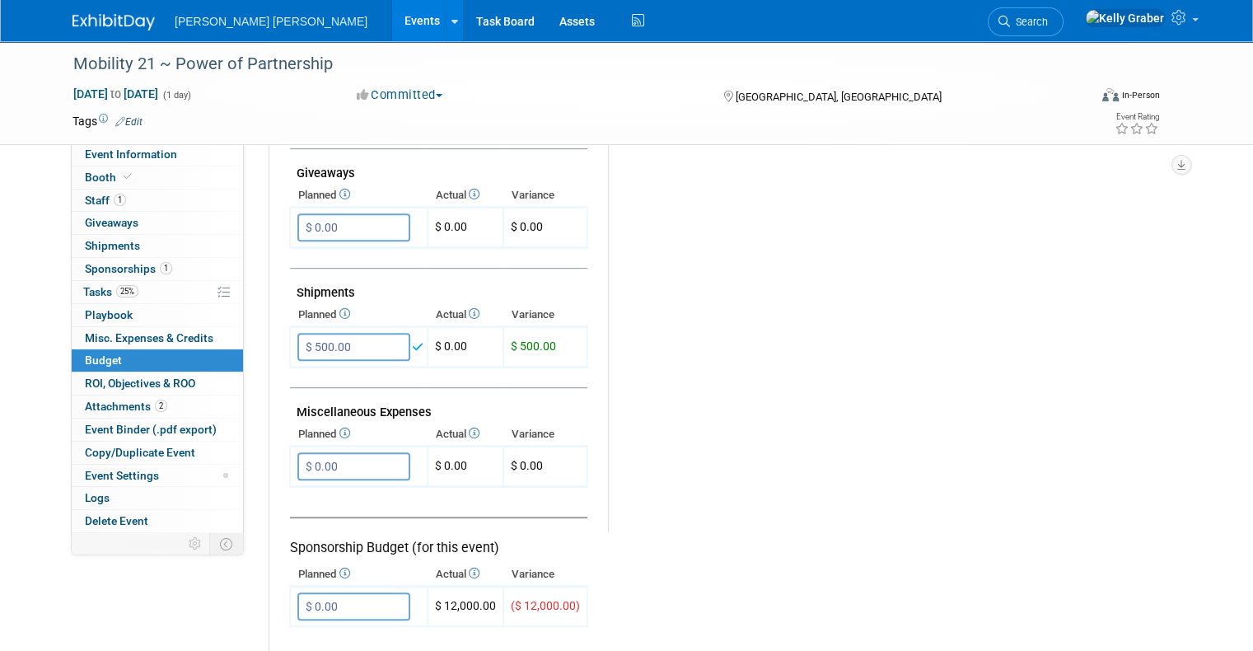
scroll to position [824, 0]
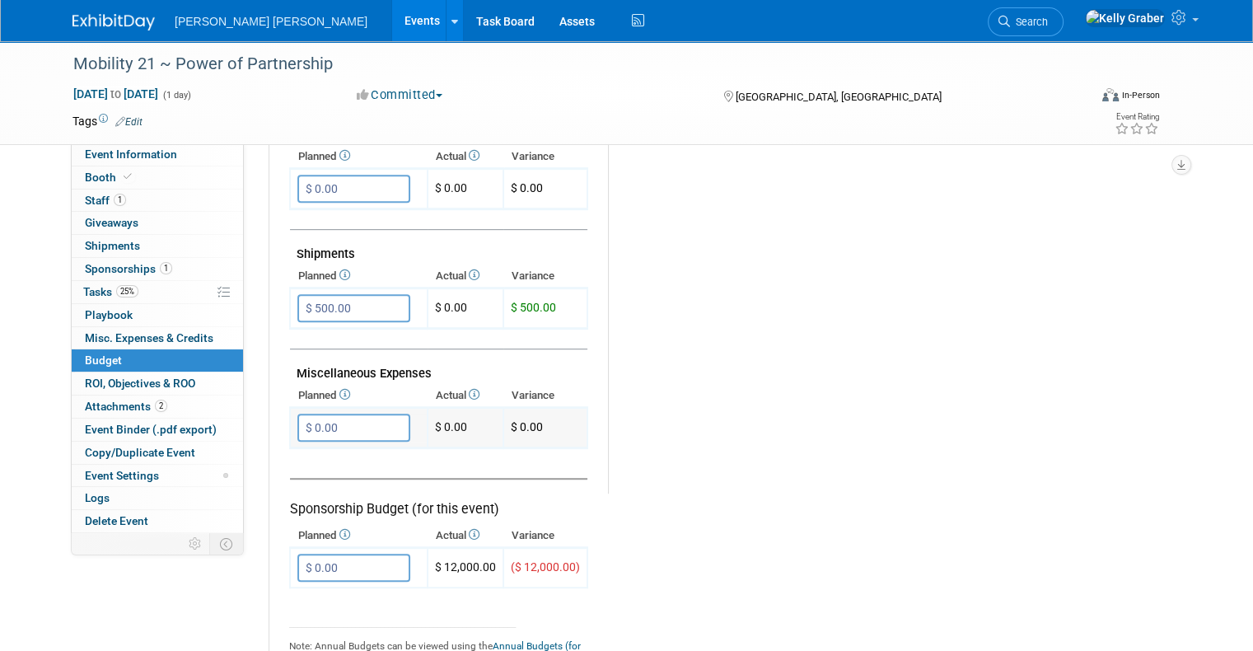
click at [362, 413] on input "$ 0.00" at bounding box center [353, 427] width 113 height 28
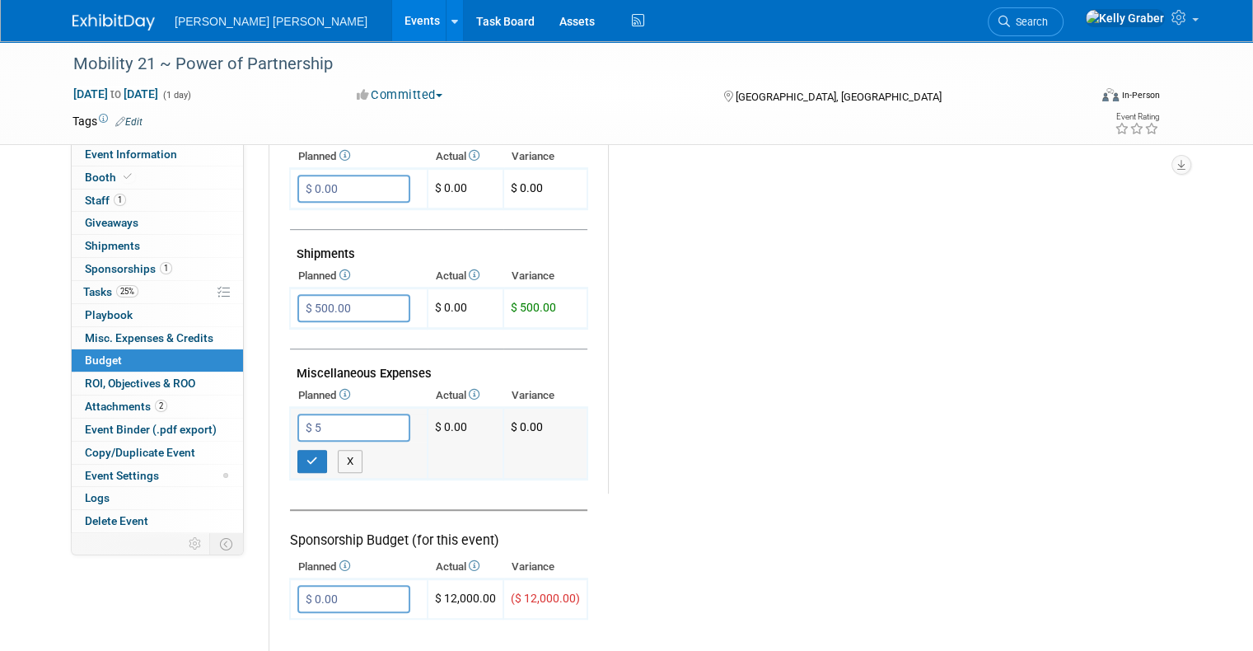
type input "$"
click at [297, 451] on button "button" at bounding box center [312, 461] width 30 height 23
type input "$ 0.00"
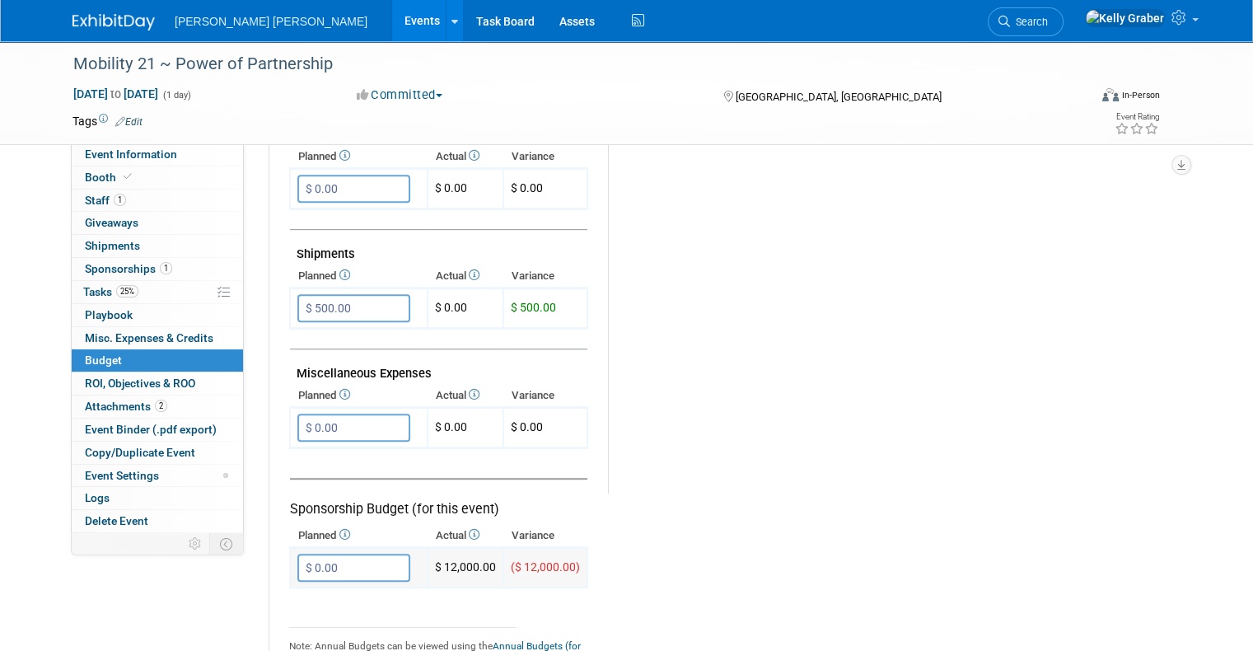
click at [358, 554] on input "$ 0.00" at bounding box center [353, 568] width 113 height 28
type input "$ 12,000.00"
click at [300, 590] on button "button" at bounding box center [312, 601] width 30 height 23
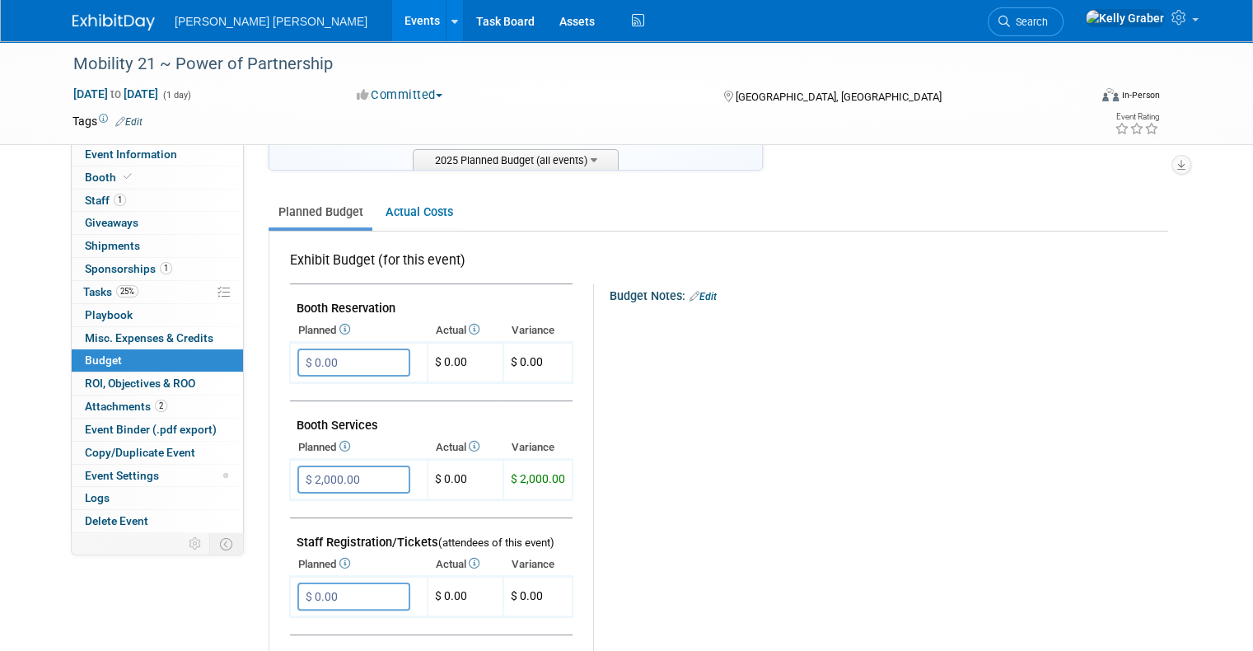
scroll to position [0, 0]
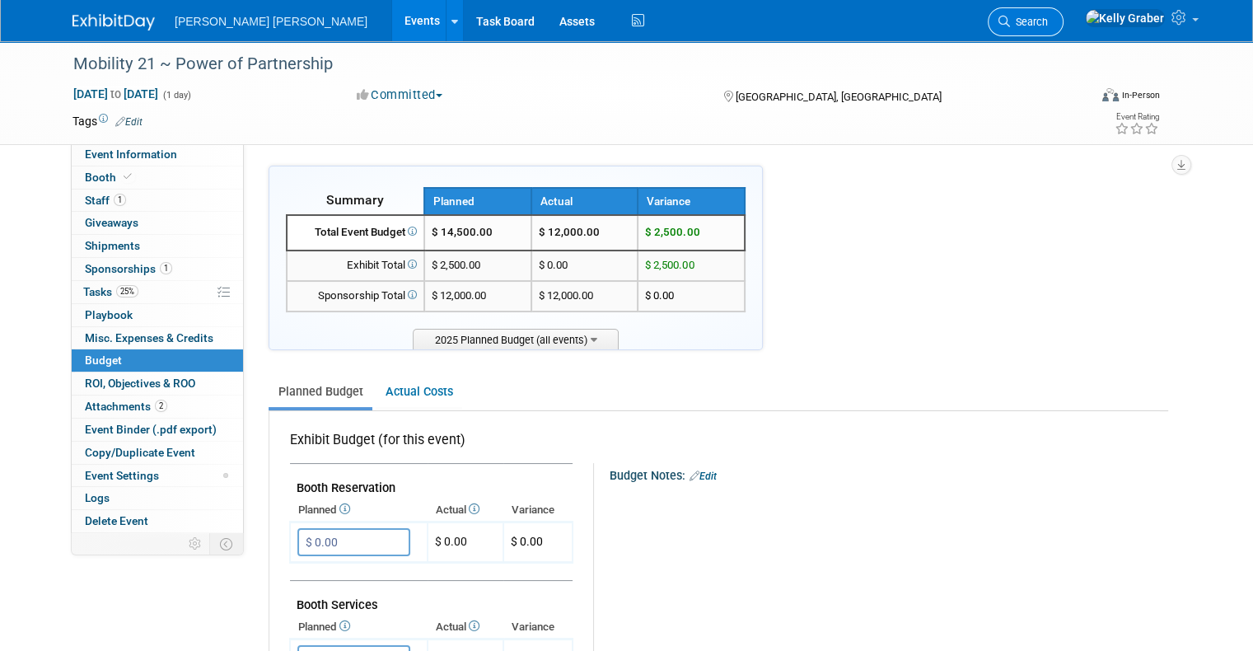
click at [1048, 25] on span "Search" at bounding box center [1029, 22] width 38 height 12
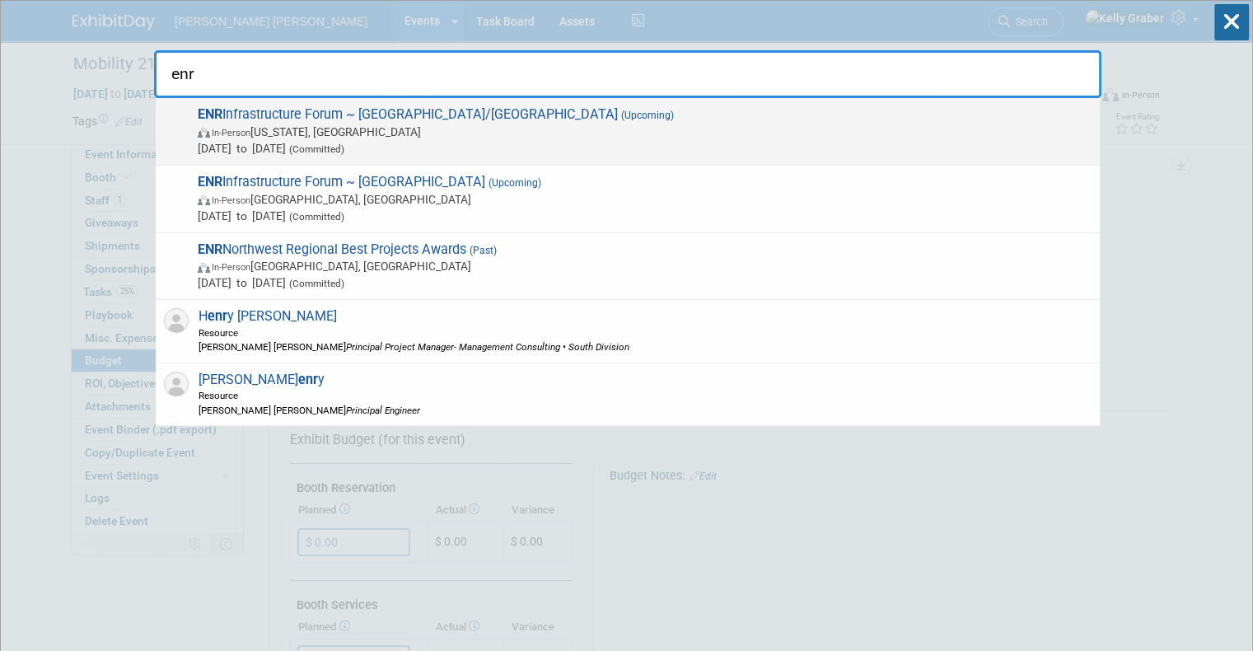
type input "enr"
click at [330, 133] on span "In-Person New York, NY" at bounding box center [645, 132] width 894 height 16
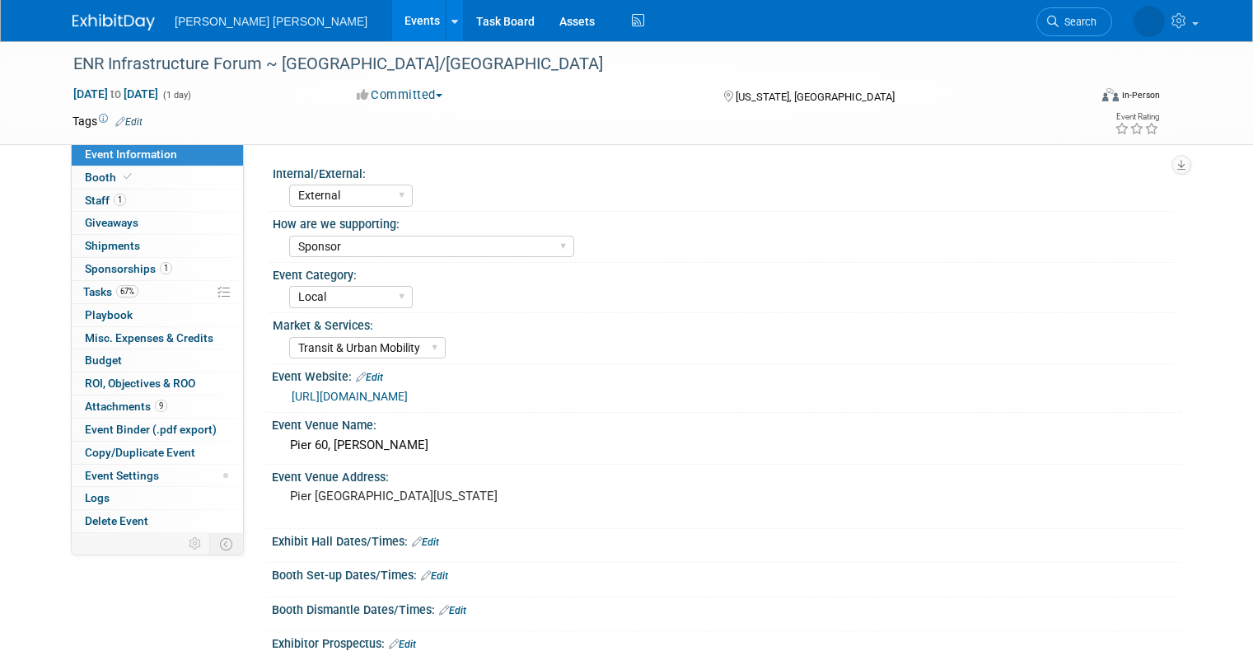
select select "External"
select select "Sponsor"
select select "Local"
select select "Transit & Urban Mobility"
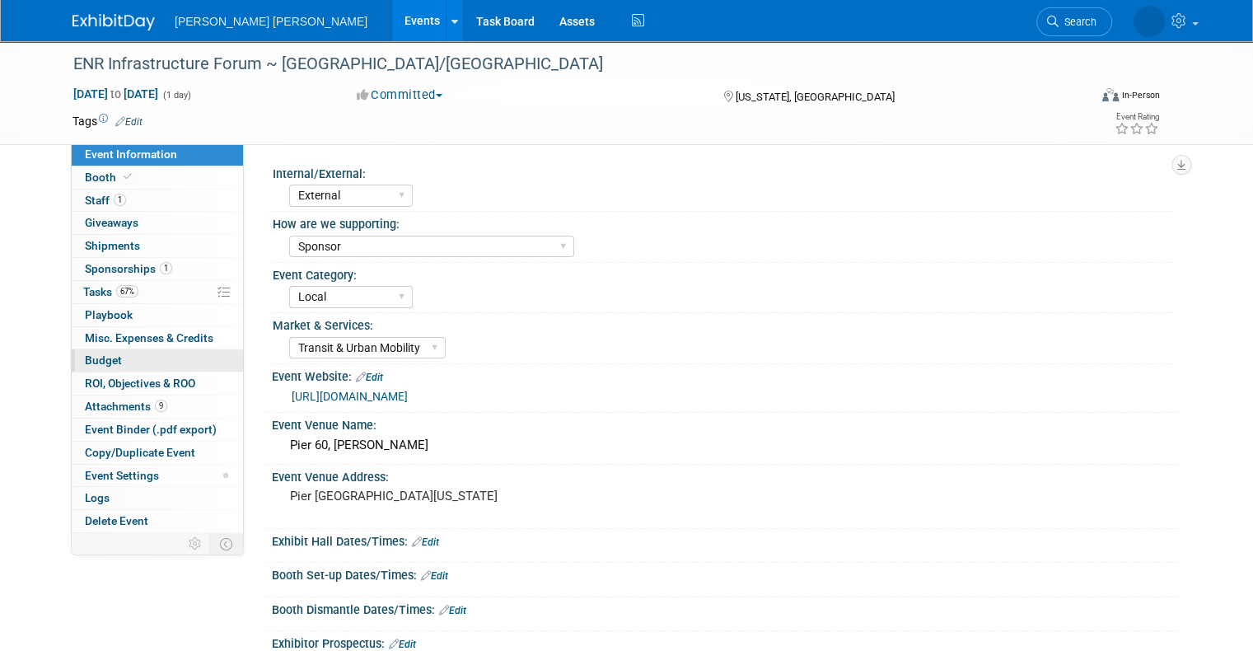
click at [94, 352] on link "Budget" at bounding box center [157, 360] width 171 height 22
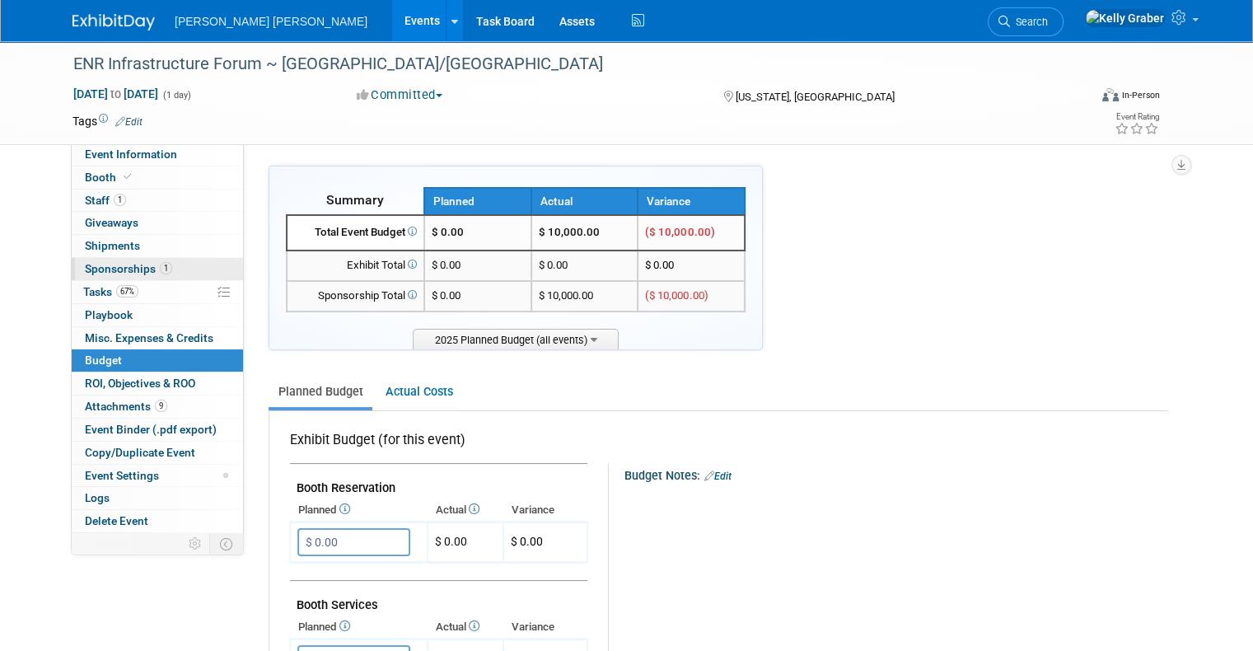
click at [112, 264] on span "Sponsorships 1" at bounding box center [128, 268] width 87 height 13
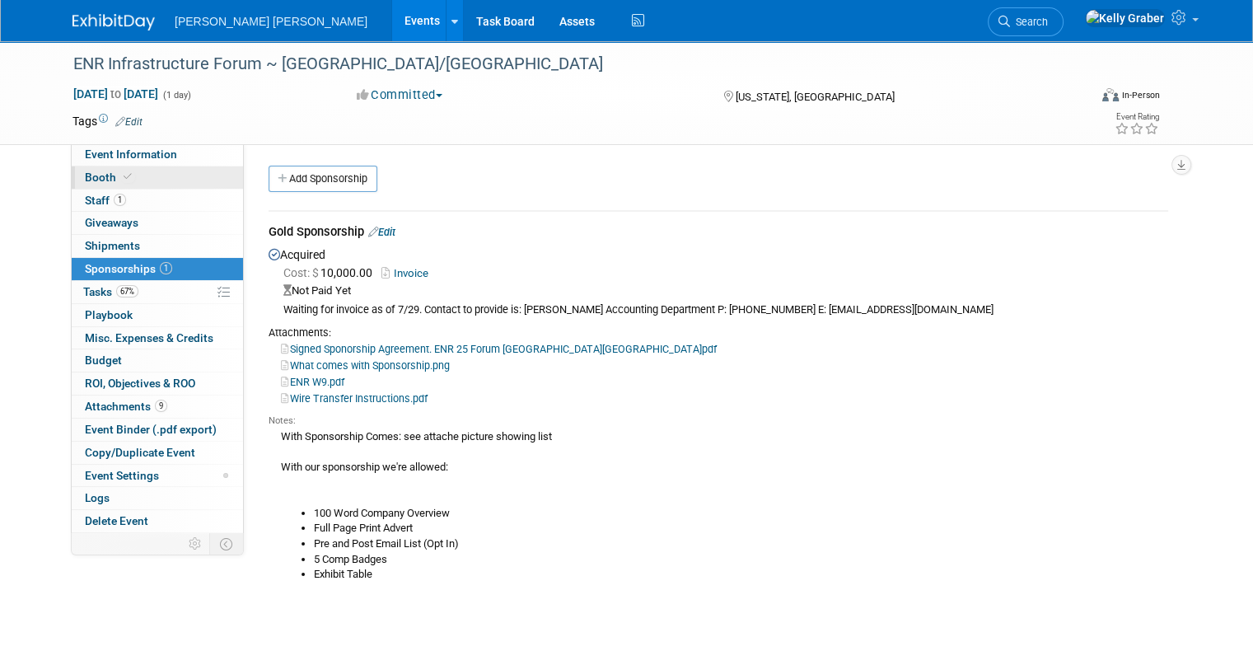
click at [120, 170] on span at bounding box center [127, 176] width 15 height 12
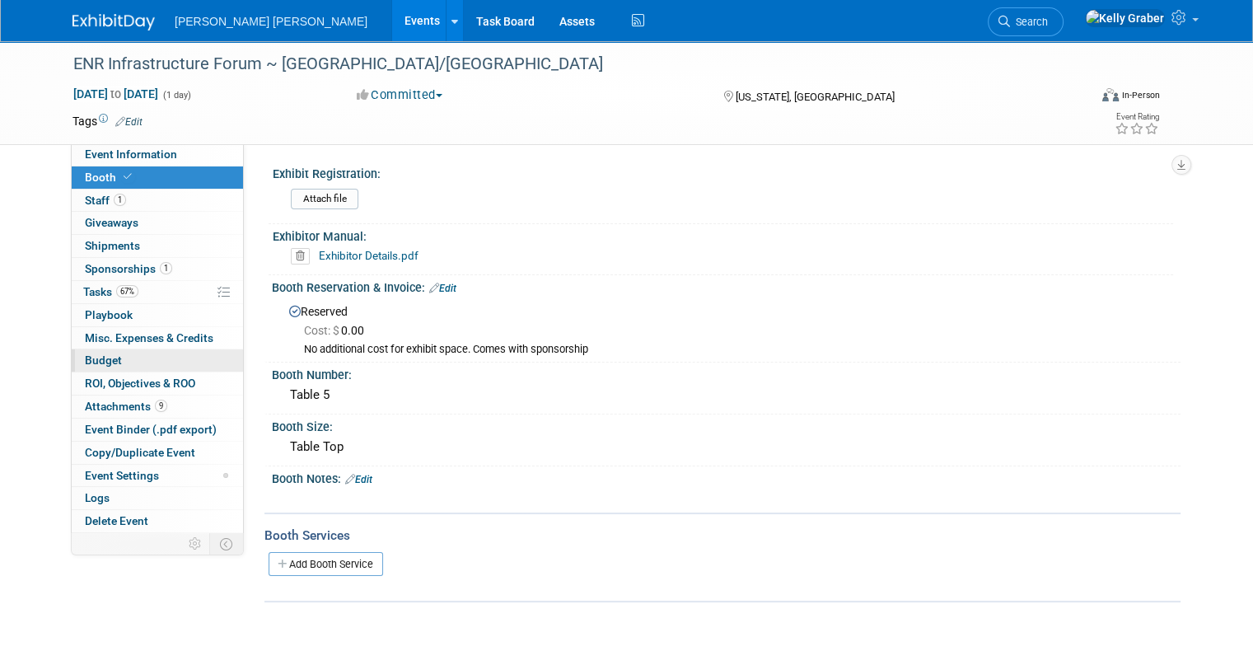
click at [92, 356] on span "Budget" at bounding box center [103, 359] width 37 height 13
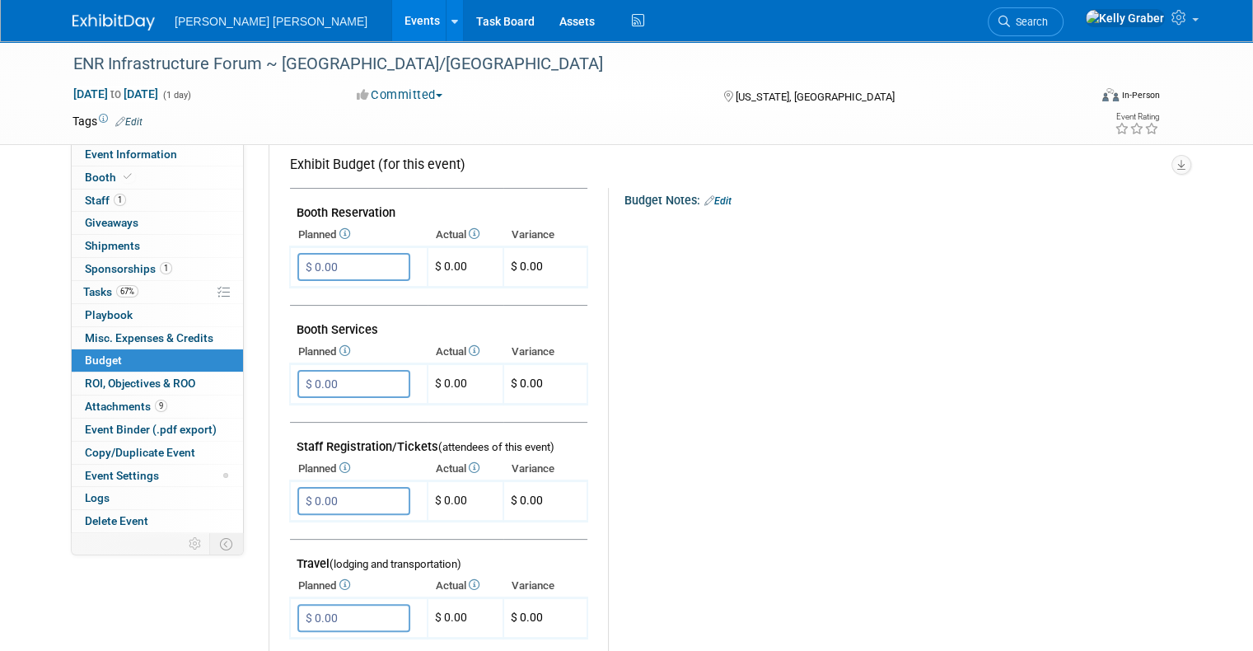
scroll to position [329, 0]
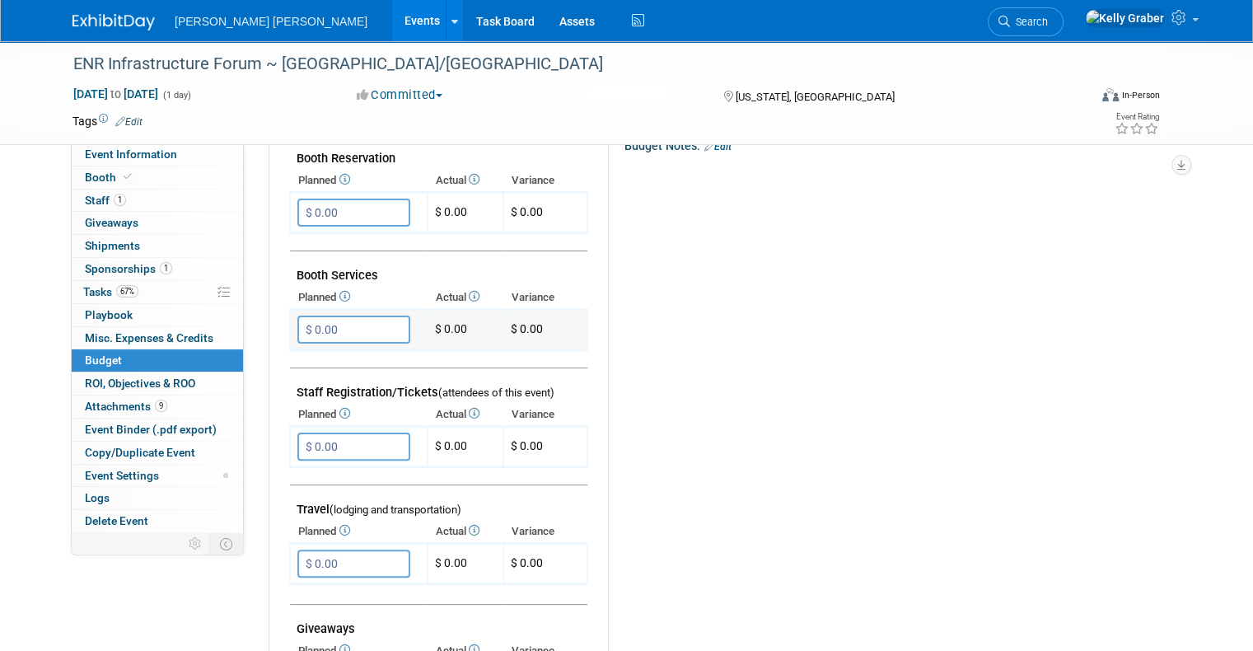
click at [334, 329] on input "$ 0.00" at bounding box center [353, 329] width 113 height 28
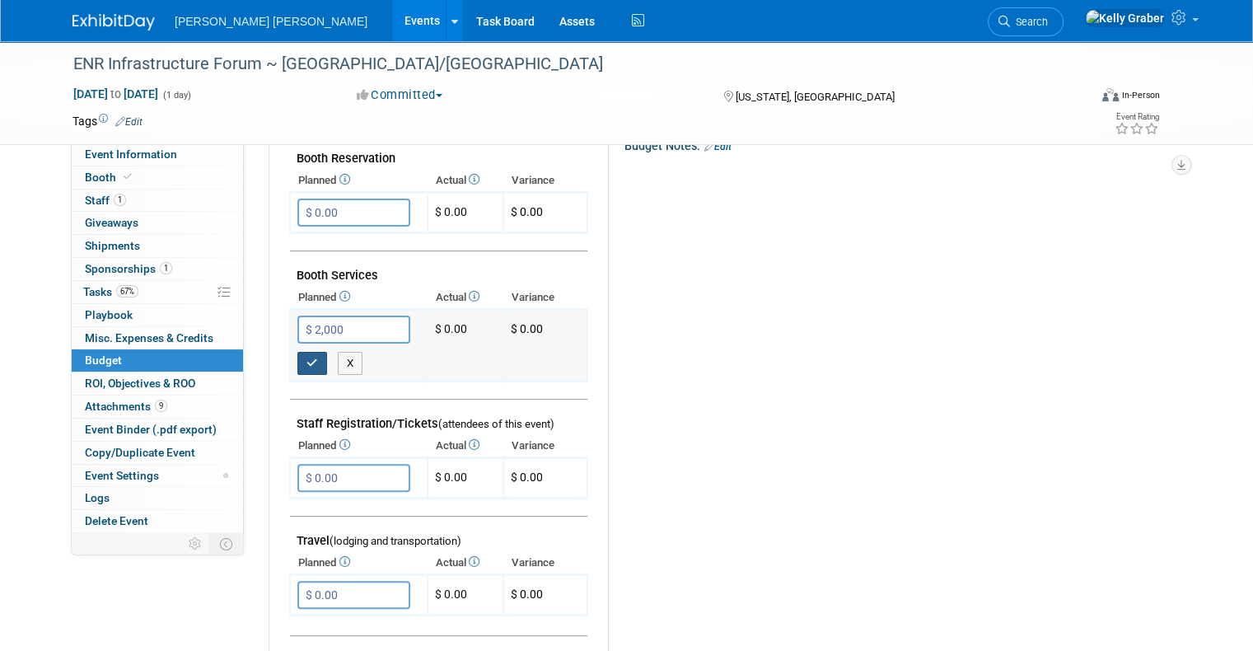
type input "$ 2,000.00"
click at [306, 357] on icon "button" at bounding box center [312, 362] width 12 height 11
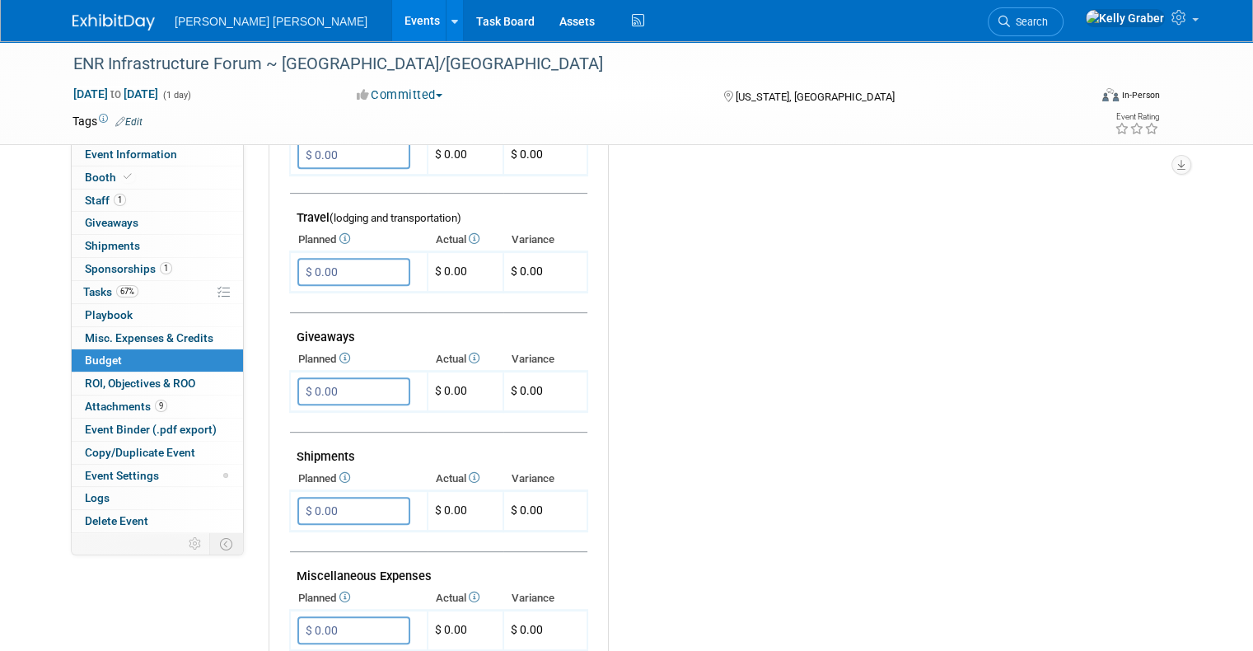
scroll to position [659, 0]
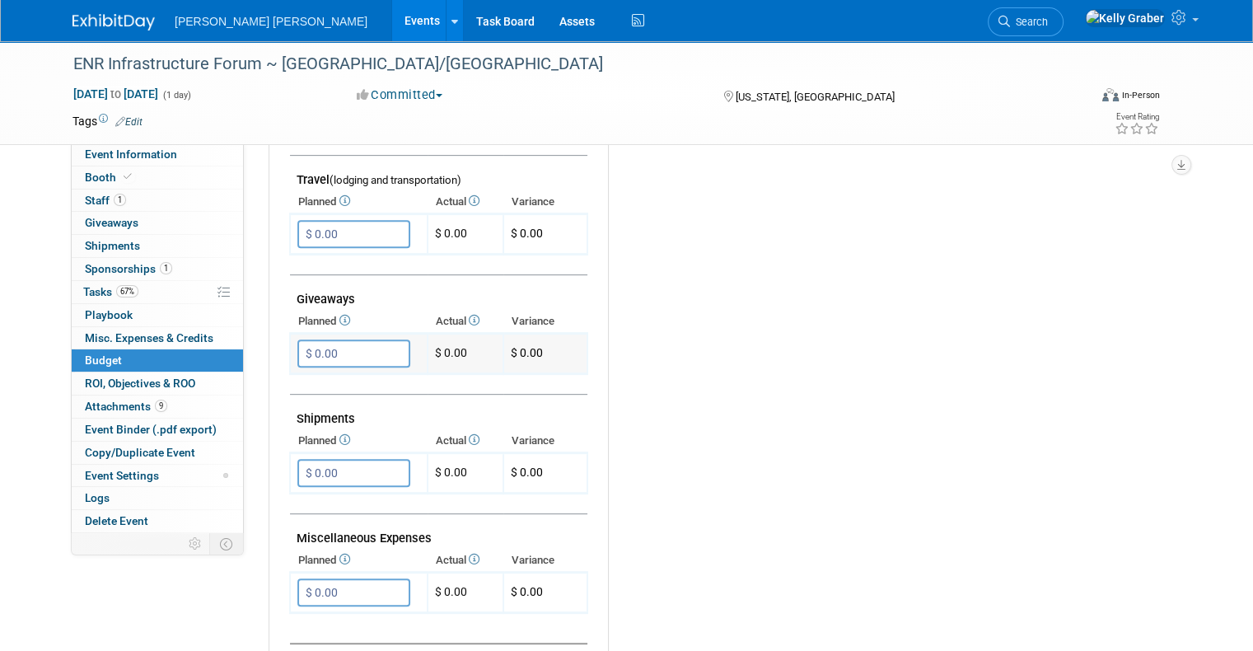
click at [329, 344] on input "$ 0.00" at bounding box center [353, 353] width 113 height 28
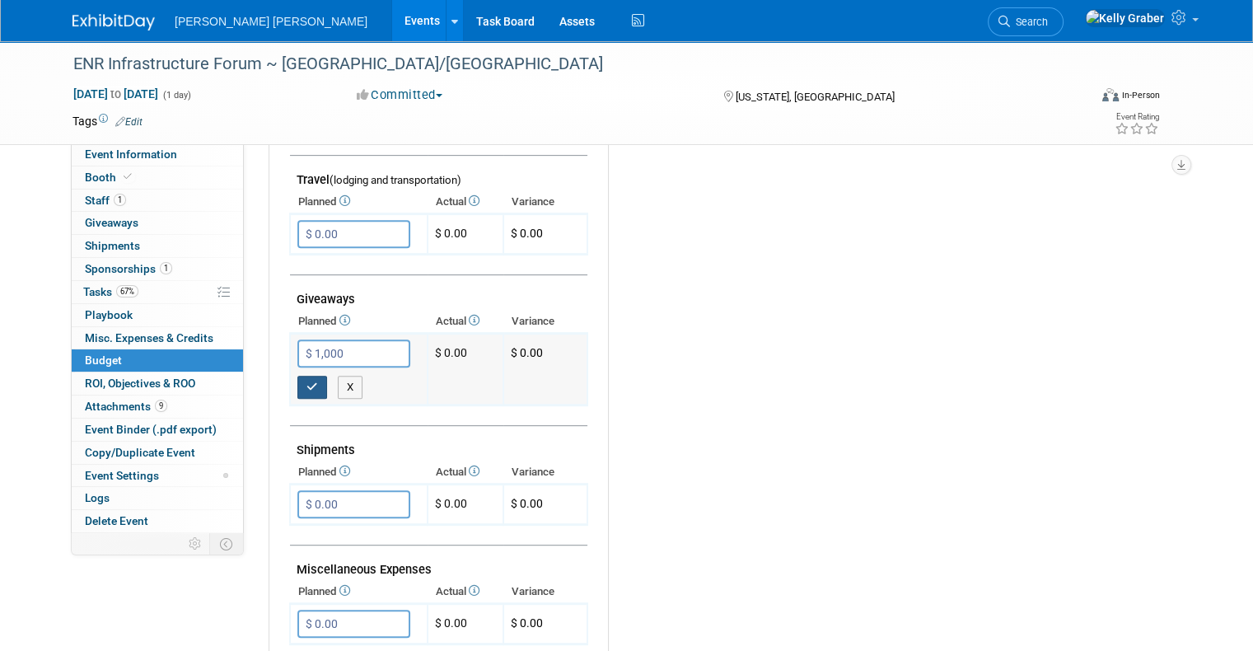
type input "$ 1,000.00"
click at [306, 381] on icon "button" at bounding box center [312, 386] width 12 height 11
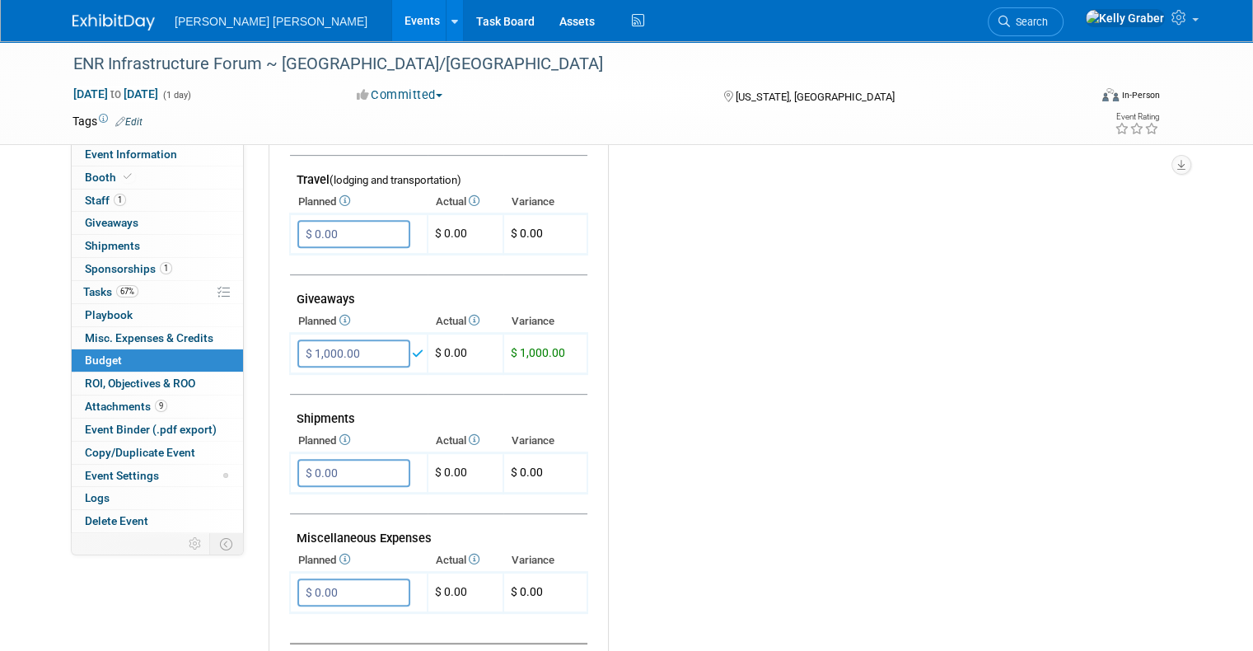
scroll to position [741, 0]
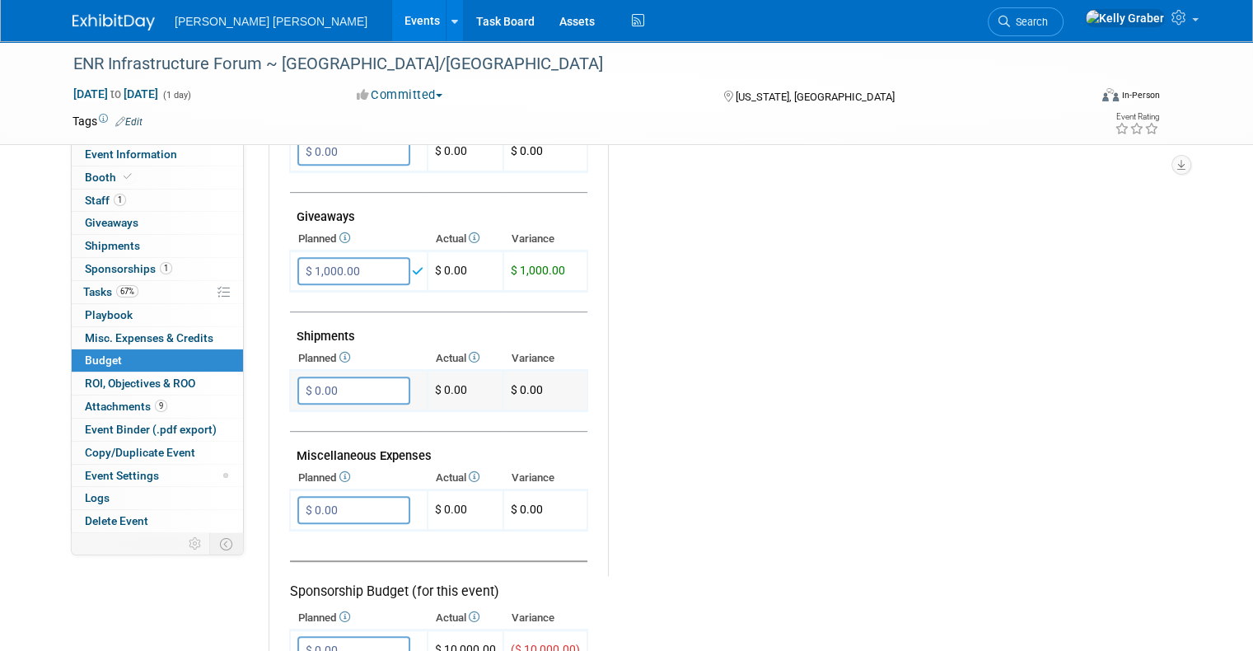
click at [339, 389] on input "$ 0.00" at bounding box center [353, 390] width 113 height 28
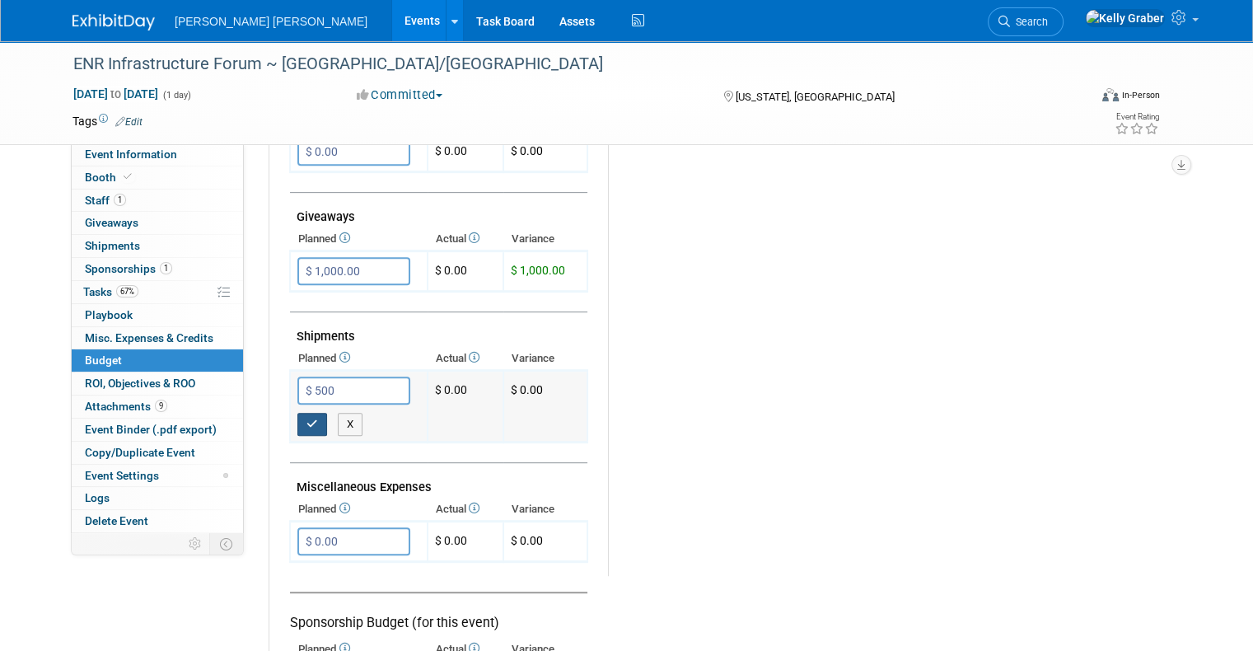
type input "$ 500.00"
click at [306, 418] on icon "button" at bounding box center [312, 423] width 12 height 11
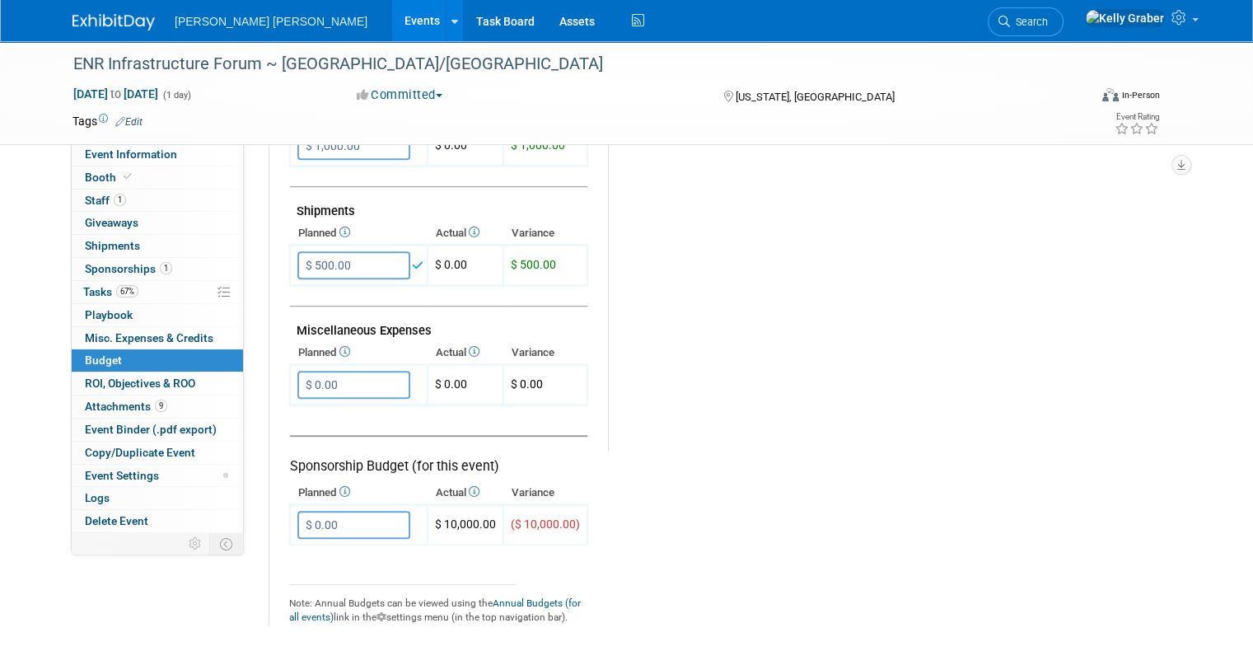
scroll to position [906, 0]
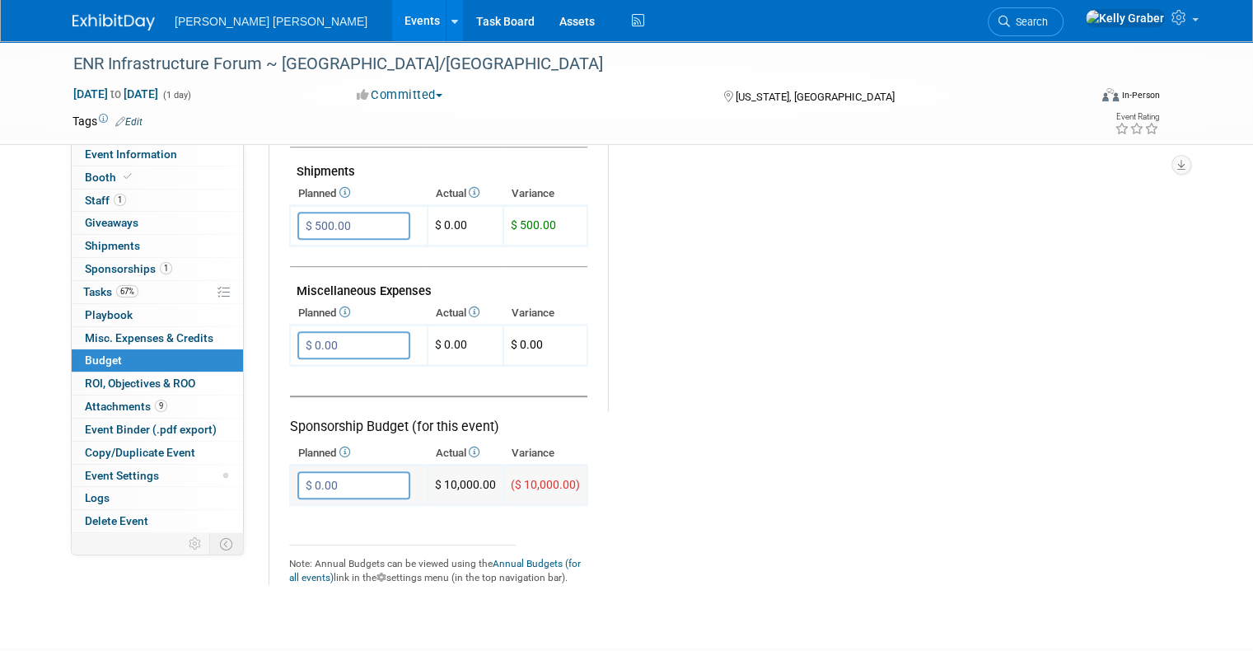
click at [327, 473] on input "$ 0.00" at bounding box center [353, 485] width 113 height 28
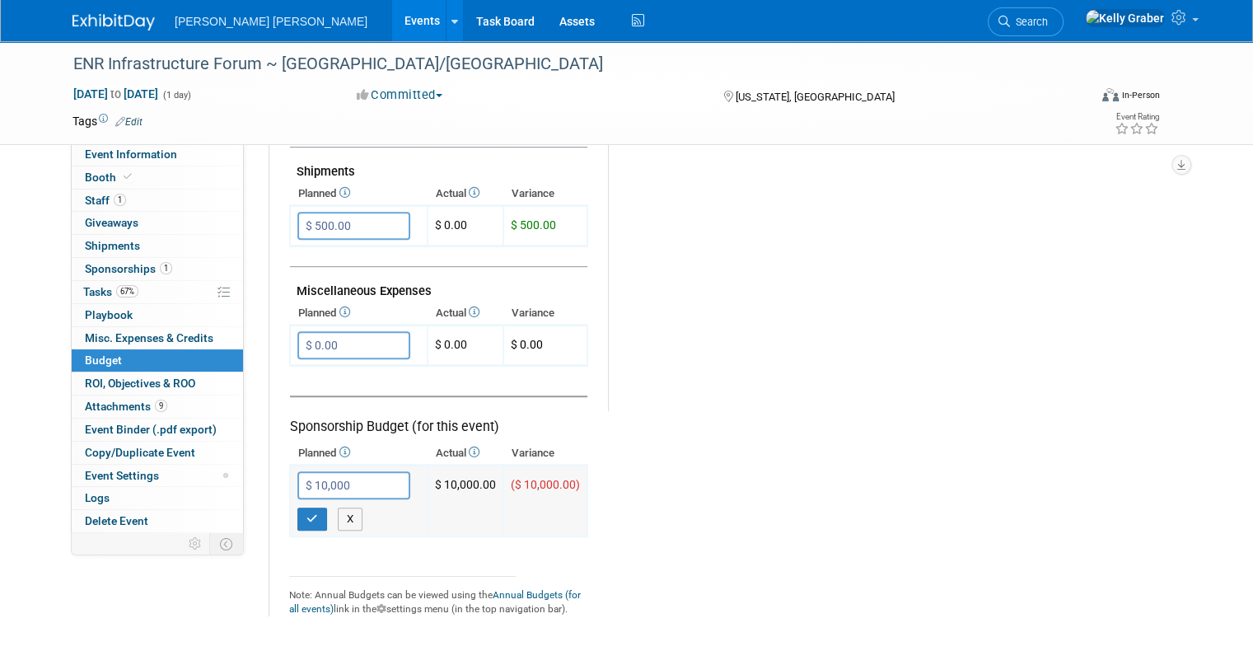
type input "$ 10,000.00"
click at [292, 518] on td "$ 10,000.00 X" at bounding box center [359, 500] width 138 height 71
click at [306, 513] on icon "button" at bounding box center [312, 518] width 12 height 11
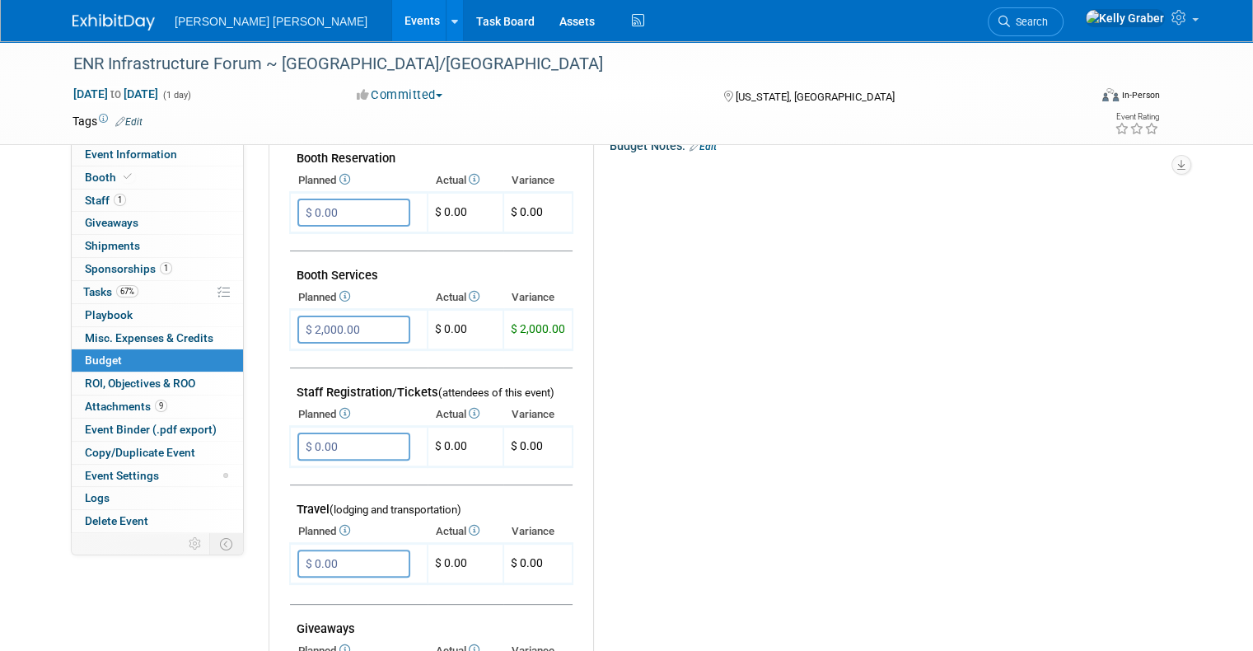
scroll to position [0, 0]
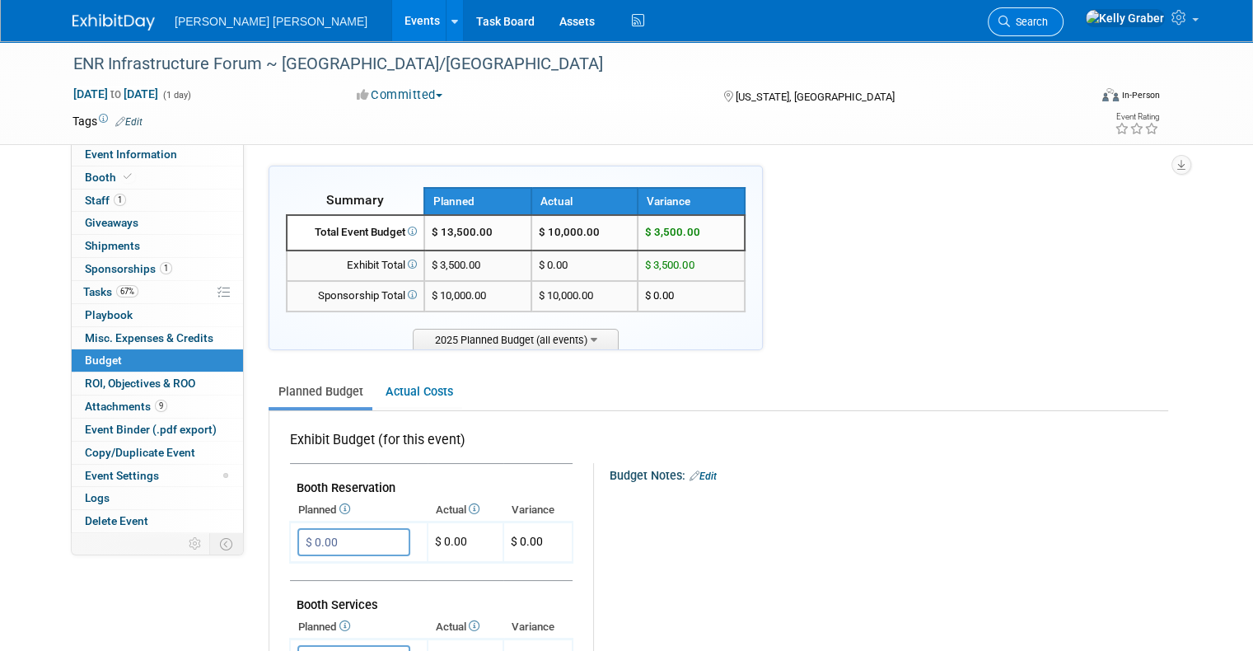
click at [1048, 21] on span "Search" at bounding box center [1029, 22] width 38 height 12
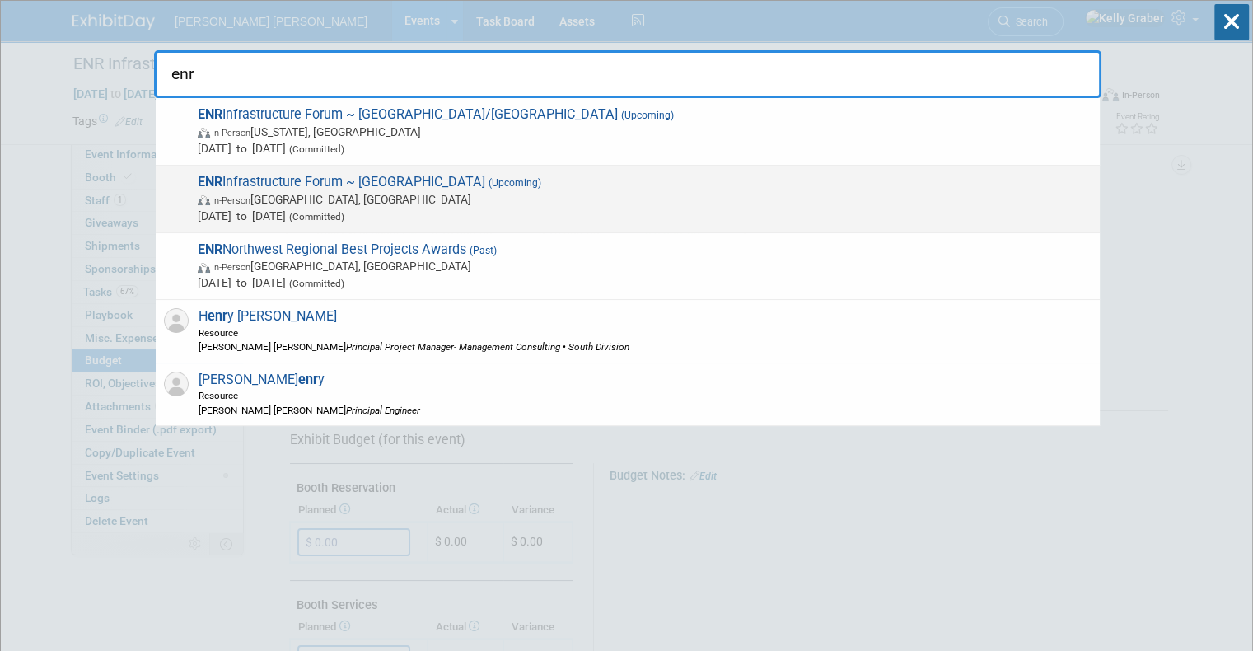
type input "enr"
click at [485, 187] on span "(Upcoming)" at bounding box center [513, 183] width 56 height 12
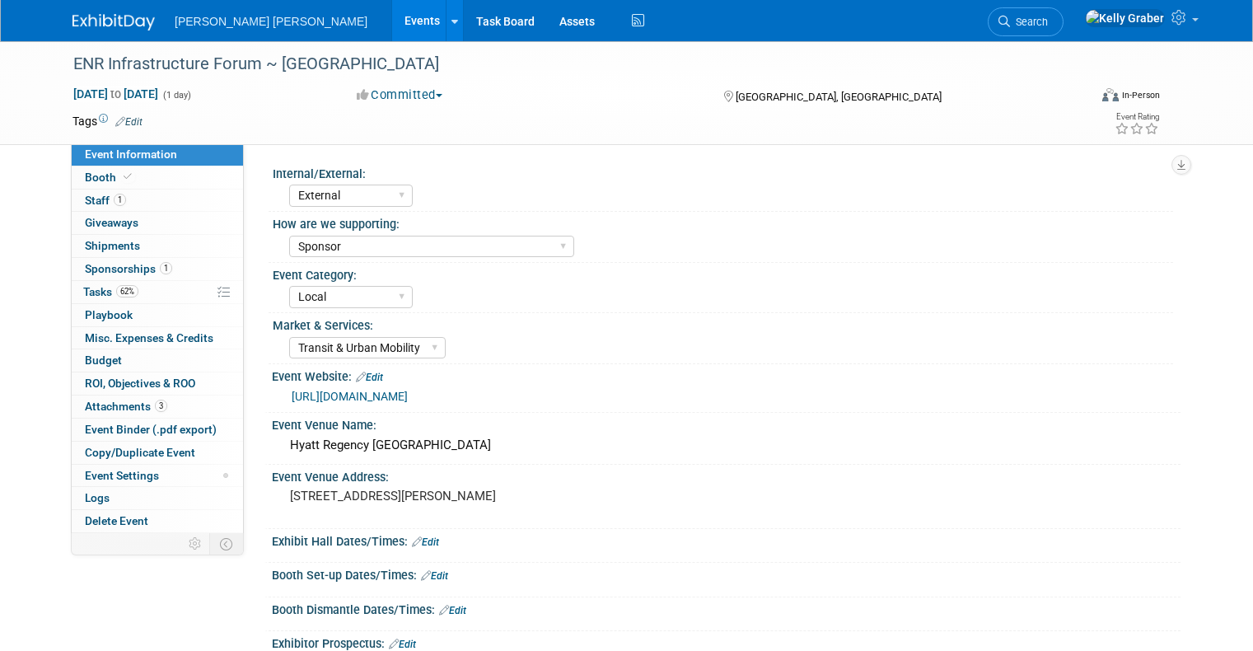
select select "External"
select select "Sponsor"
select select "Local"
select select "Transit & Urban Mobility"
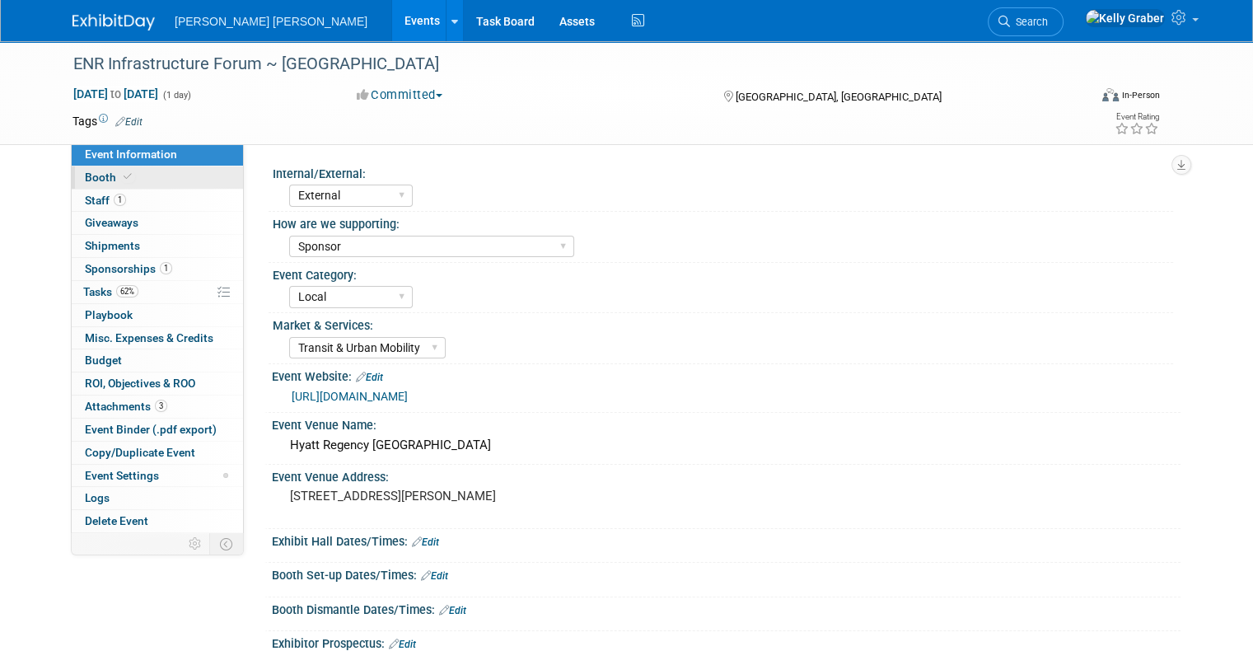
click at [141, 181] on link "Booth" at bounding box center [157, 177] width 171 height 22
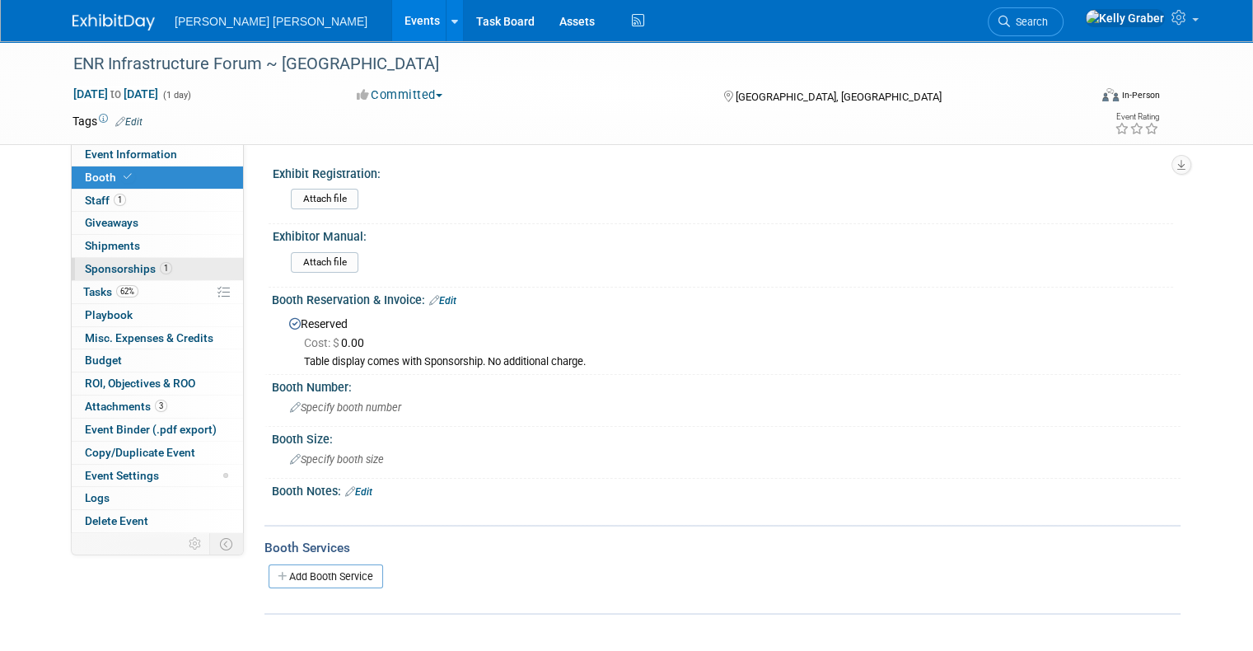
click at [109, 269] on span "Sponsorships 1" at bounding box center [128, 268] width 87 height 13
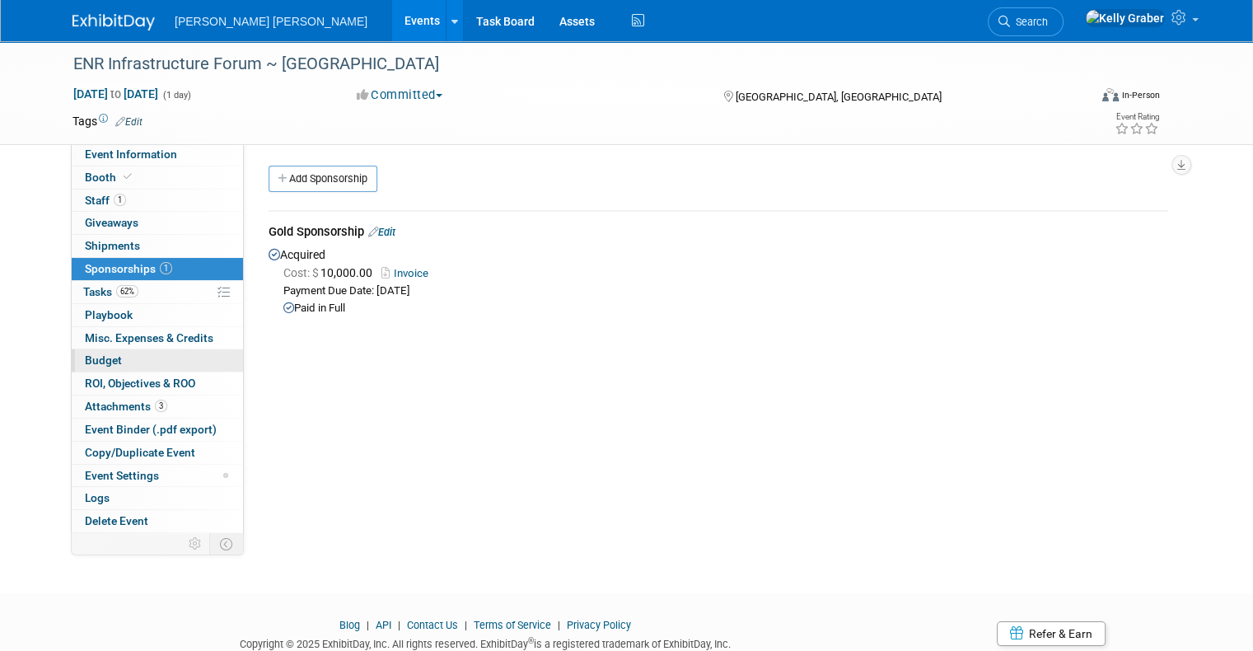
click at [115, 360] on link "Budget" at bounding box center [157, 360] width 171 height 22
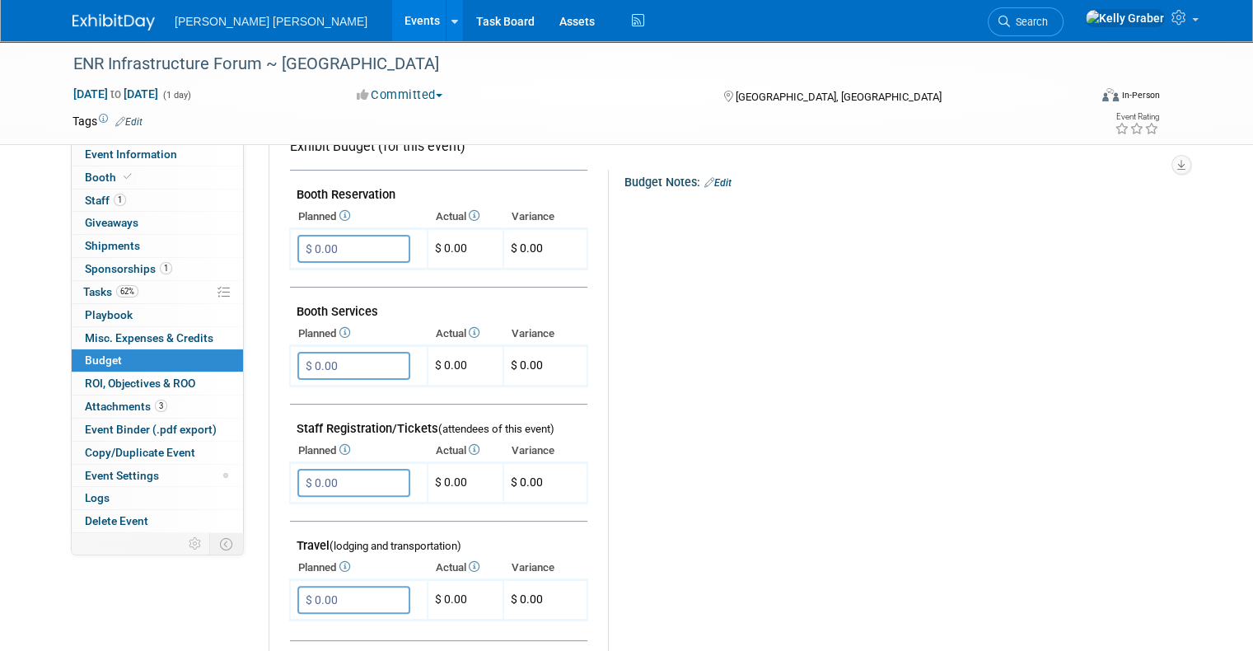
scroll to position [329, 0]
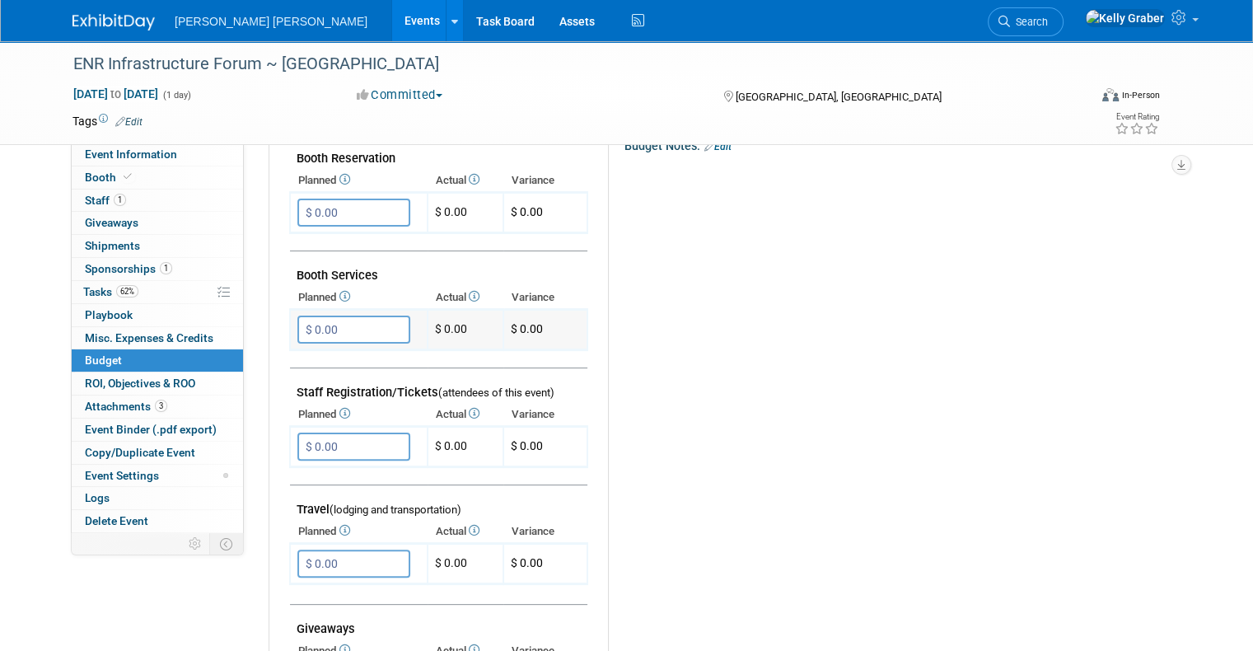
click at [323, 320] on input "$ 0.00" at bounding box center [353, 329] width 113 height 28
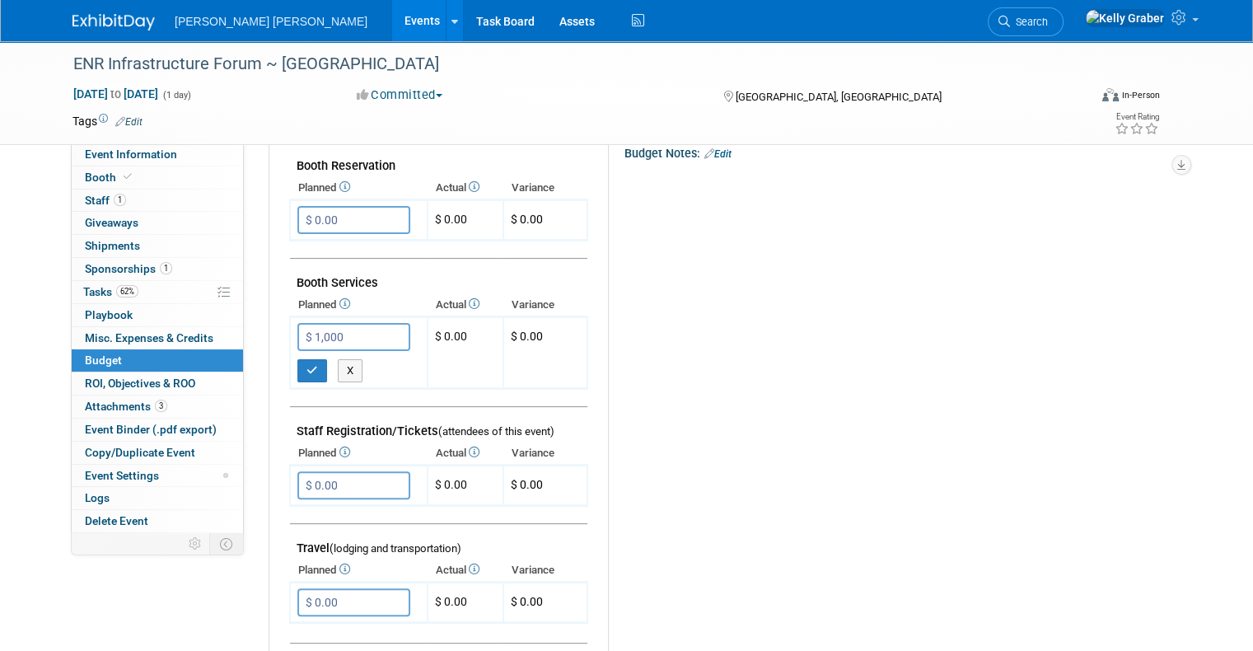
scroll to position [412, 0]
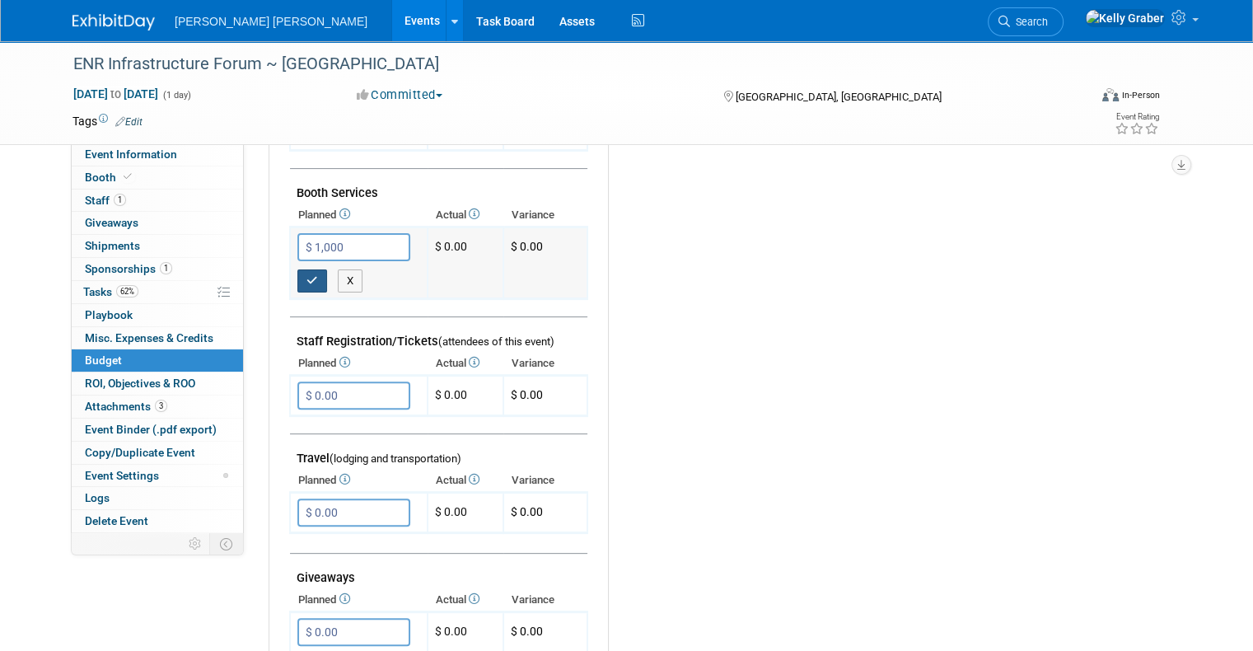
type input "$ 1,000.00"
click at [306, 281] on icon "button" at bounding box center [312, 280] width 12 height 11
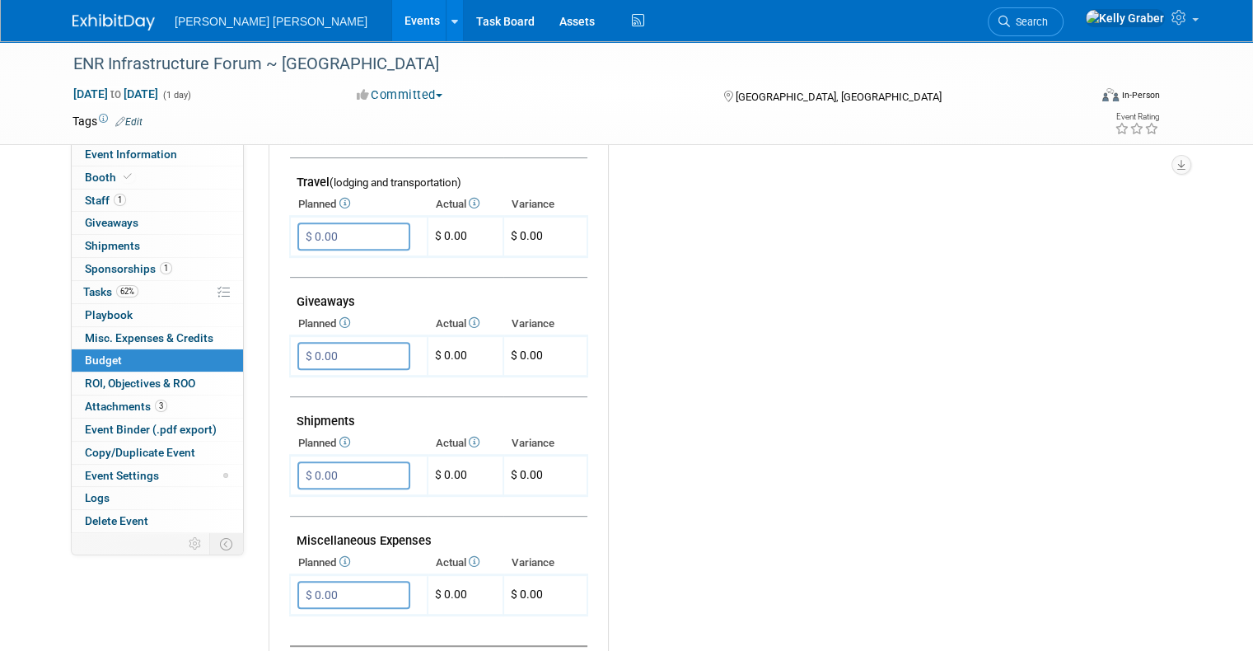
scroll to position [659, 0]
click at [336, 346] on input "$ 0.00" at bounding box center [353, 353] width 113 height 28
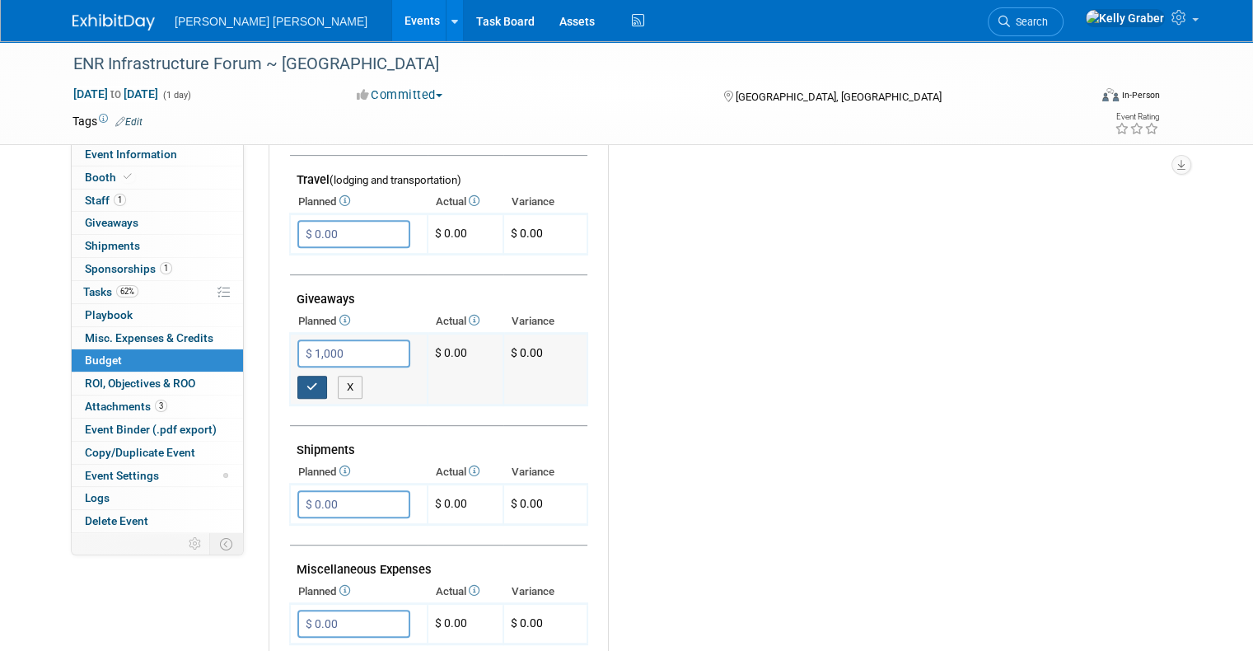
type input "$ 1,000.00"
click at [306, 381] on icon "button" at bounding box center [312, 386] width 12 height 11
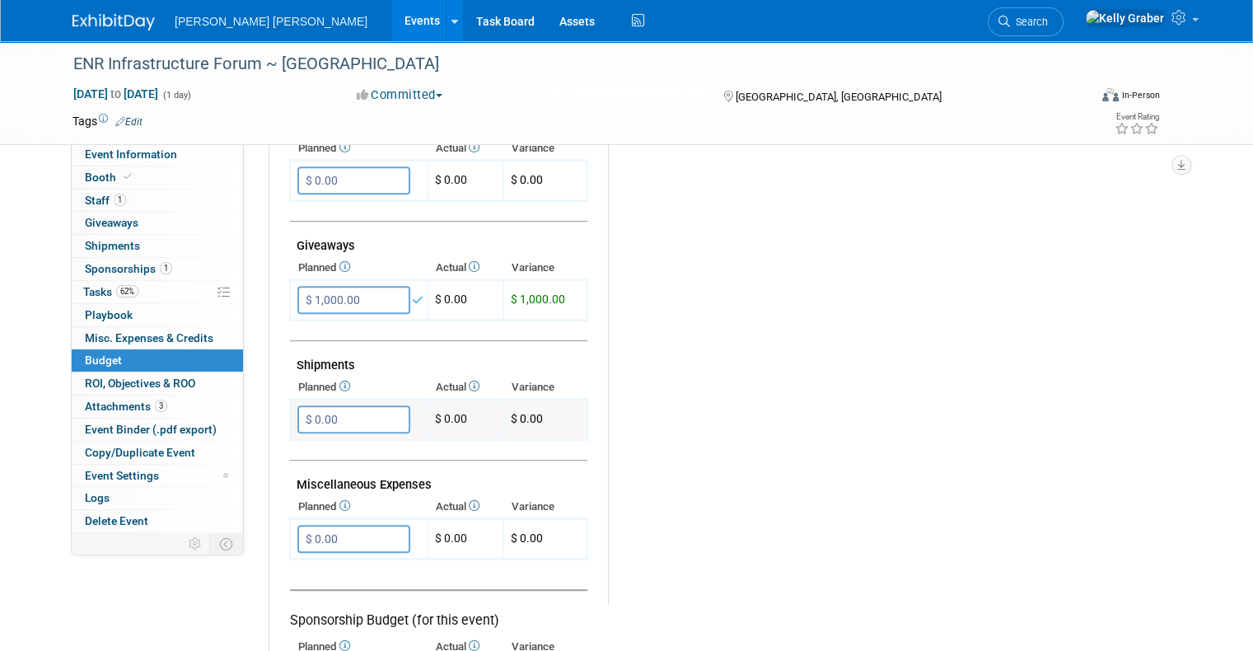
scroll to position [741, 0]
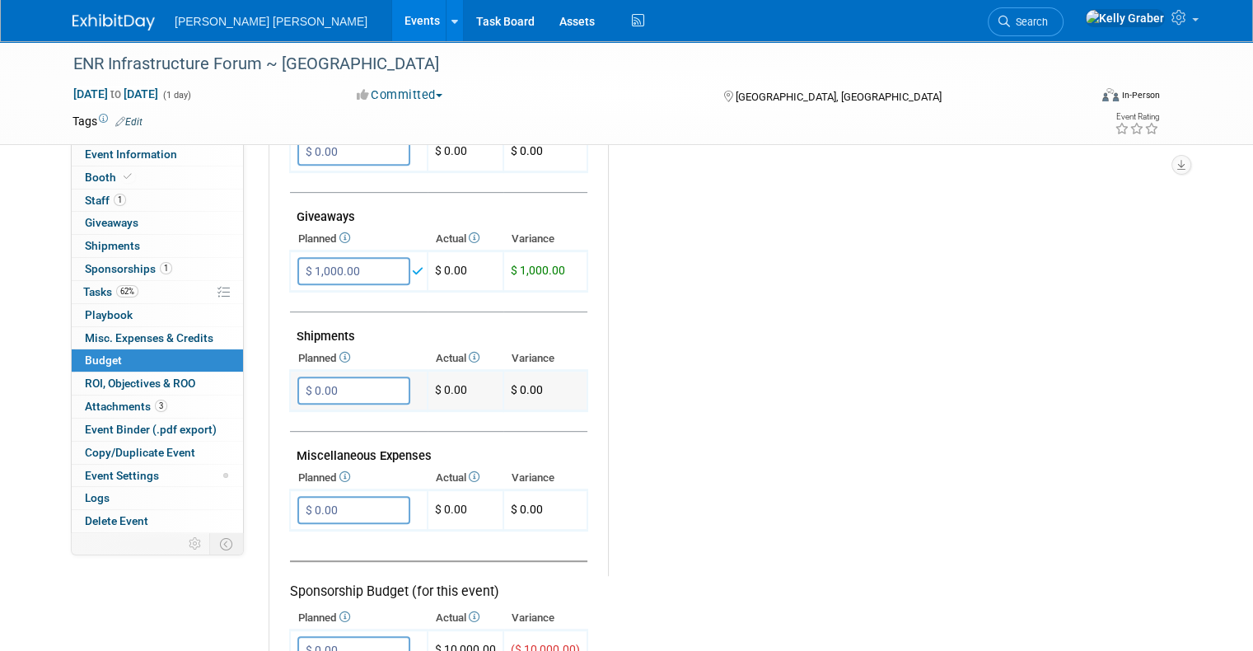
click at [321, 384] on input "$ 0.00" at bounding box center [353, 390] width 113 height 28
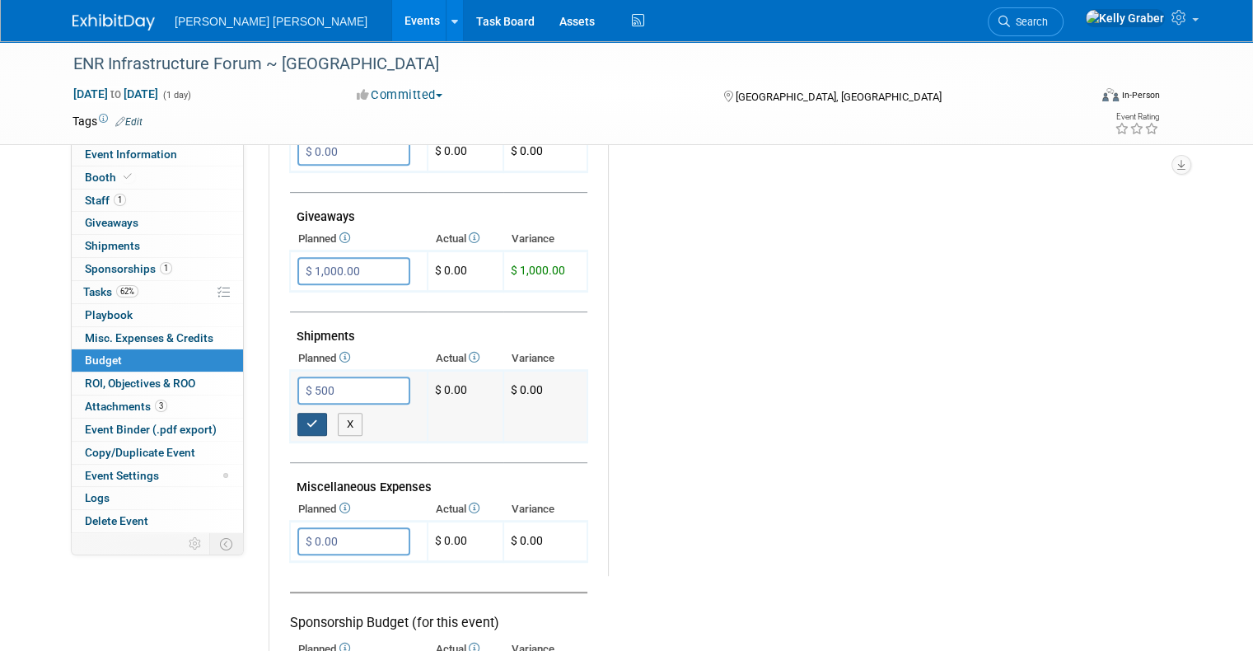
type input "$ 500.00"
click at [306, 418] on icon "button" at bounding box center [312, 423] width 12 height 11
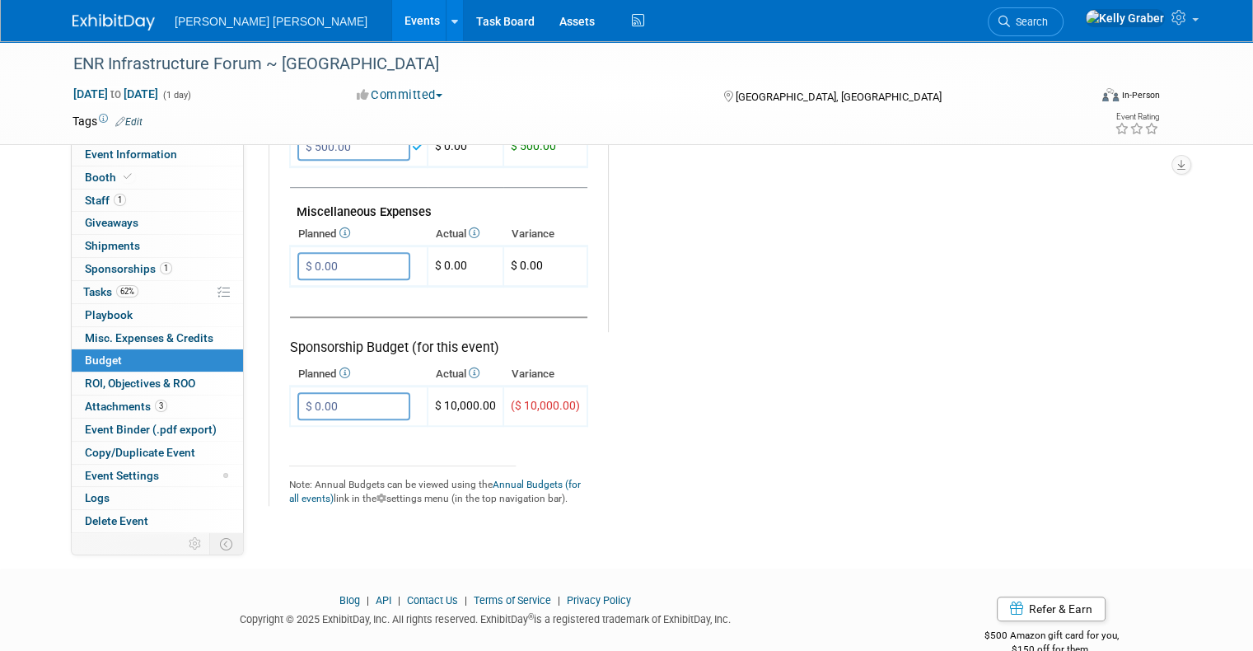
scroll to position [988, 0]
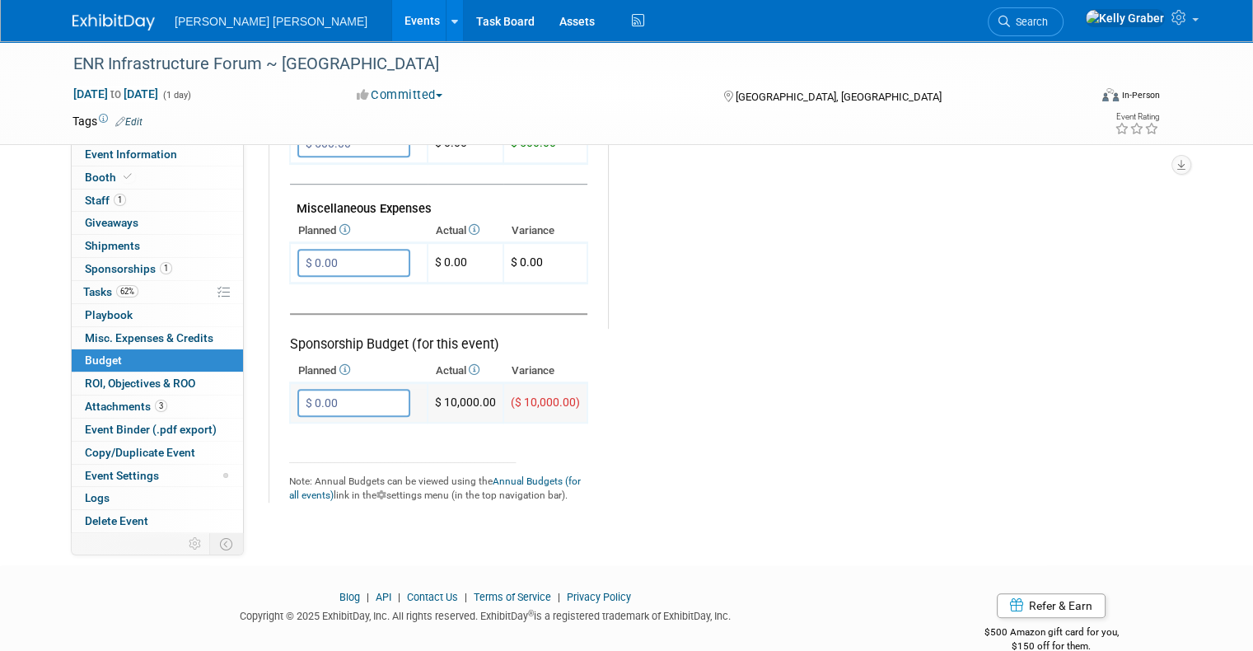
click at [333, 389] on input "$ 0.00" at bounding box center [353, 403] width 113 height 28
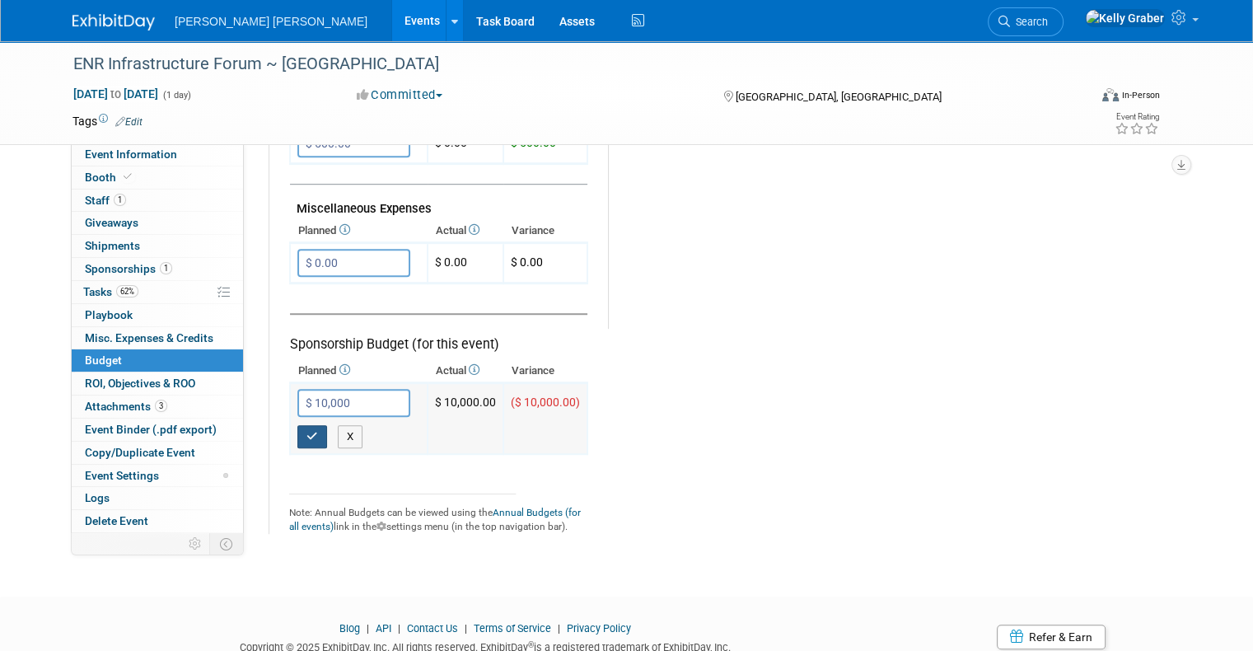
type input "$ 10,000.00"
click at [304, 425] on button "button" at bounding box center [312, 436] width 30 height 23
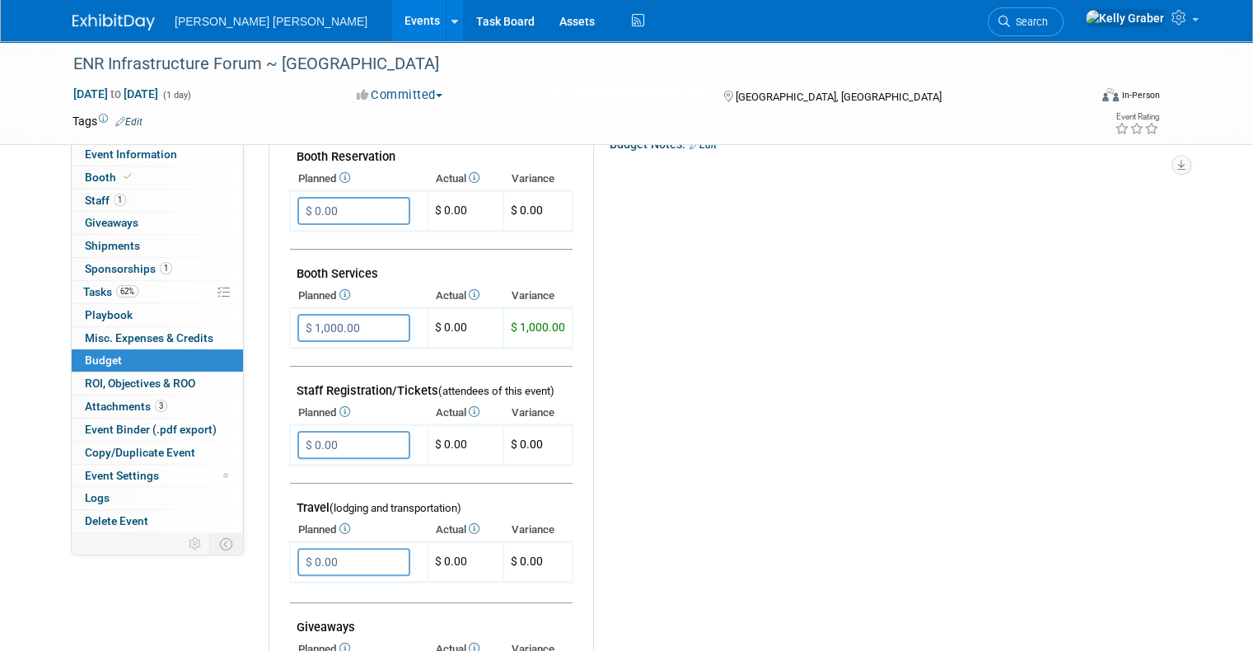
scroll to position [329, 0]
click at [343, 320] on input "$ 1,000.00" at bounding box center [353, 329] width 113 height 28
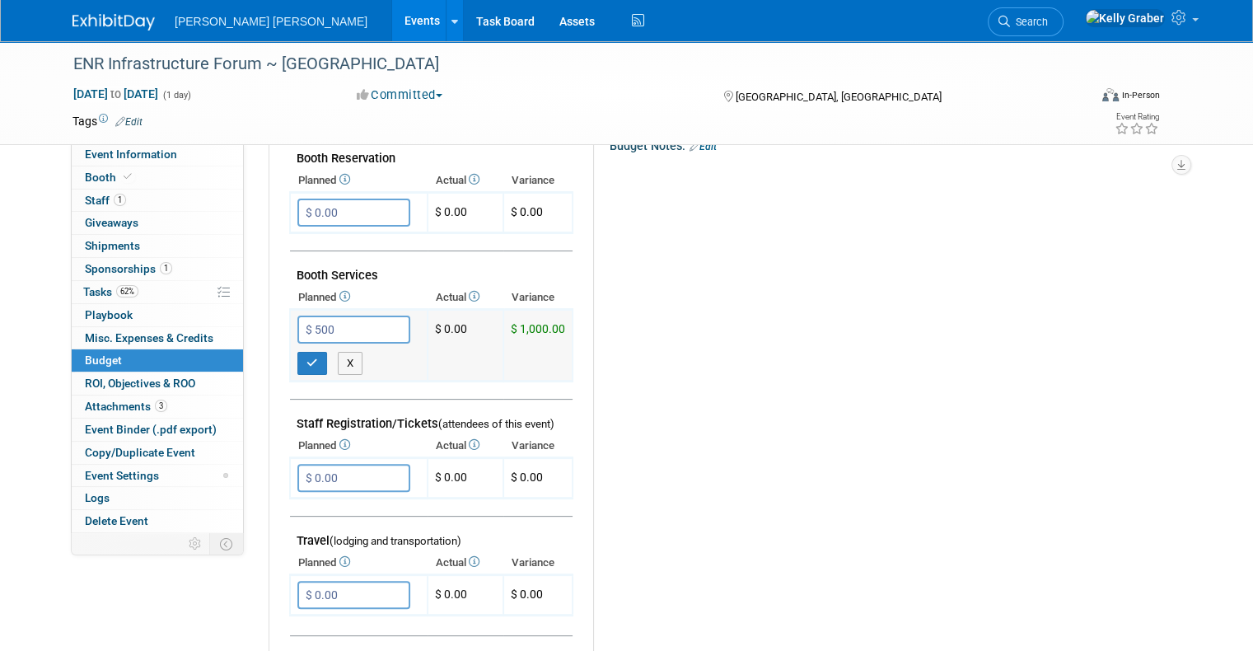
type input "$ 500.00"
click at [303, 362] on button "button" at bounding box center [312, 363] width 30 height 23
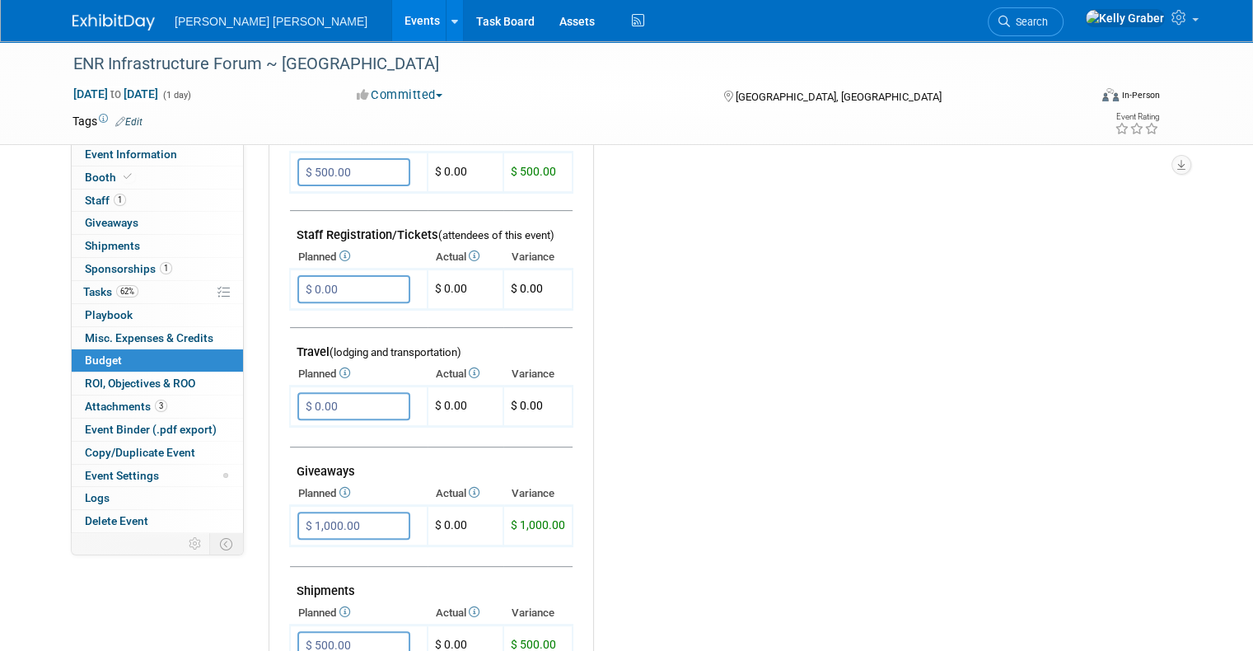
scroll to position [494, 0]
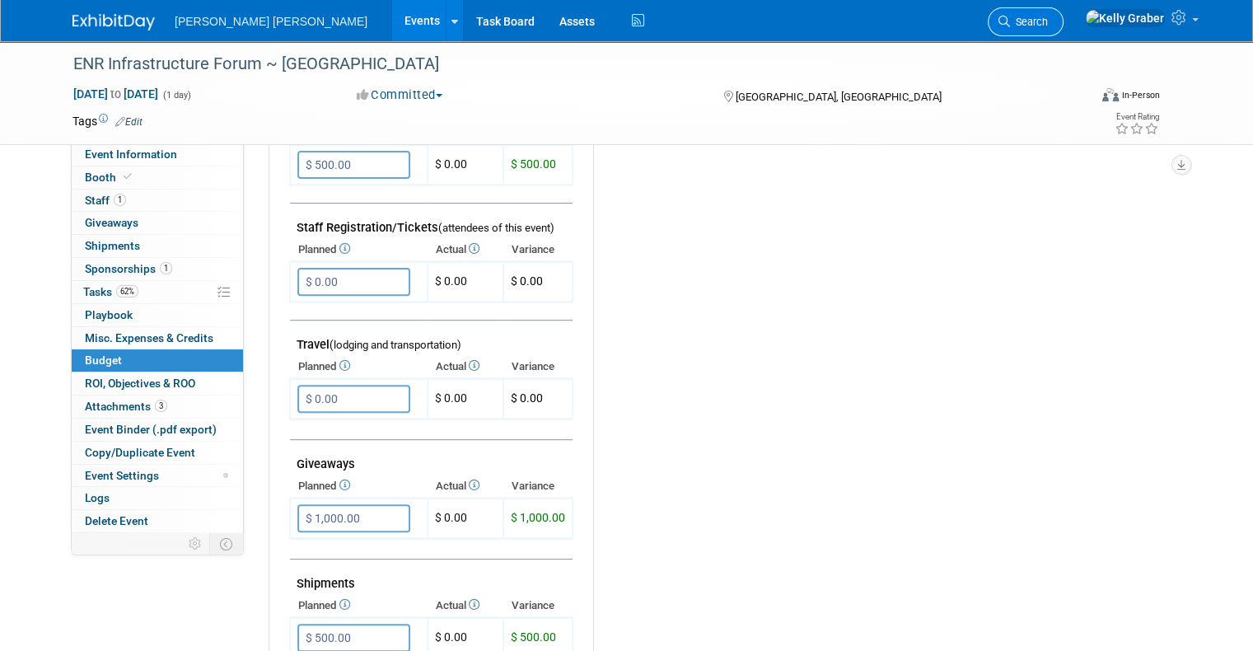
click at [1048, 19] on span "Search" at bounding box center [1029, 22] width 38 height 12
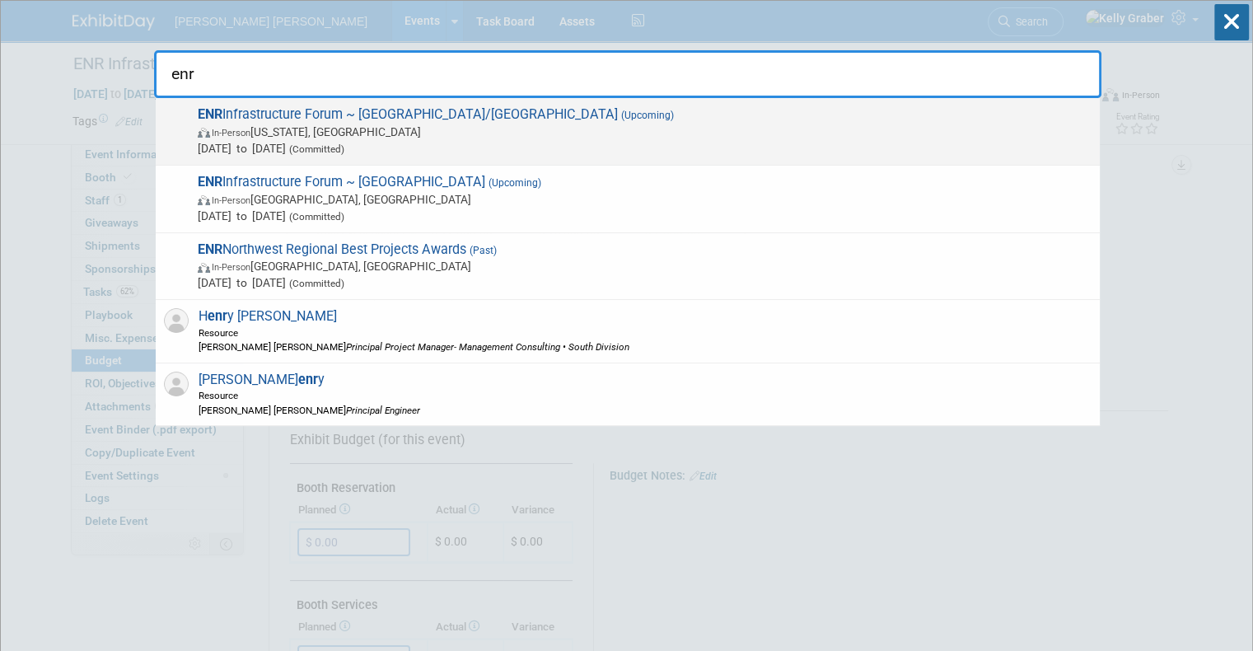
type input "enr"
click at [389, 133] on span "In-Person New York, NY" at bounding box center [645, 132] width 894 height 16
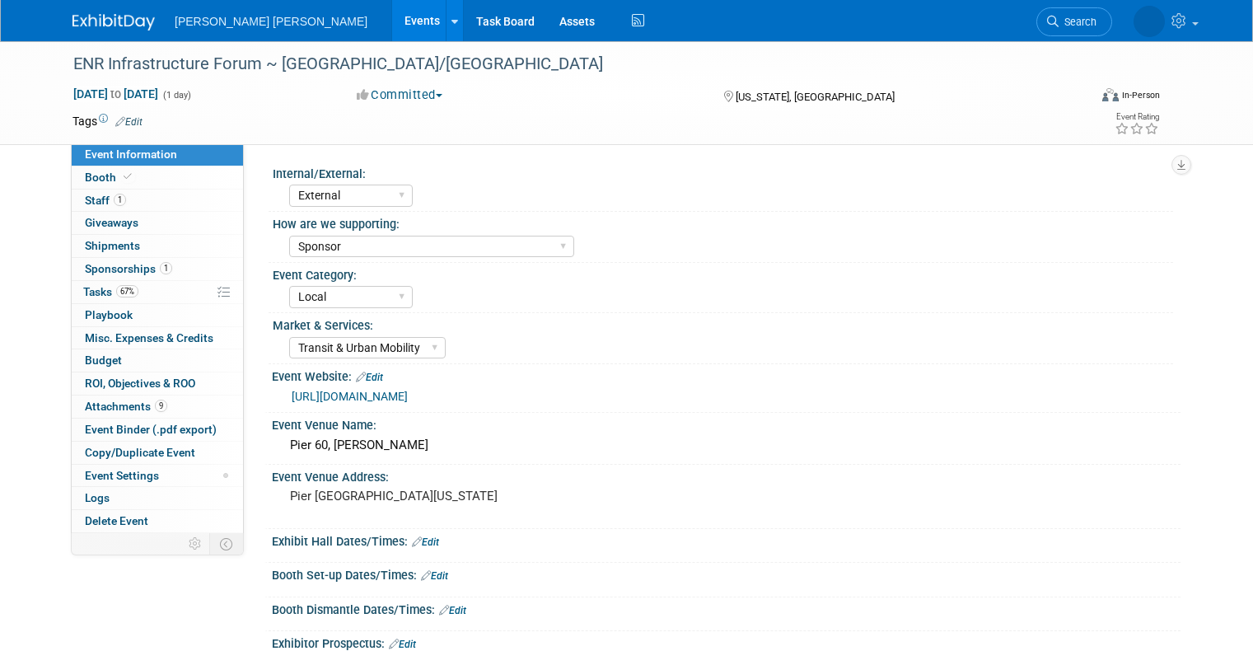
select select "External"
select select "Sponsor"
select select "Local"
select select "Transit & Urban Mobility"
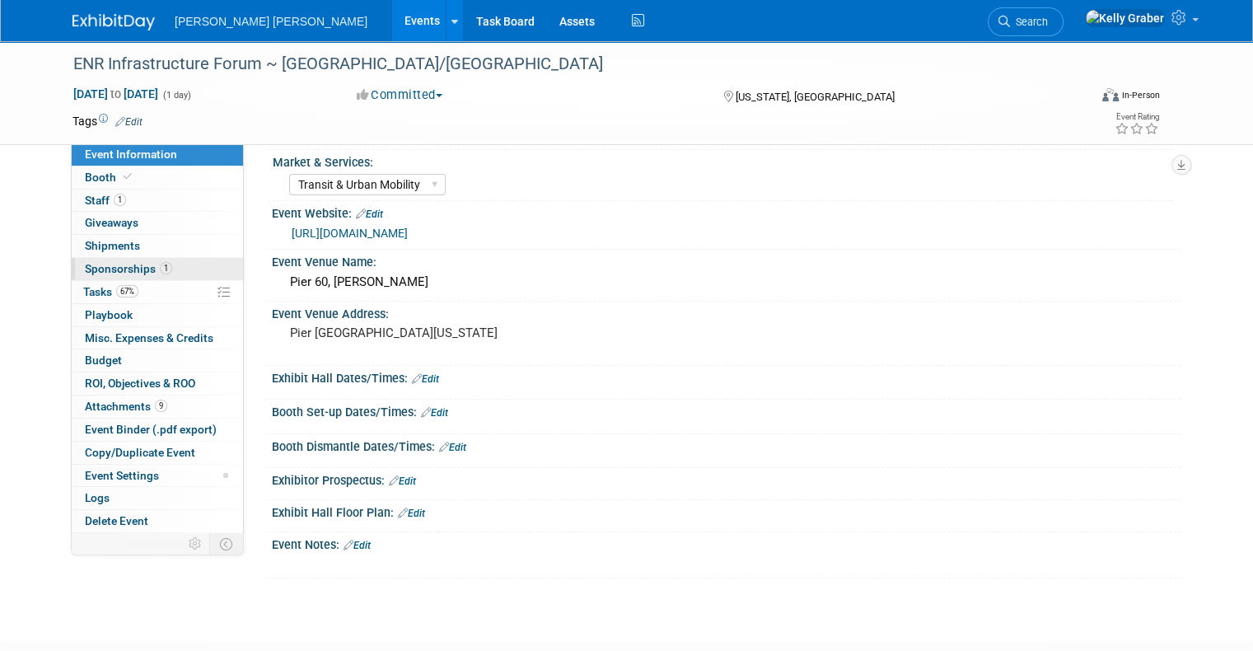
scroll to position [165, 0]
click at [95, 350] on link "Budget" at bounding box center [157, 360] width 171 height 22
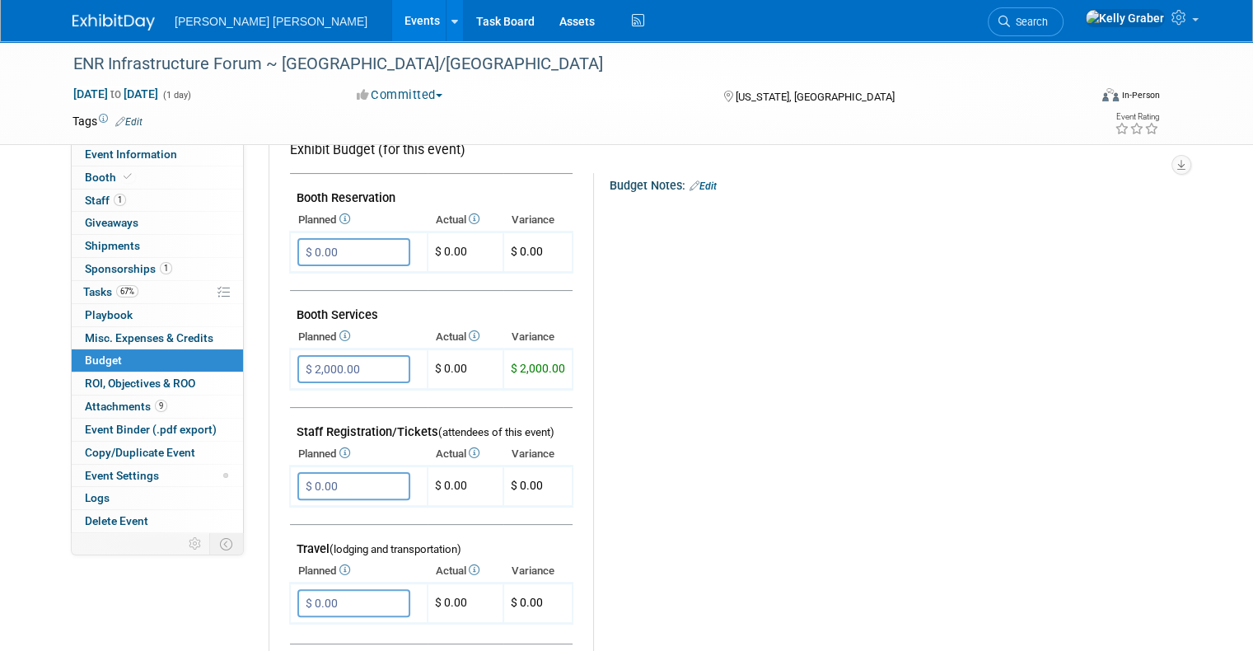
scroll to position [329, 0]
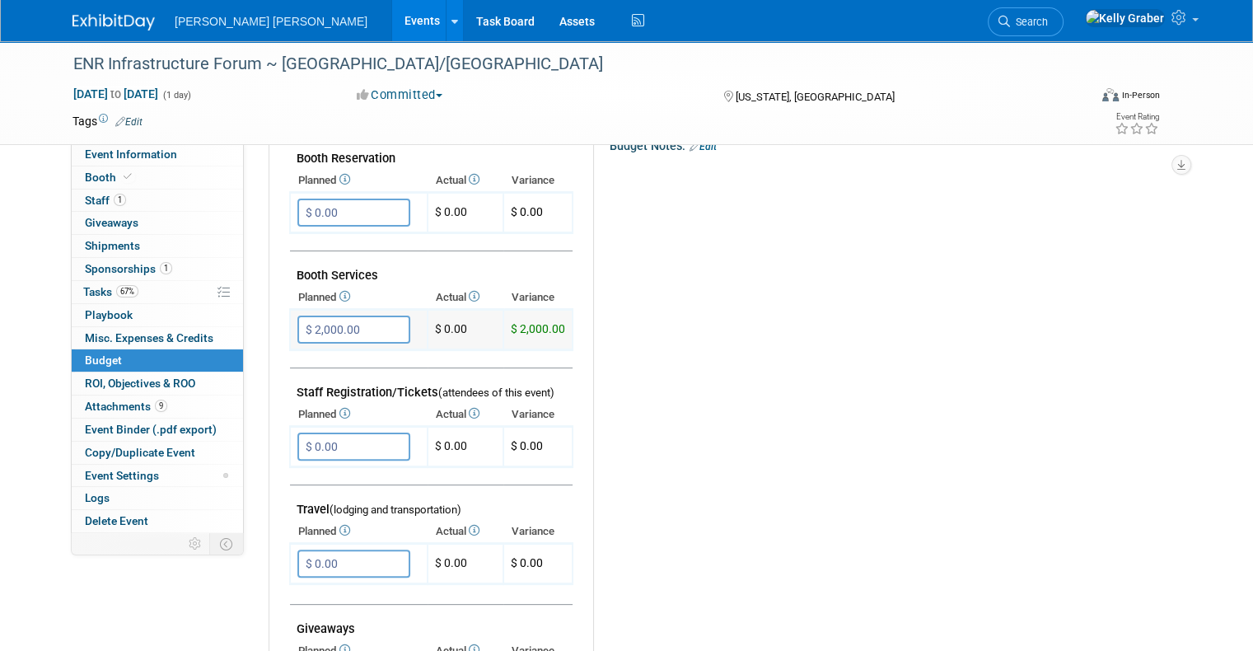
click at [338, 330] on input "$ 2,000.00" at bounding box center [353, 329] width 113 height 28
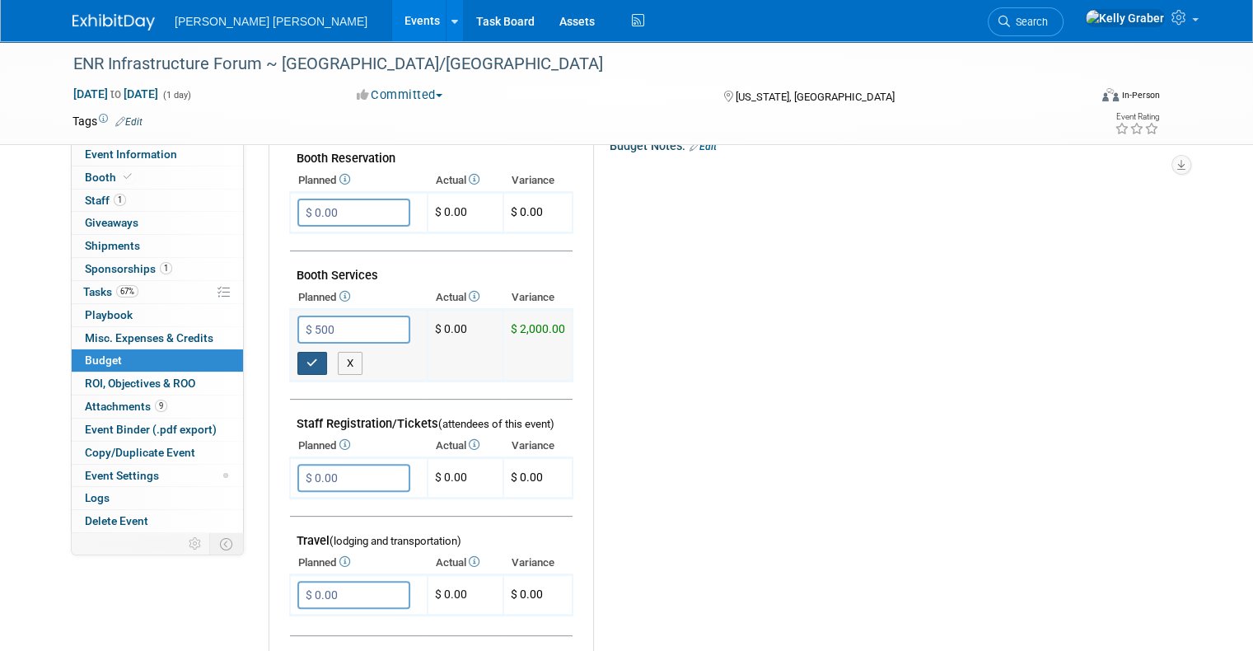
type input "$ 500.00"
click at [306, 361] on icon "button" at bounding box center [312, 362] width 12 height 11
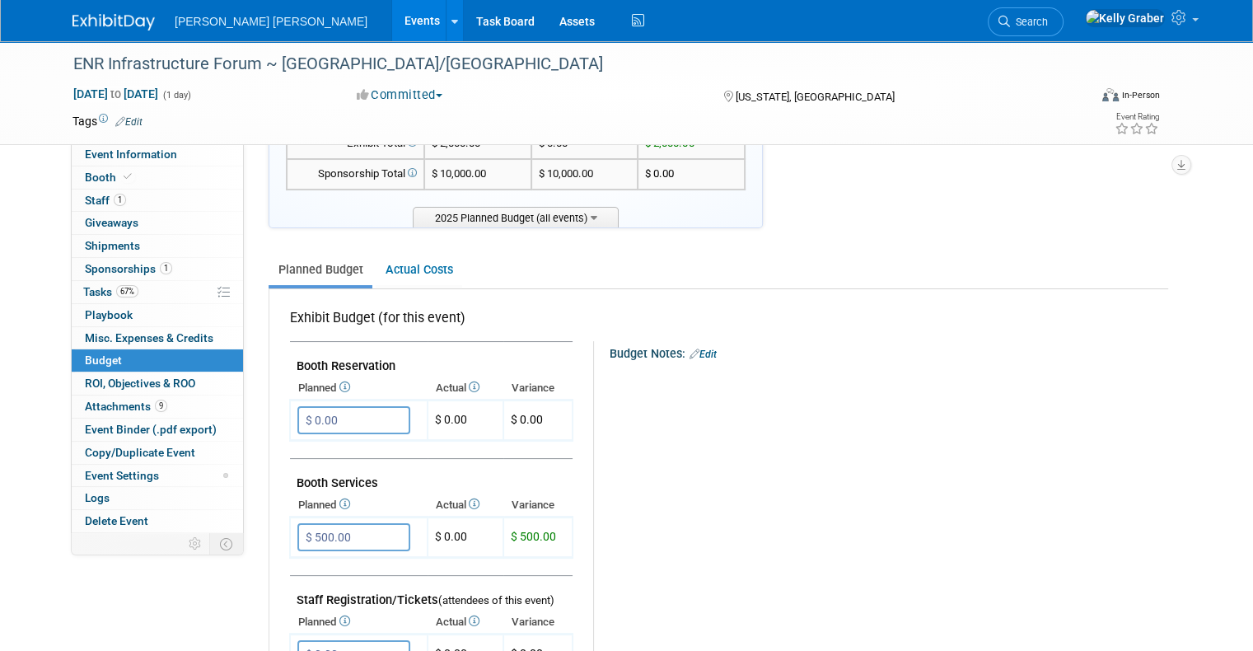
scroll to position [165, 0]
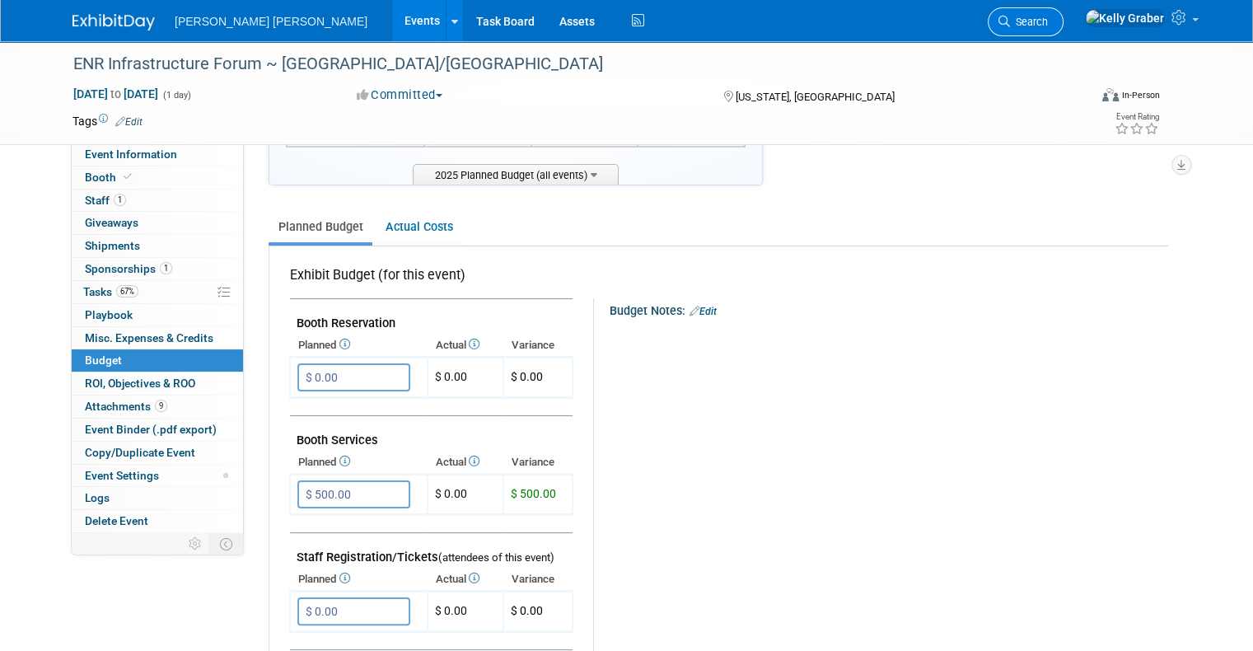
click at [1048, 25] on span "Search" at bounding box center [1029, 22] width 38 height 12
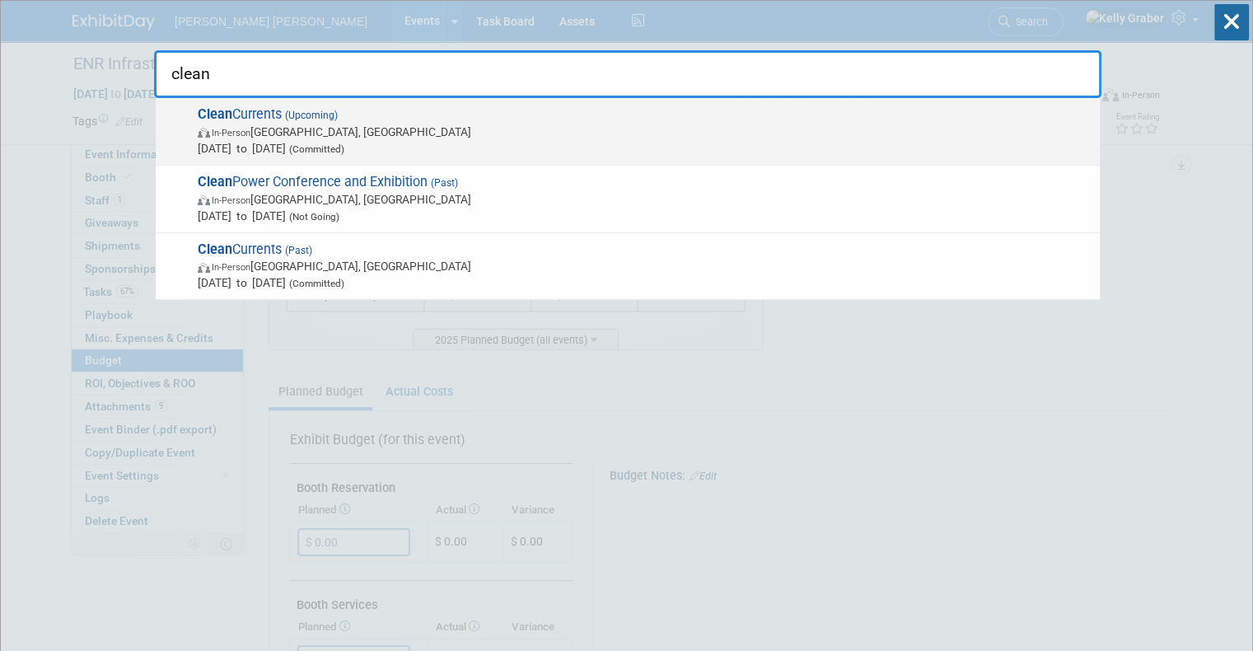
type input "clean"
click at [400, 121] on span "Clean Currents (Upcoming) In-Person Pittsburgh, PA Oct 14, 2025 to Oct 17, 2025…" at bounding box center [642, 131] width 899 height 50
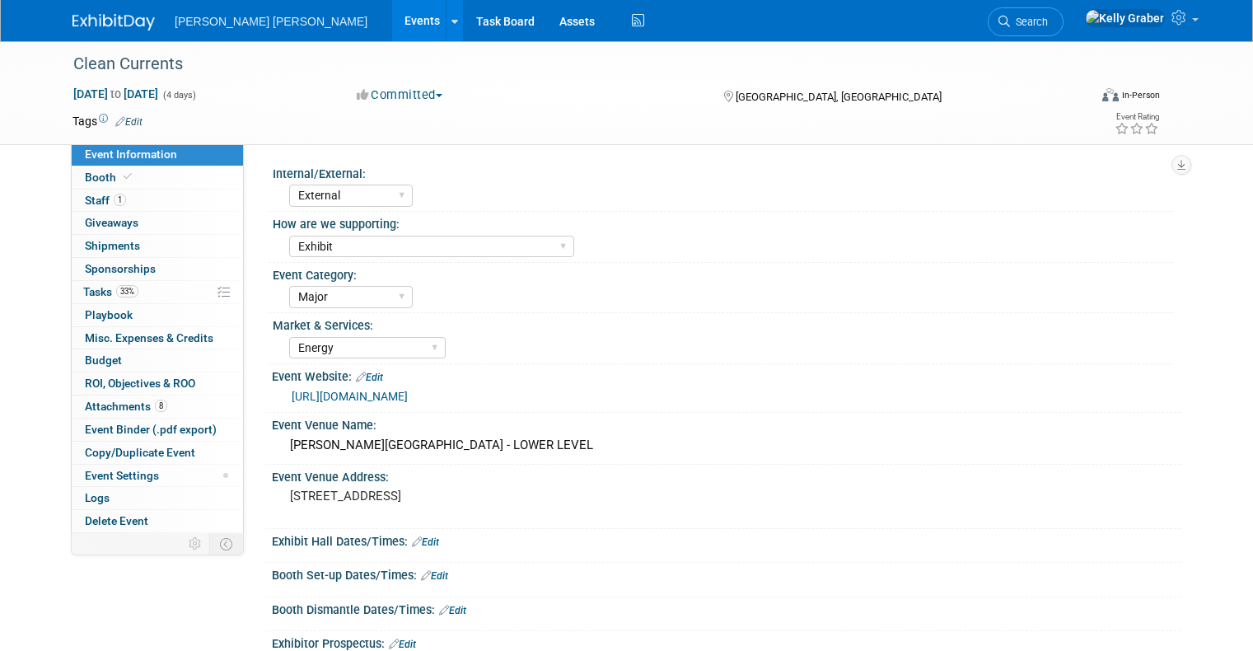
select select "External"
select select "Exhibit"
select select "Major"
select select "Energy"
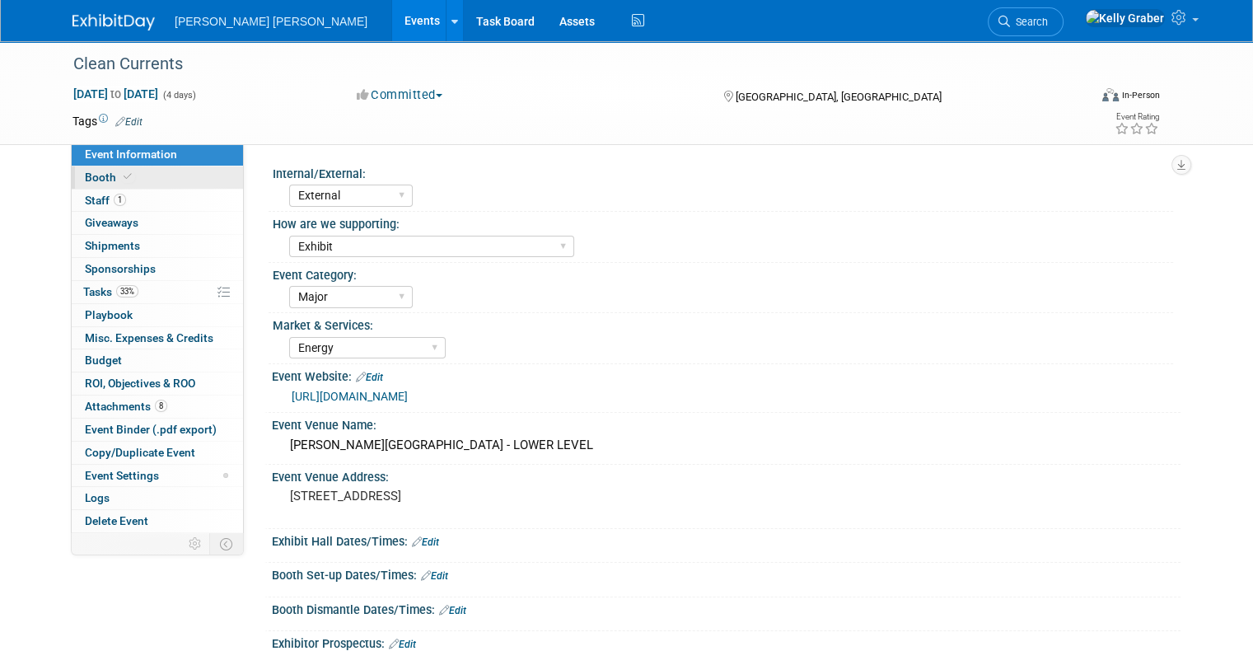
click at [114, 186] on link "Booth" at bounding box center [157, 177] width 171 height 22
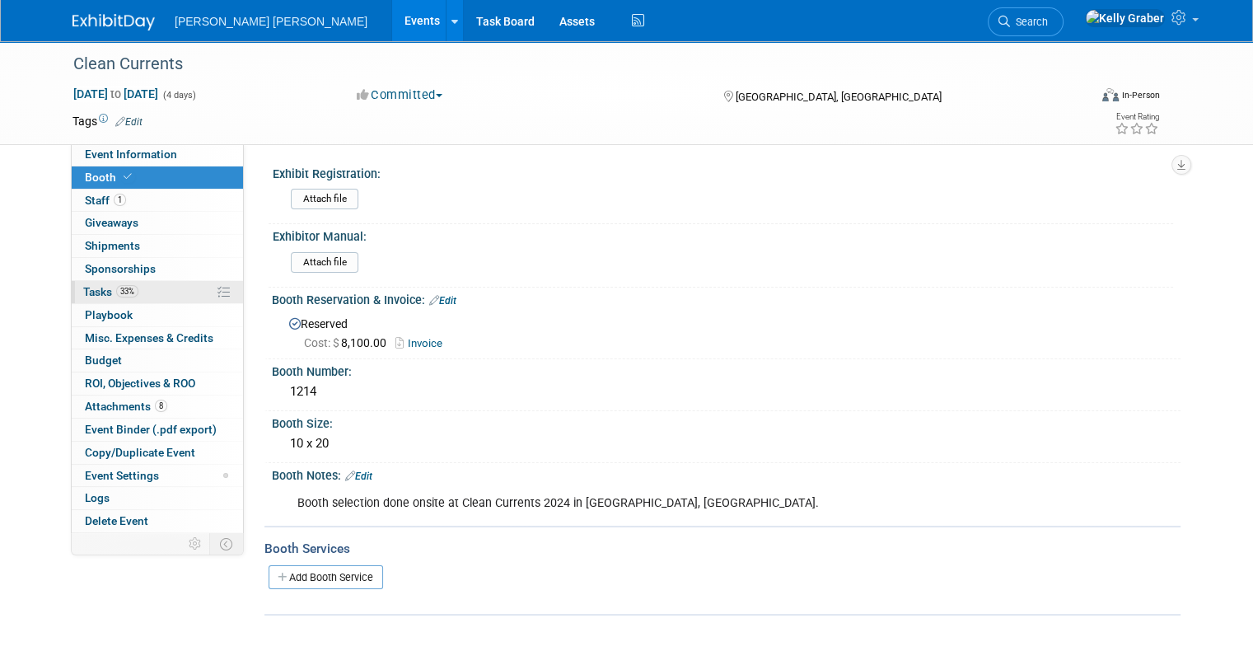
click at [96, 292] on span "Tasks 33%" at bounding box center [110, 291] width 55 height 13
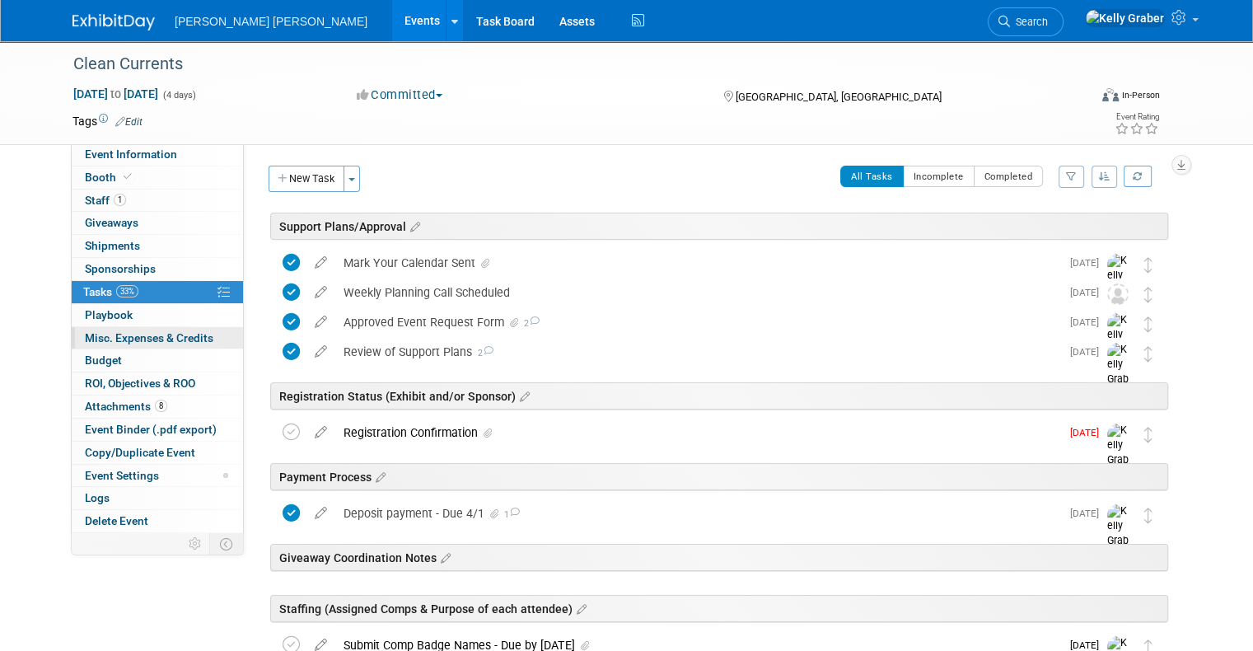
click at [104, 341] on span "Misc. Expenses & Credits 0" at bounding box center [149, 337] width 128 height 13
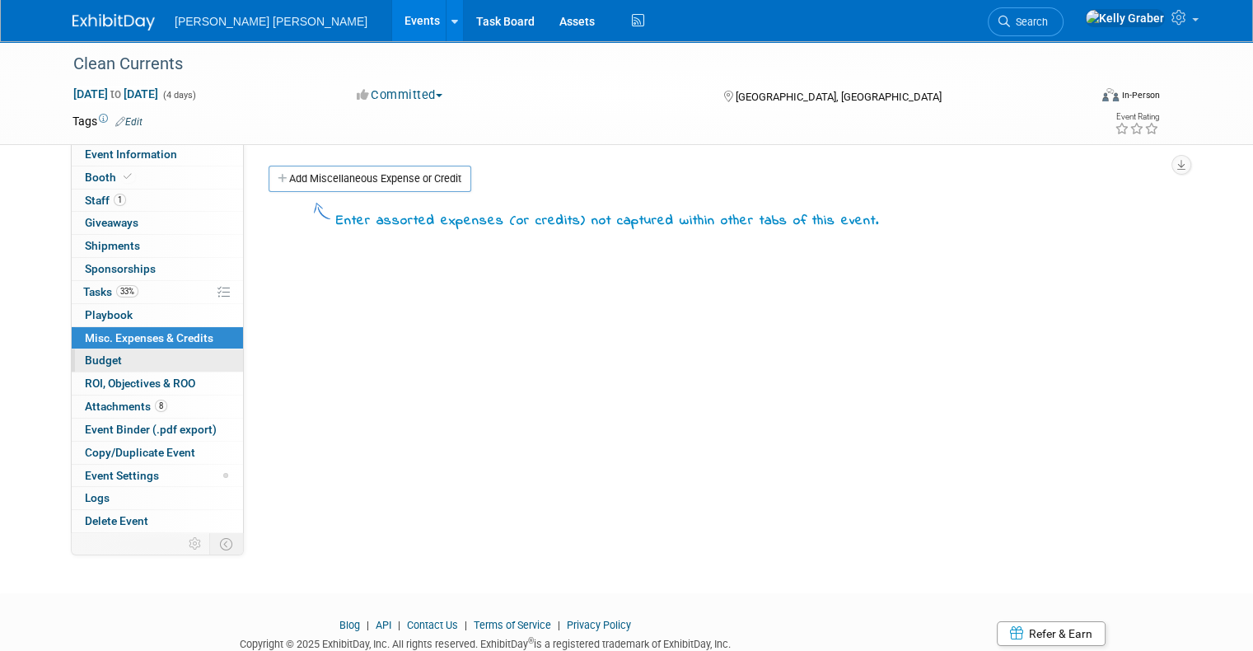
click at [92, 356] on span "Budget" at bounding box center [103, 359] width 37 height 13
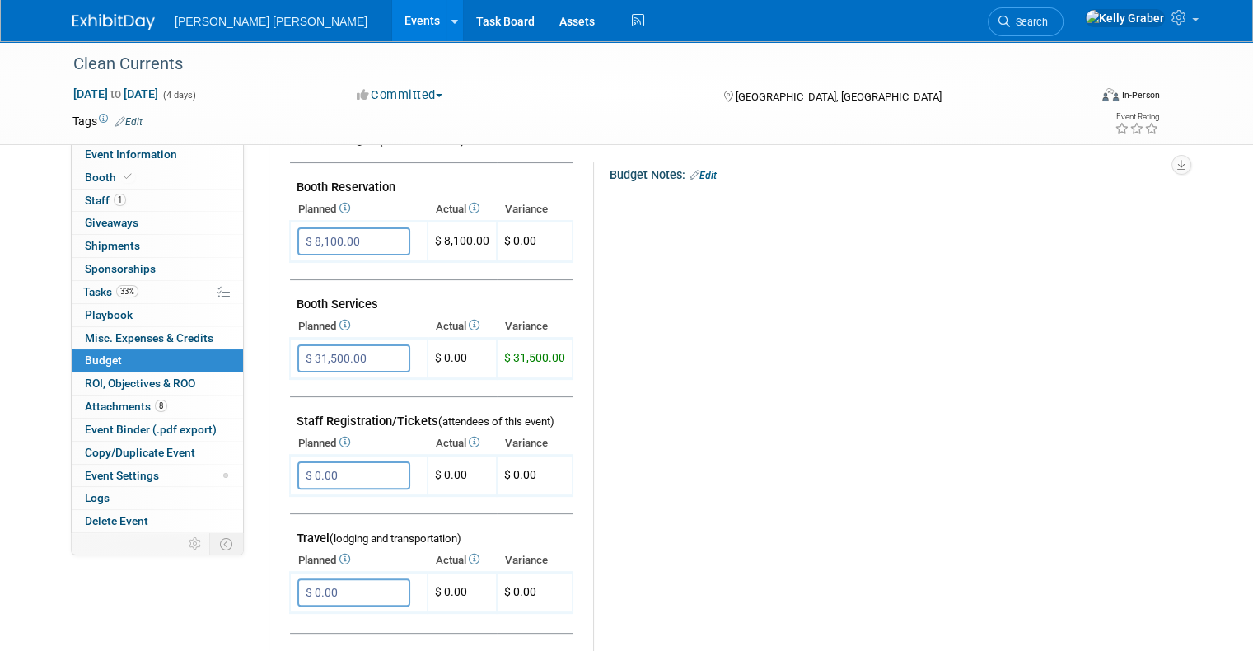
scroll to position [329, 0]
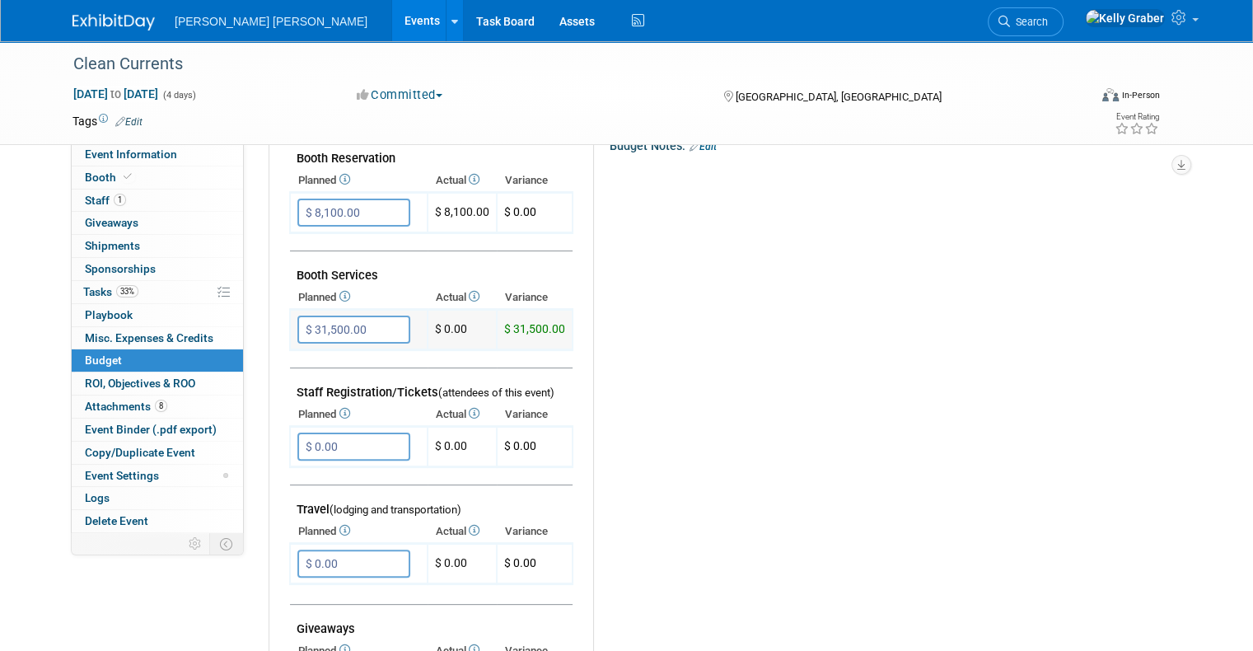
click at [348, 322] on input "$ 31,500.00" at bounding box center [353, 329] width 113 height 28
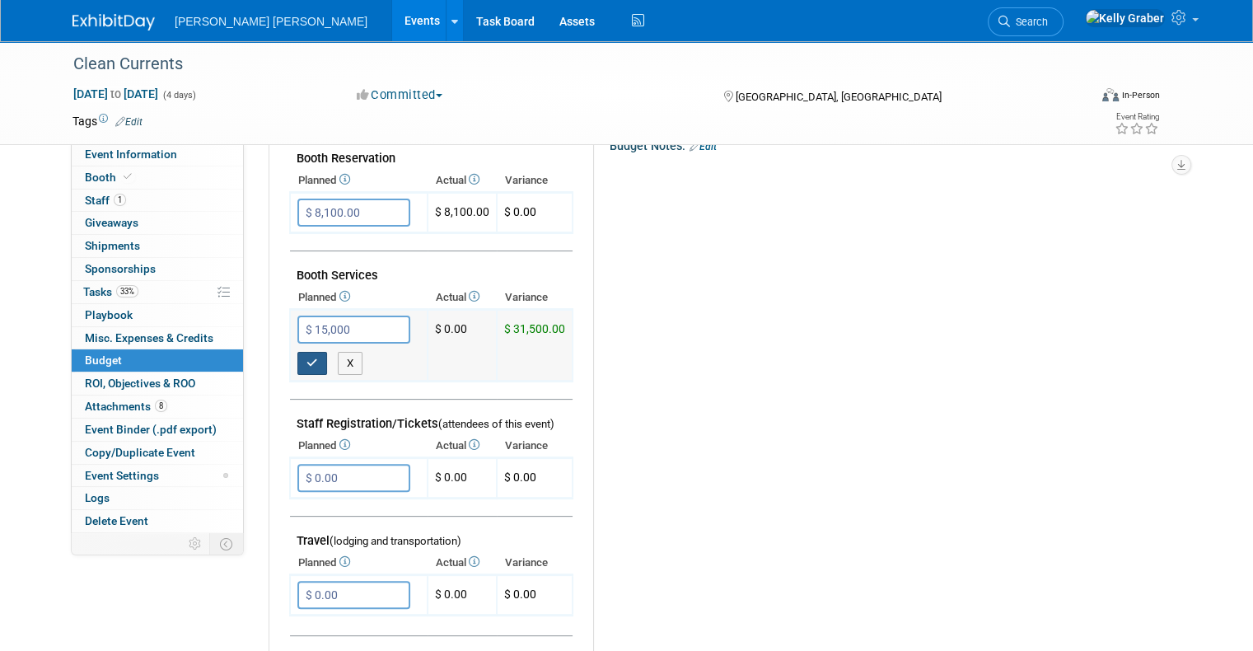
type input "$ 15,000.00"
click at [306, 359] on icon "button" at bounding box center [312, 362] width 12 height 11
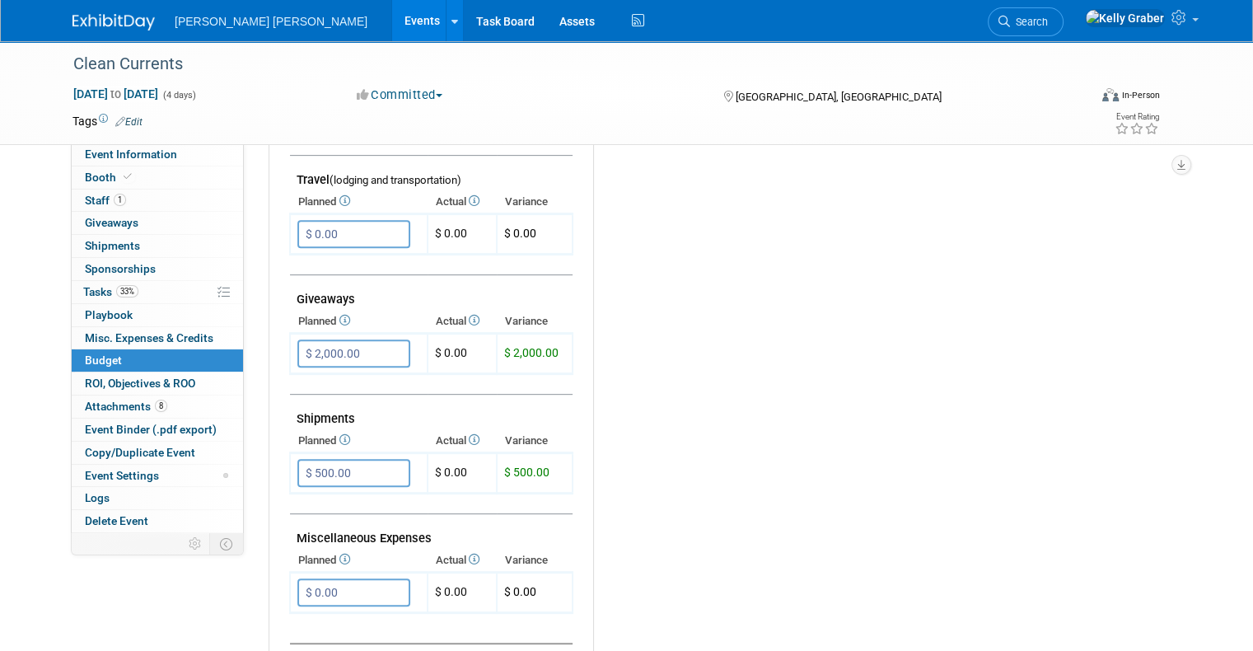
scroll to position [741, 0]
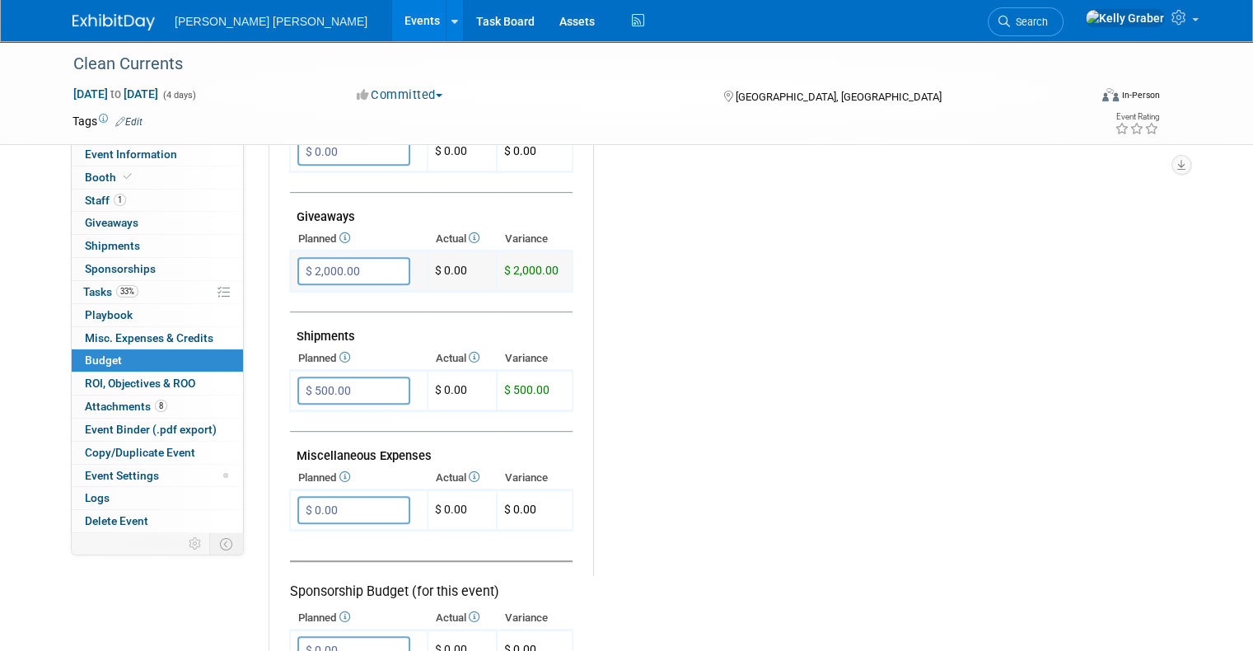
click at [339, 262] on input "$ 2,000.00" at bounding box center [353, 271] width 113 height 28
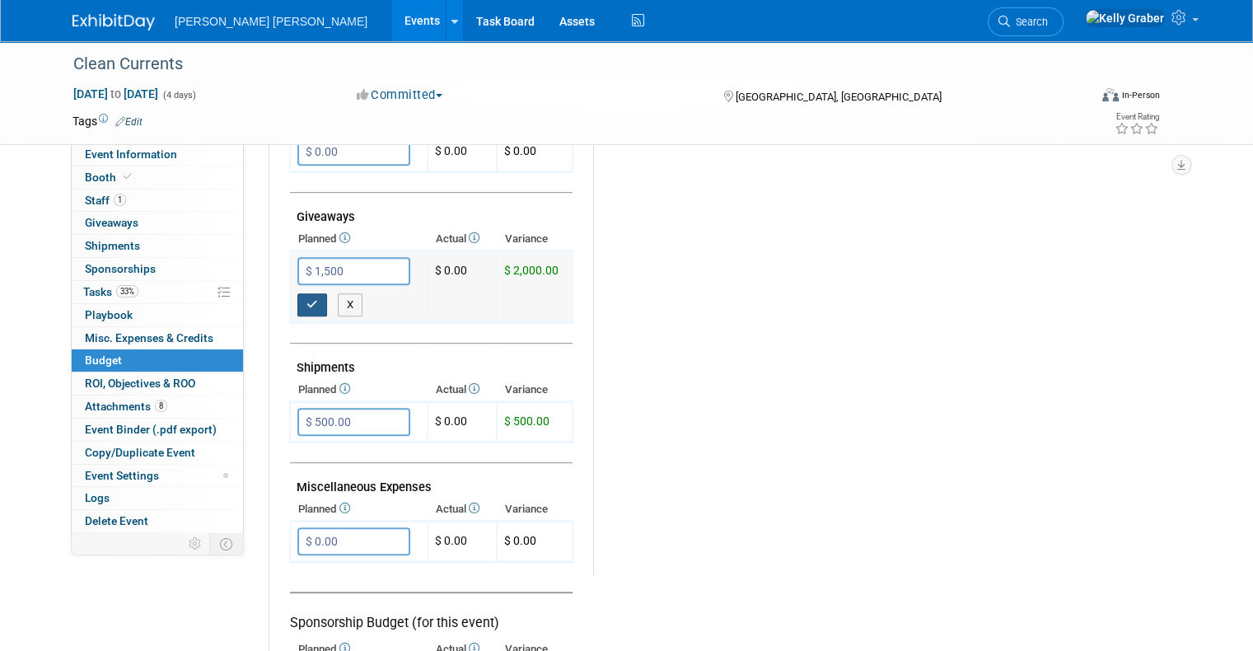
type input "$ 1,500.00"
click at [297, 293] on button "button" at bounding box center [312, 304] width 30 height 23
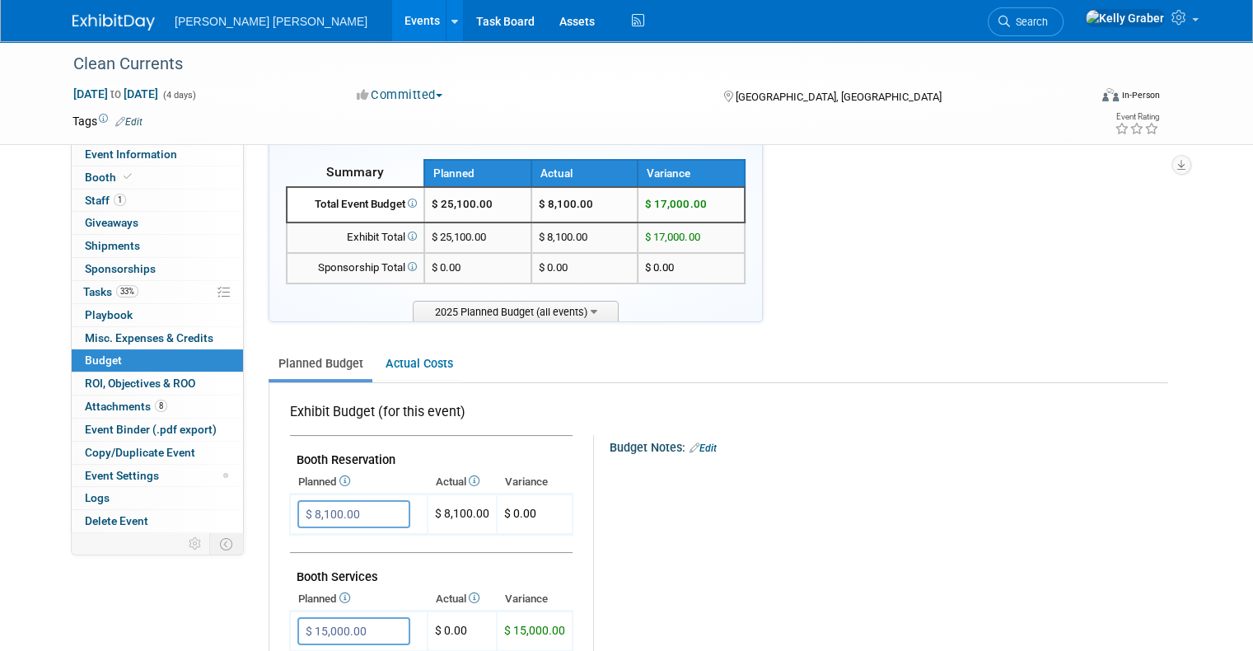
scroll to position [0, 0]
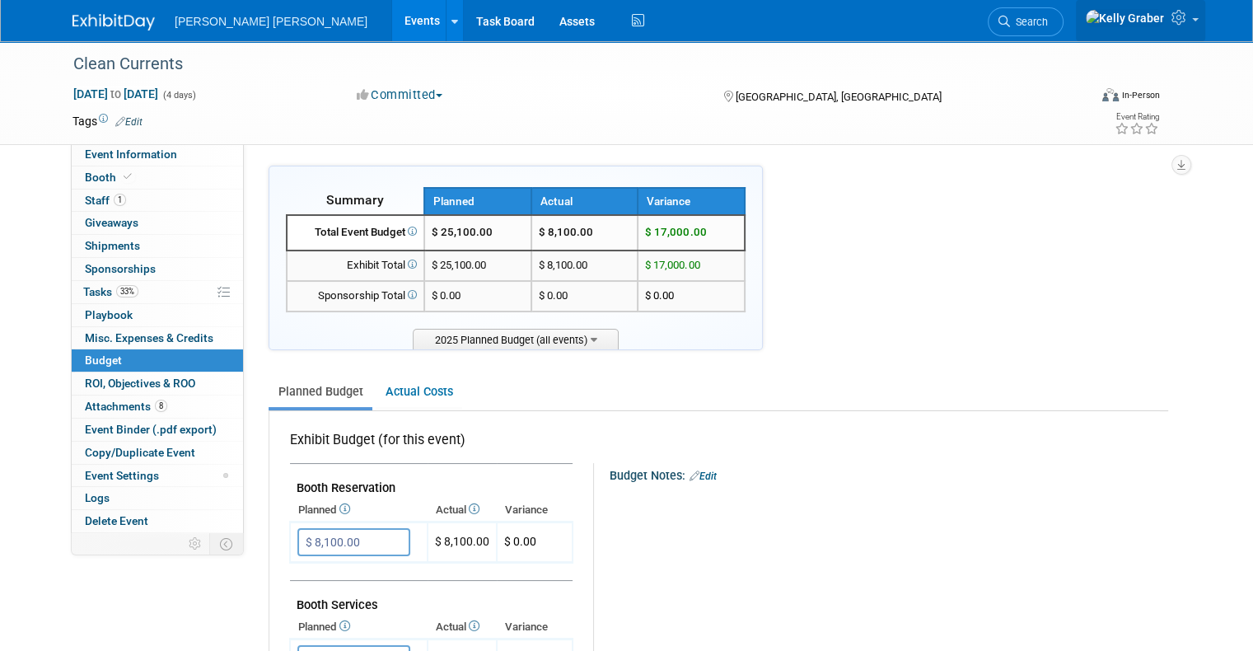
click at [1204, 25] on link at bounding box center [1140, 20] width 129 height 41
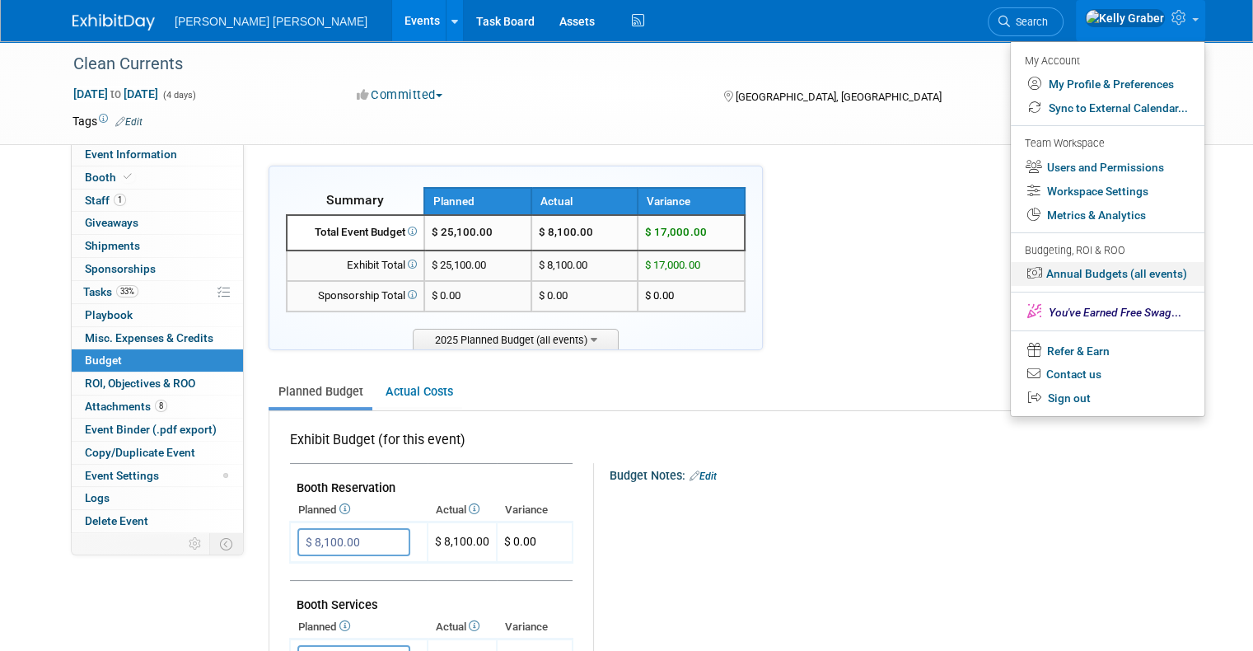
click at [1124, 283] on link "Annual Budgets (all events)" at bounding box center [1108, 274] width 194 height 24
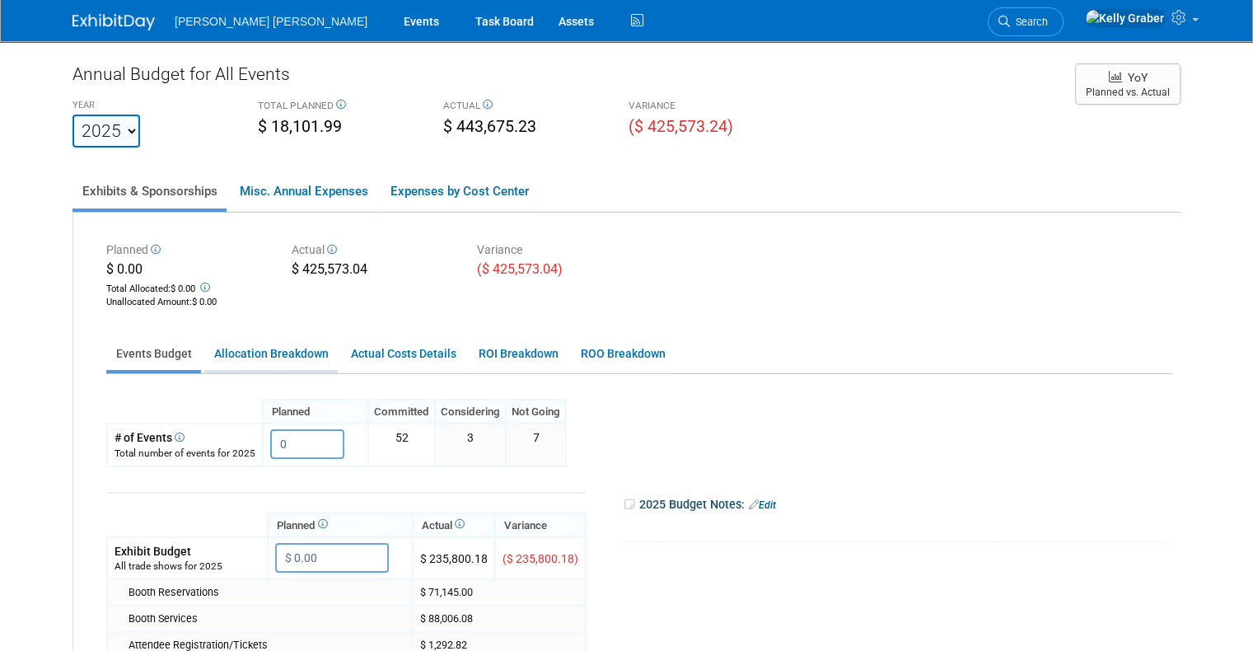
click at [264, 354] on link "Allocation Breakdown" at bounding box center [270, 354] width 133 height 32
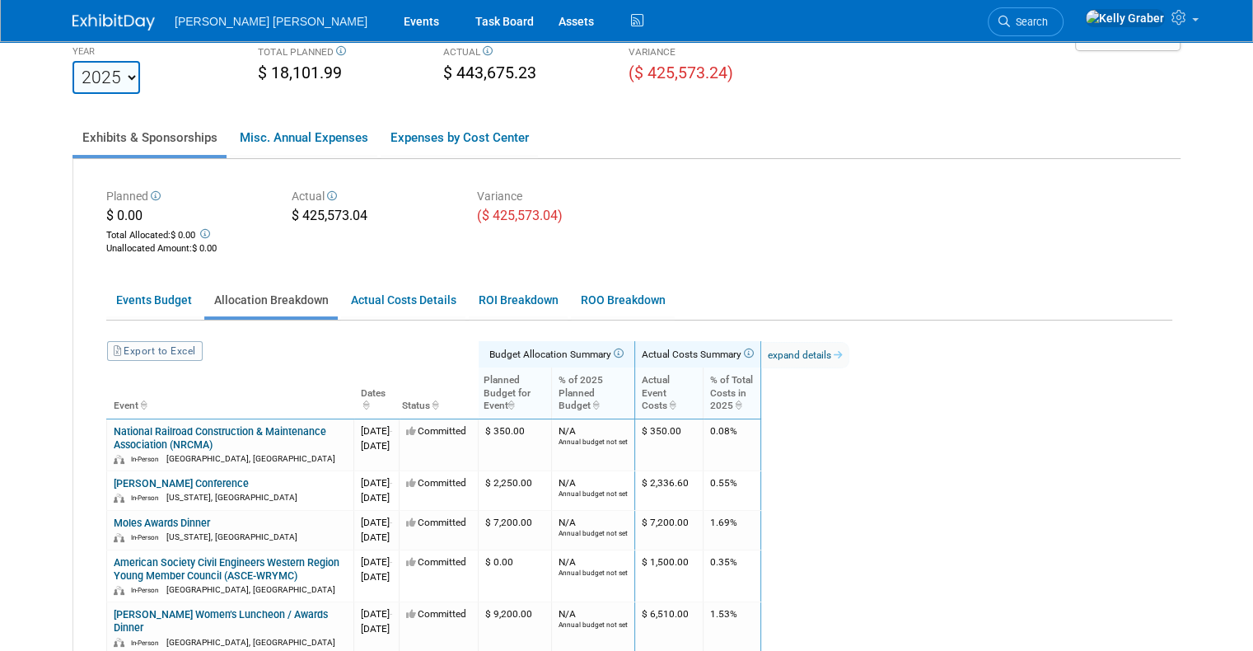
scroll to position [82, 0]
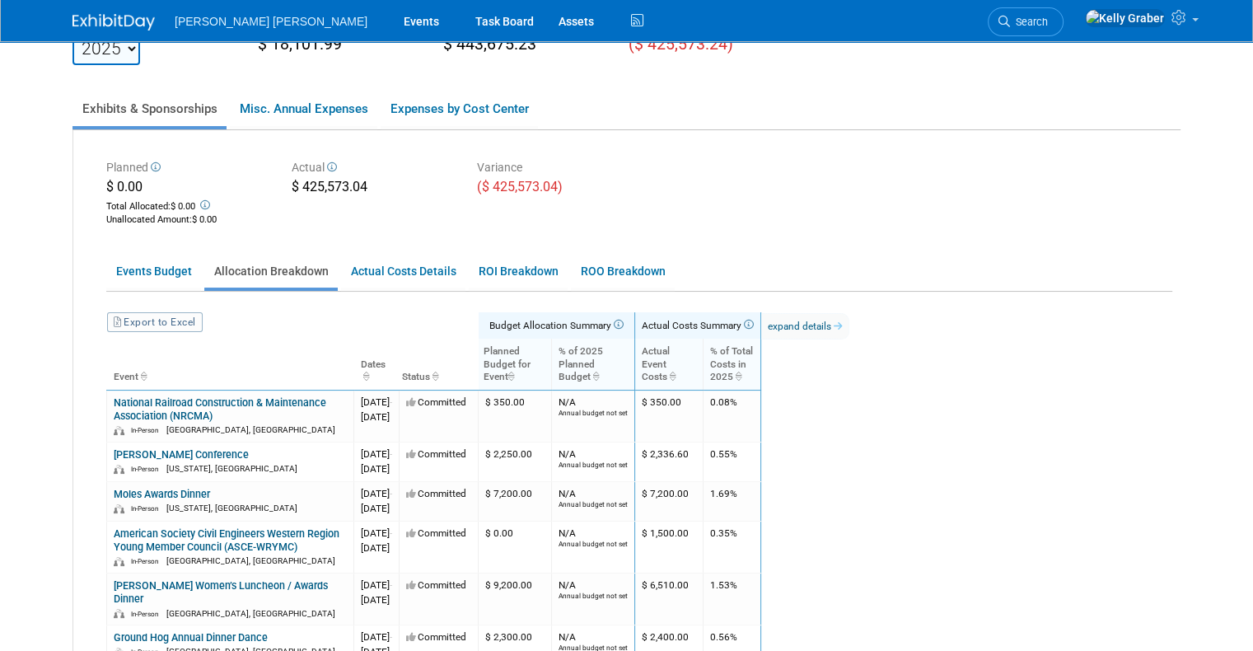
click at [675, 372] on icon "ActualEventCosts: activate to sort column ascending" at bounding box center [671, 376] width 8 height 10
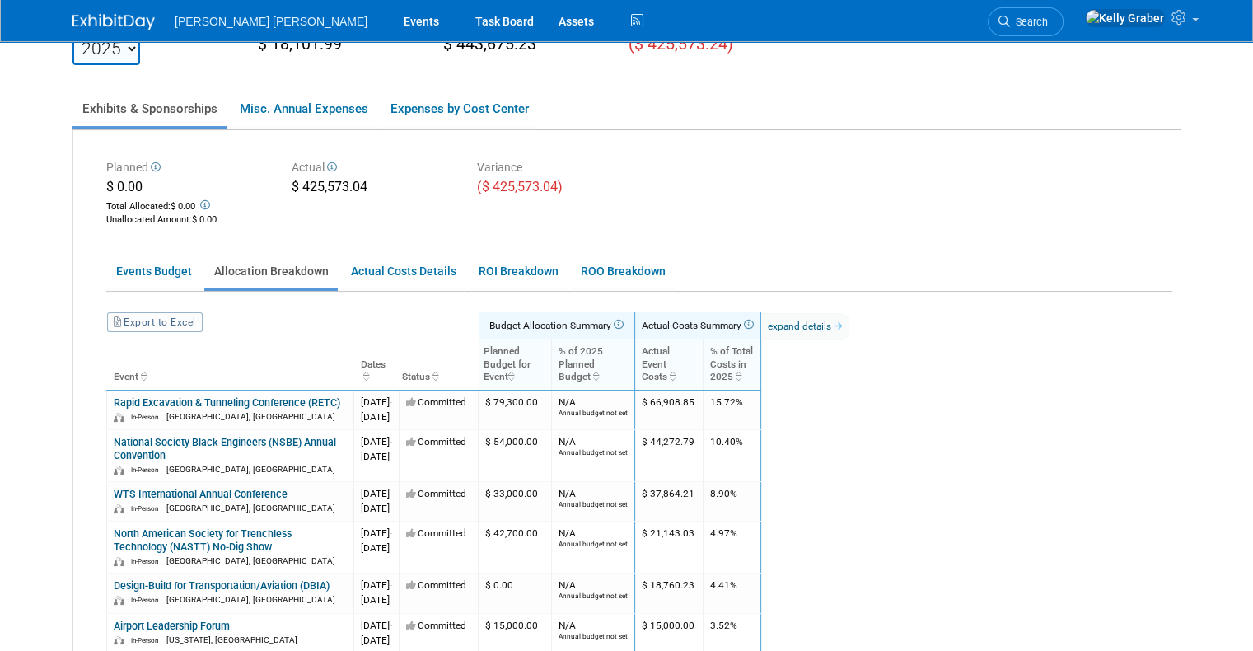
click at [675, 372] on icon "ActualEventCosts: activate to sort column ascending" at bounding box center [671, 376] width 8 height 10
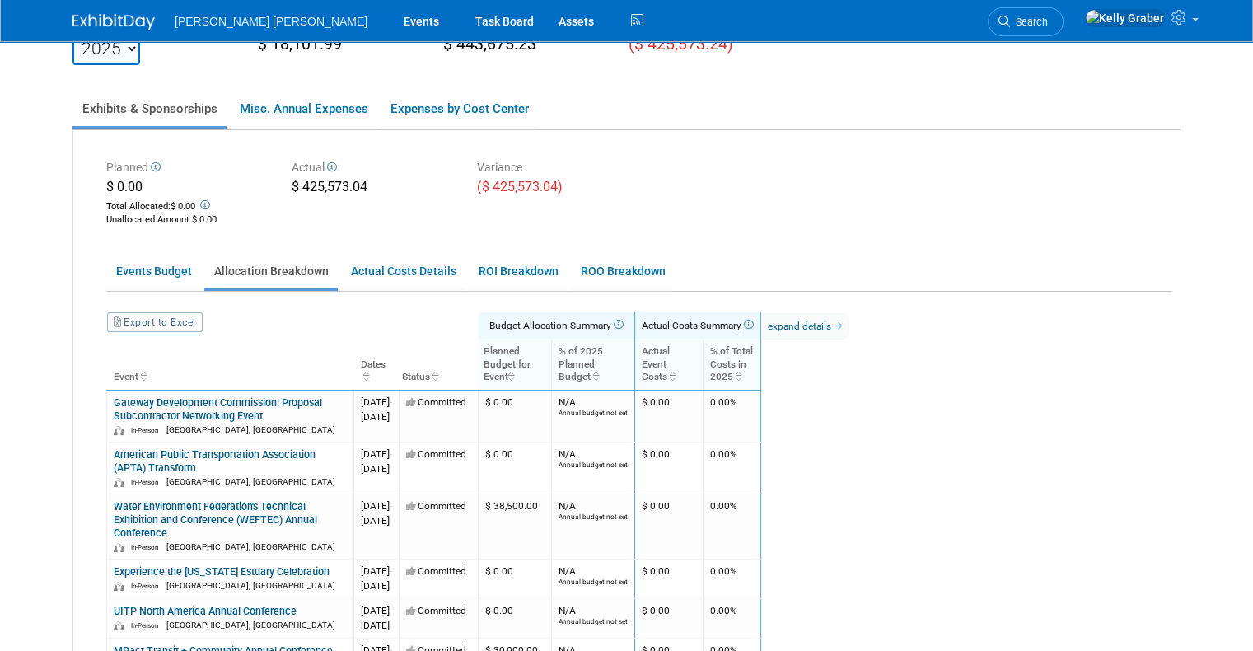
click at [675, 371] on icon "ActualEventCosts: activate to sort column descending" at bounding box center [671, 376] width 8 height 10
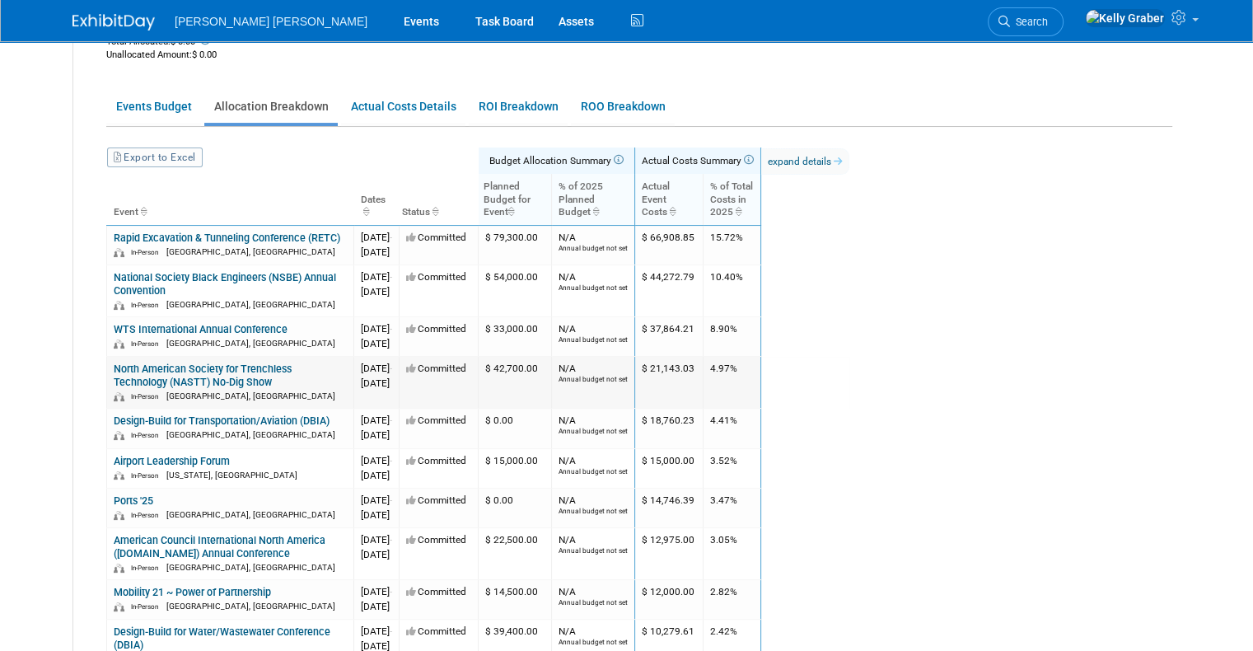
scroll to position [329, 0]
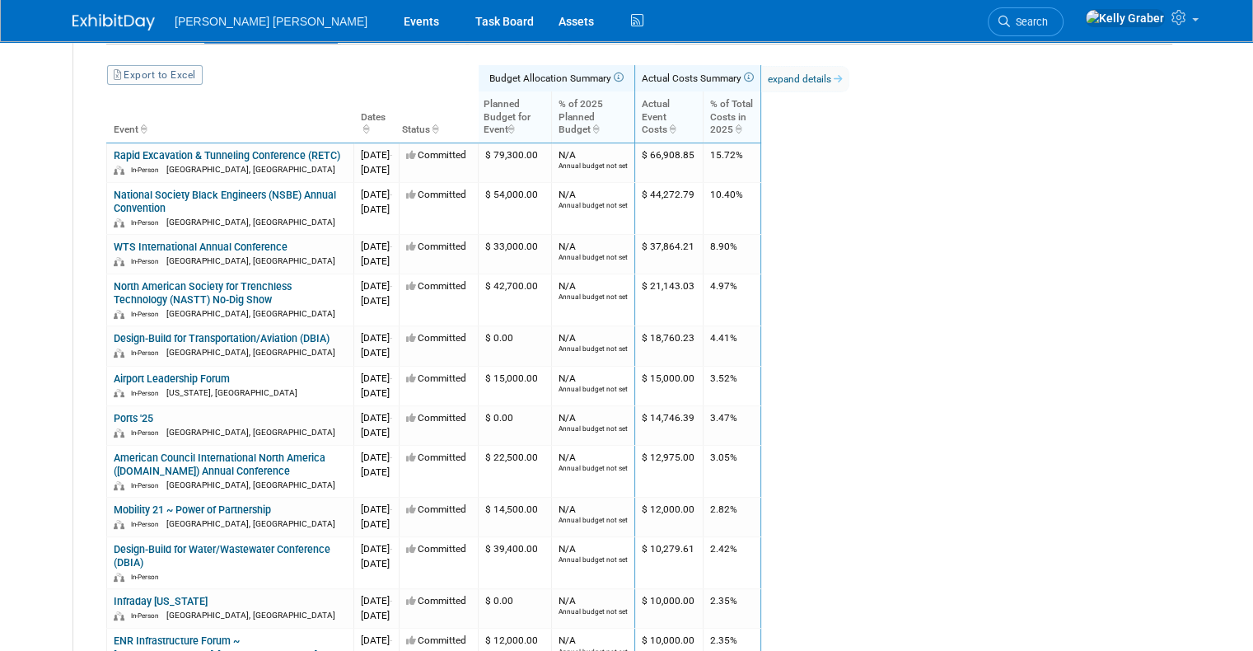
click at [72, 11] on link at bounding box center [123, 13] width 102 height 13
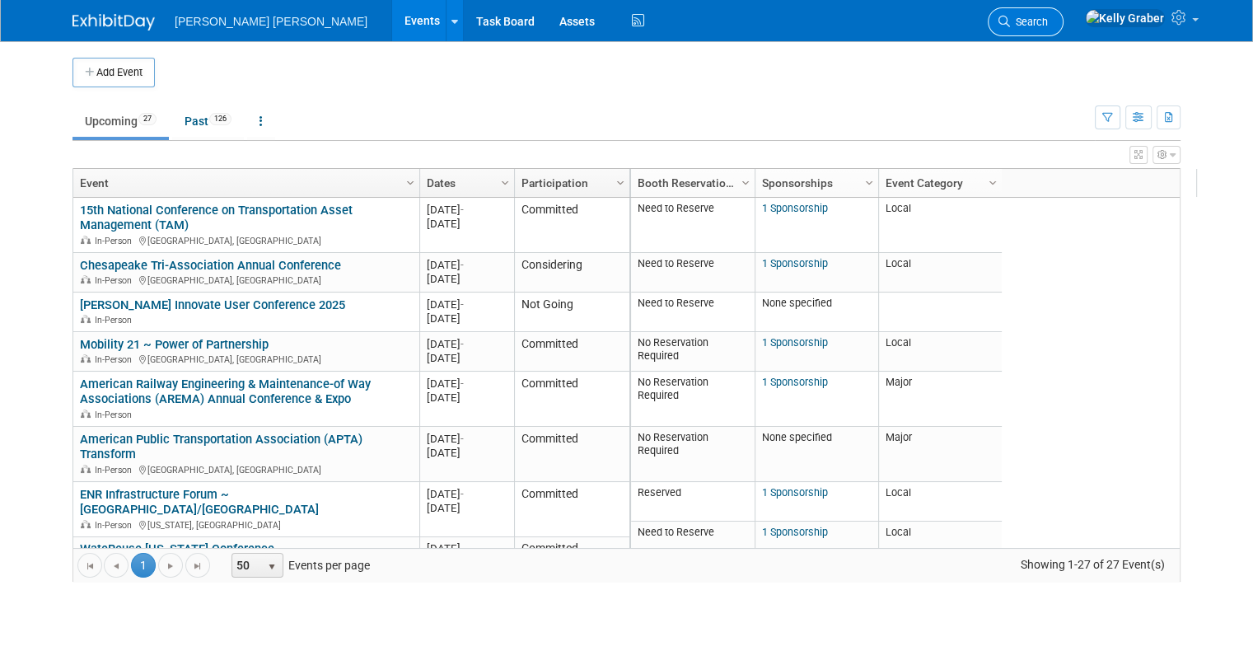
click at [1048, 16] on span "Search" at bounding box center [1029, 22] width 38 height 12
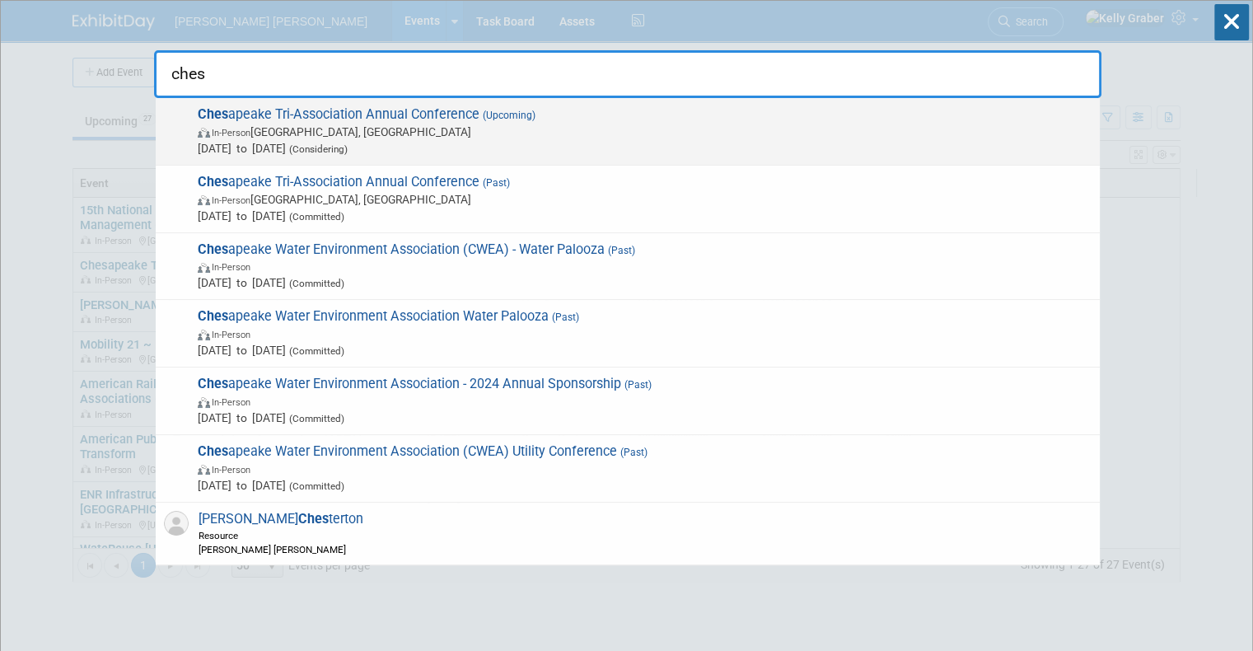
type input "ches"
click at [451, 134] on span "In-Person Ocean City, MD" at bounding box center [645, 132] width 894 height 16
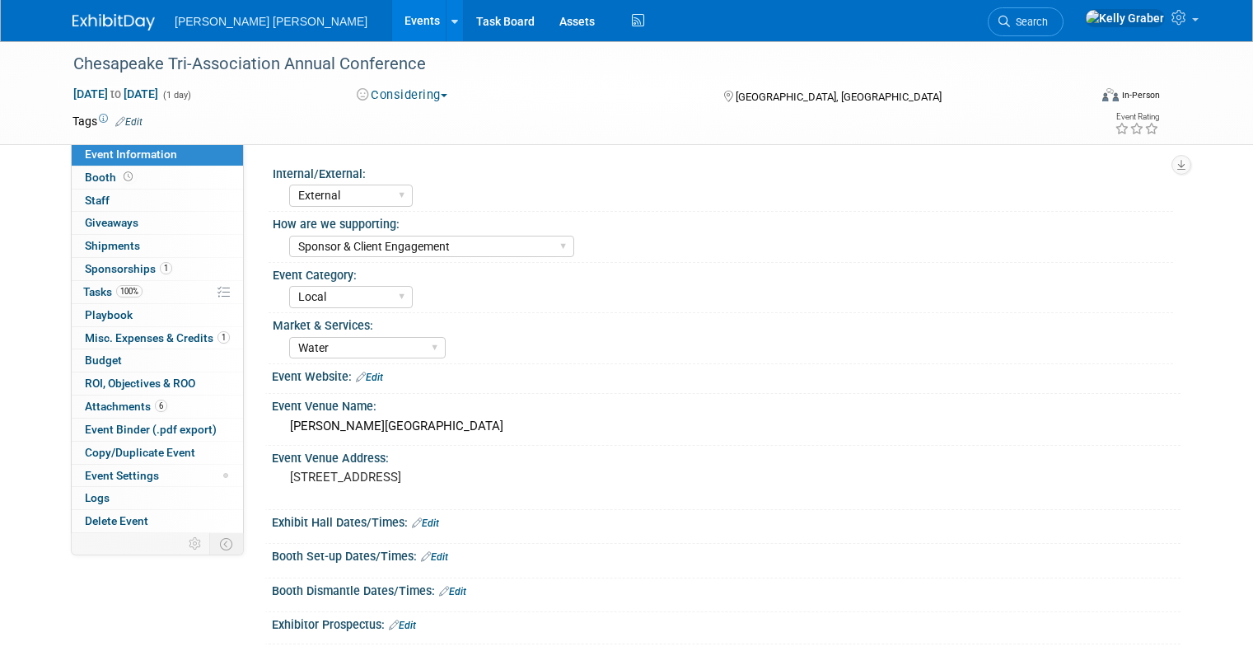
select select "External"
select select "Sponsor & Client Engagement"
select select "Local"
select select "Water"
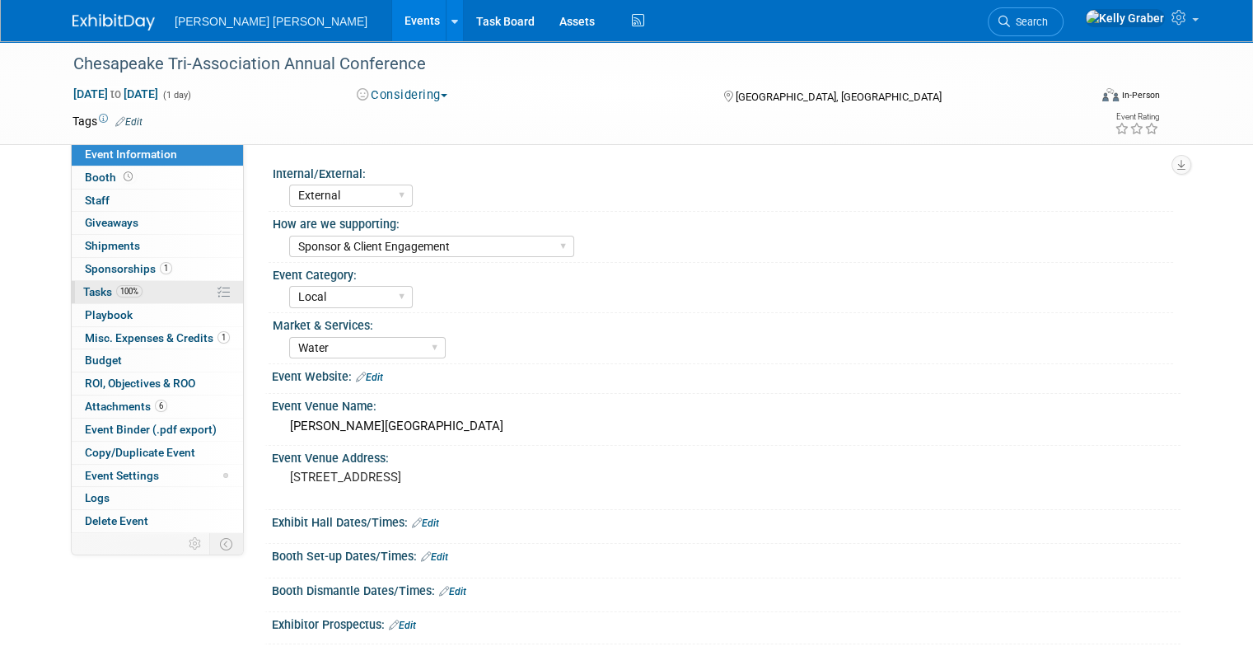
click at [91, 292] on span "Tasks 100%" at bounding box center [112, 291] width 59 height 13
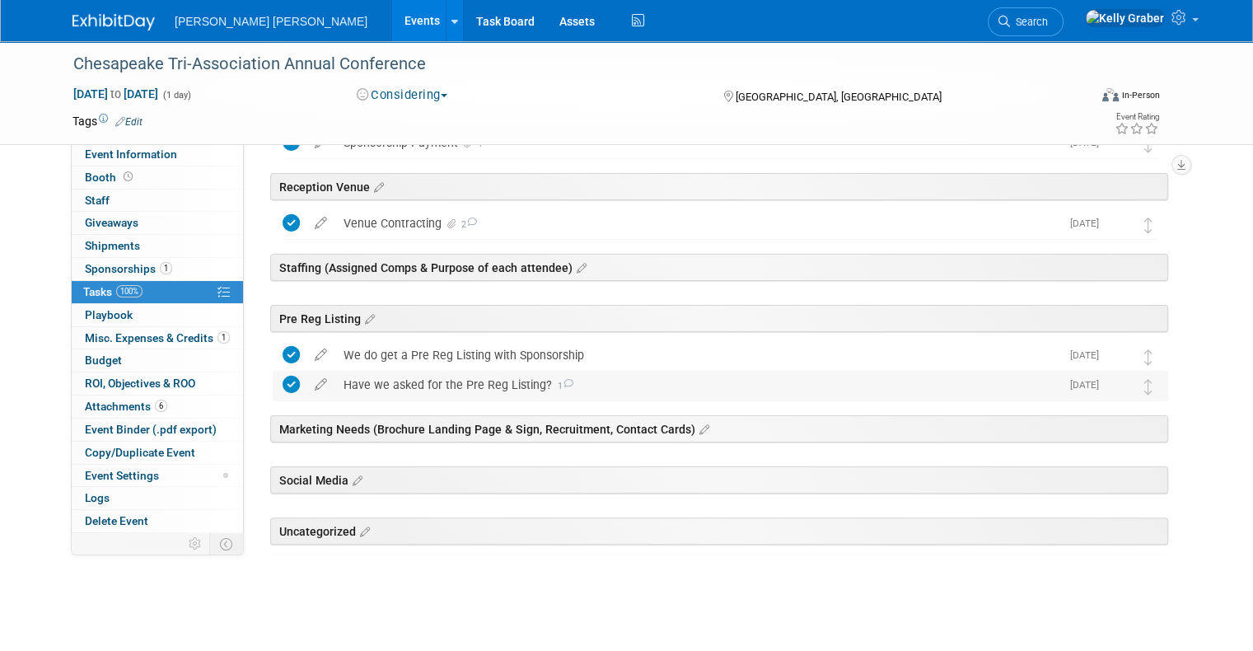
scroll to position [313, 0]
